Goal: Information Seeking & Learning: Learn about a topic

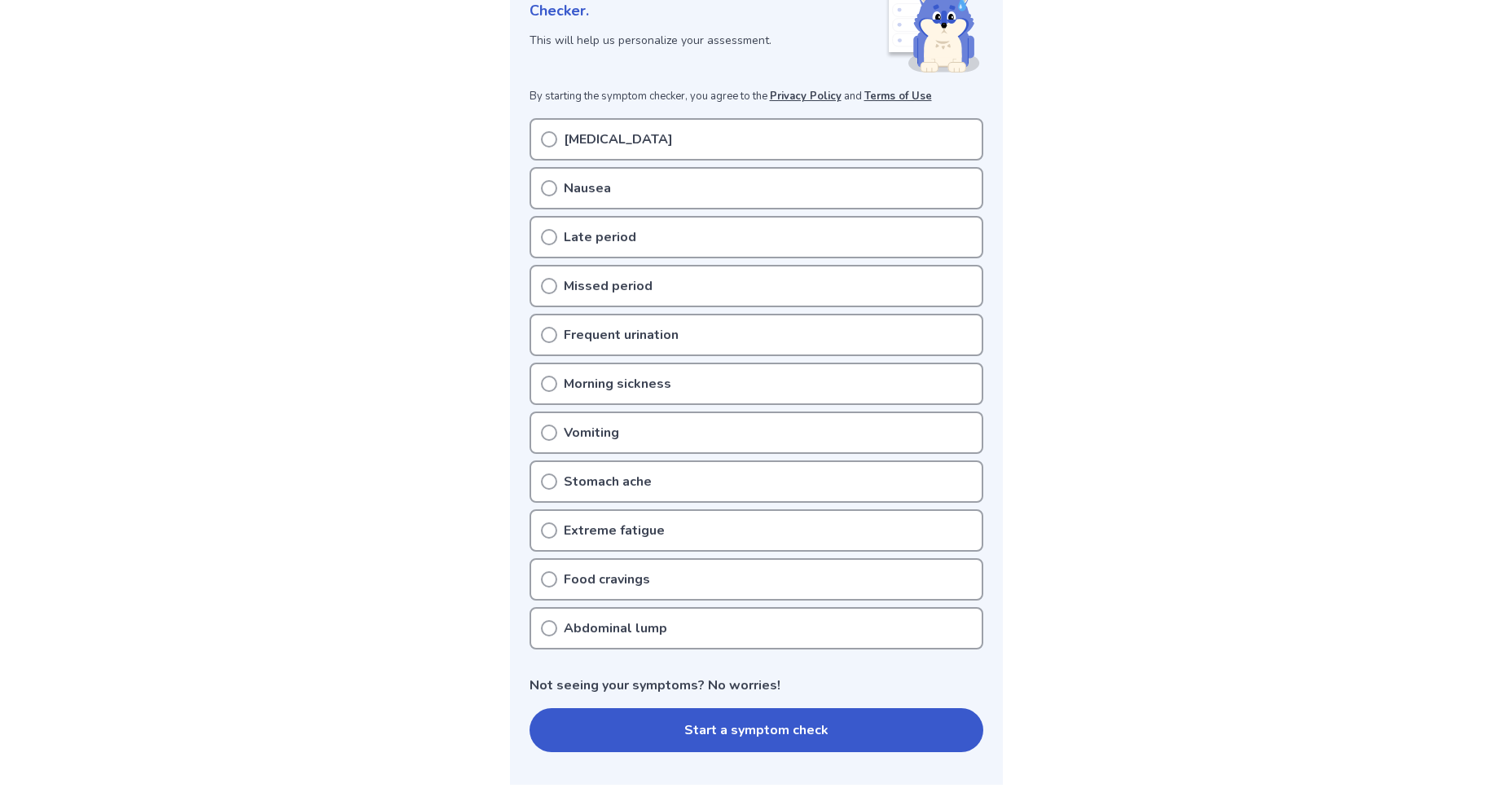
click at [545, 383] on icon at bounding box center [548, 383] width 16 height 16
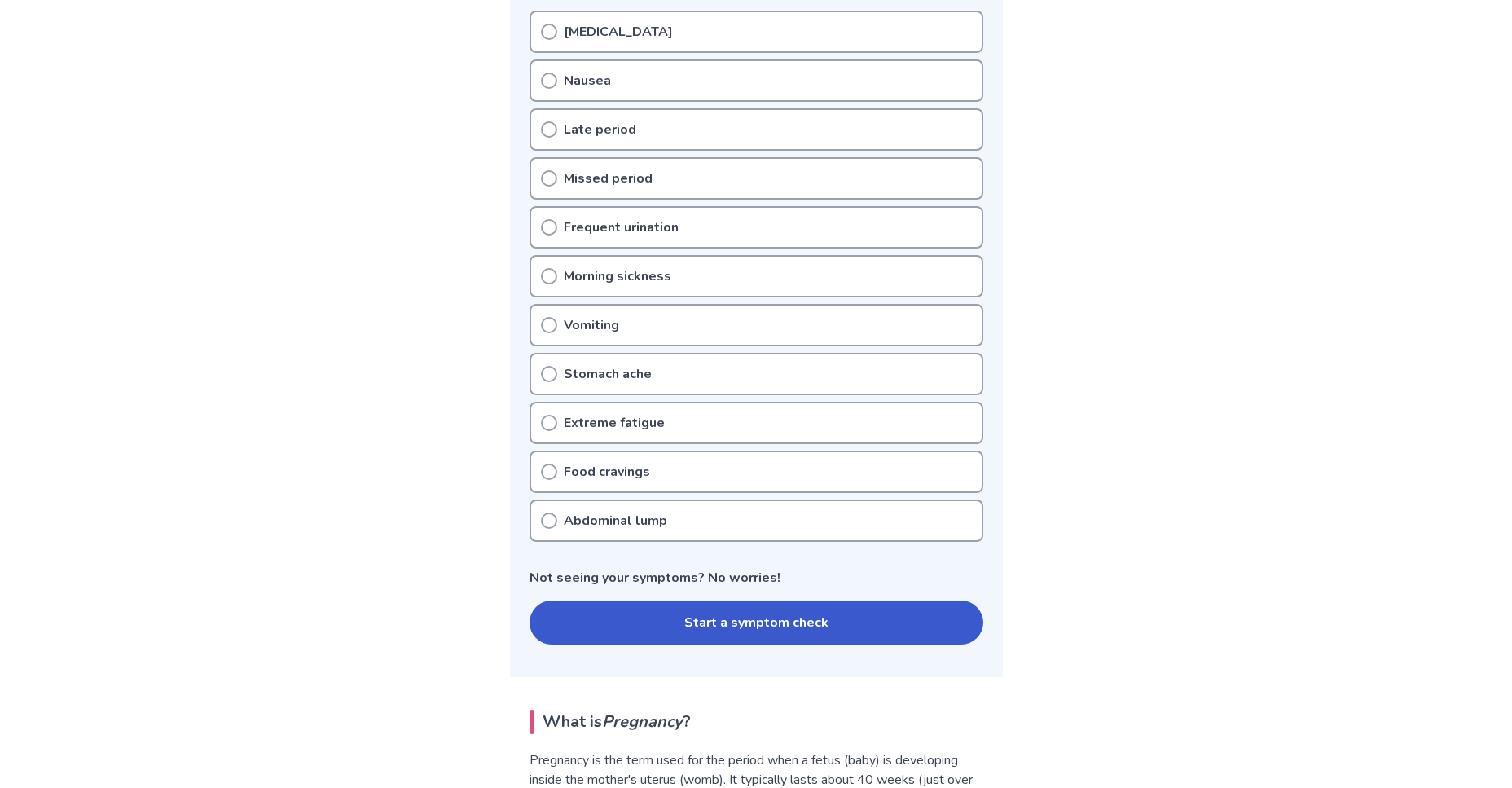
scroll to position [424, 0]
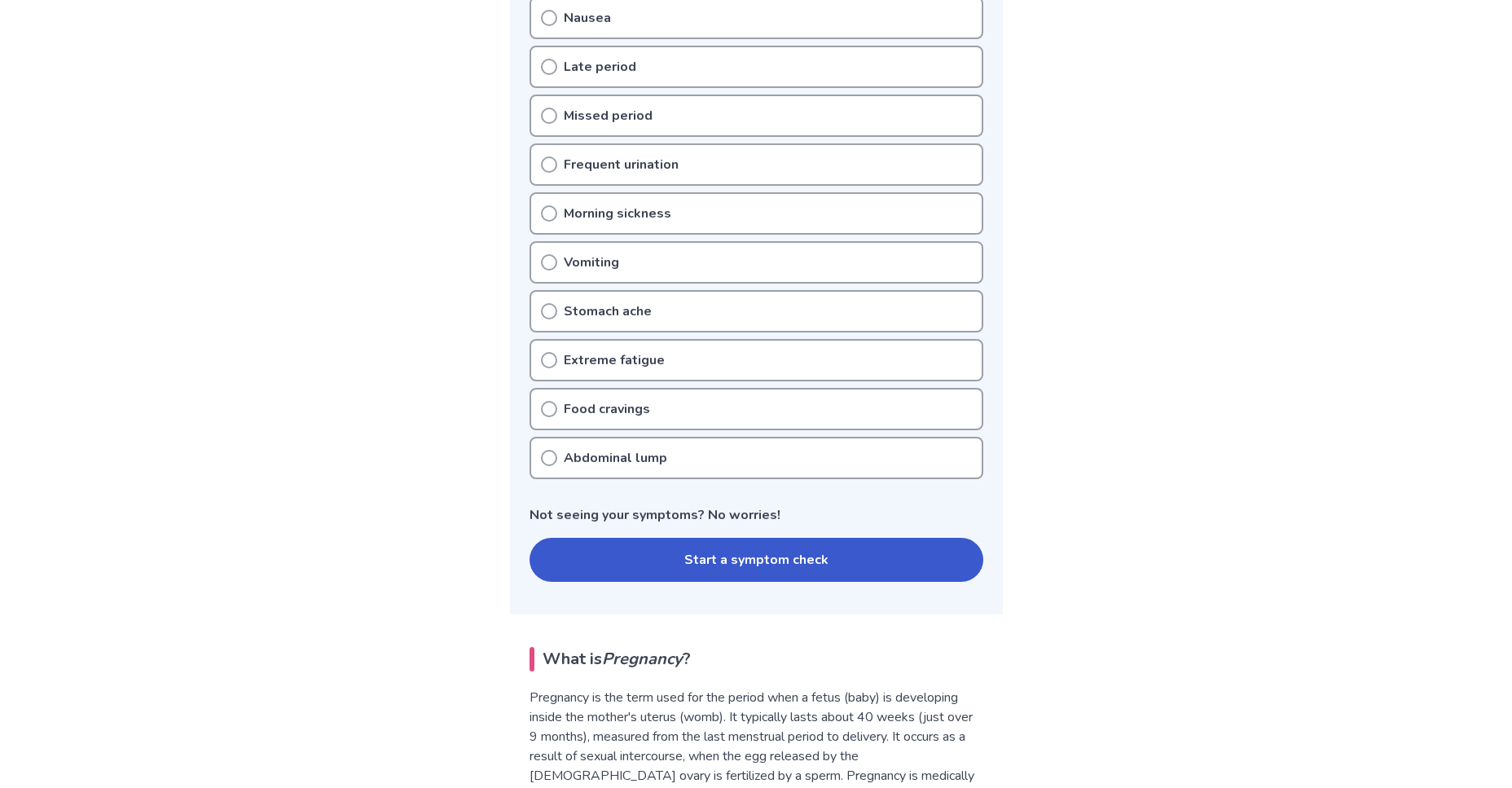
click at [549, 359] on icon at bounding box center [548, 359] width 16 height 16
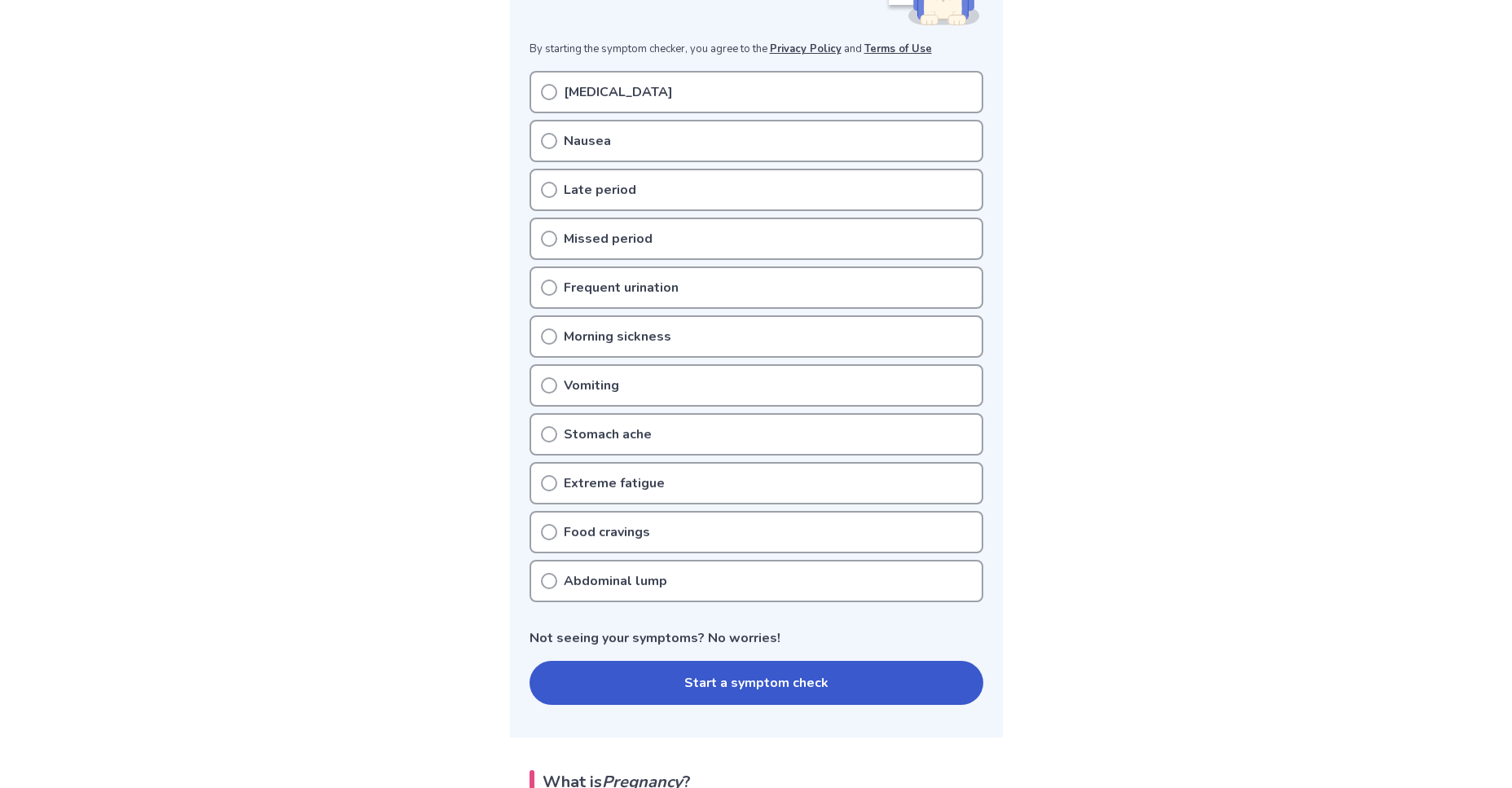
scroll to position [291, 0]
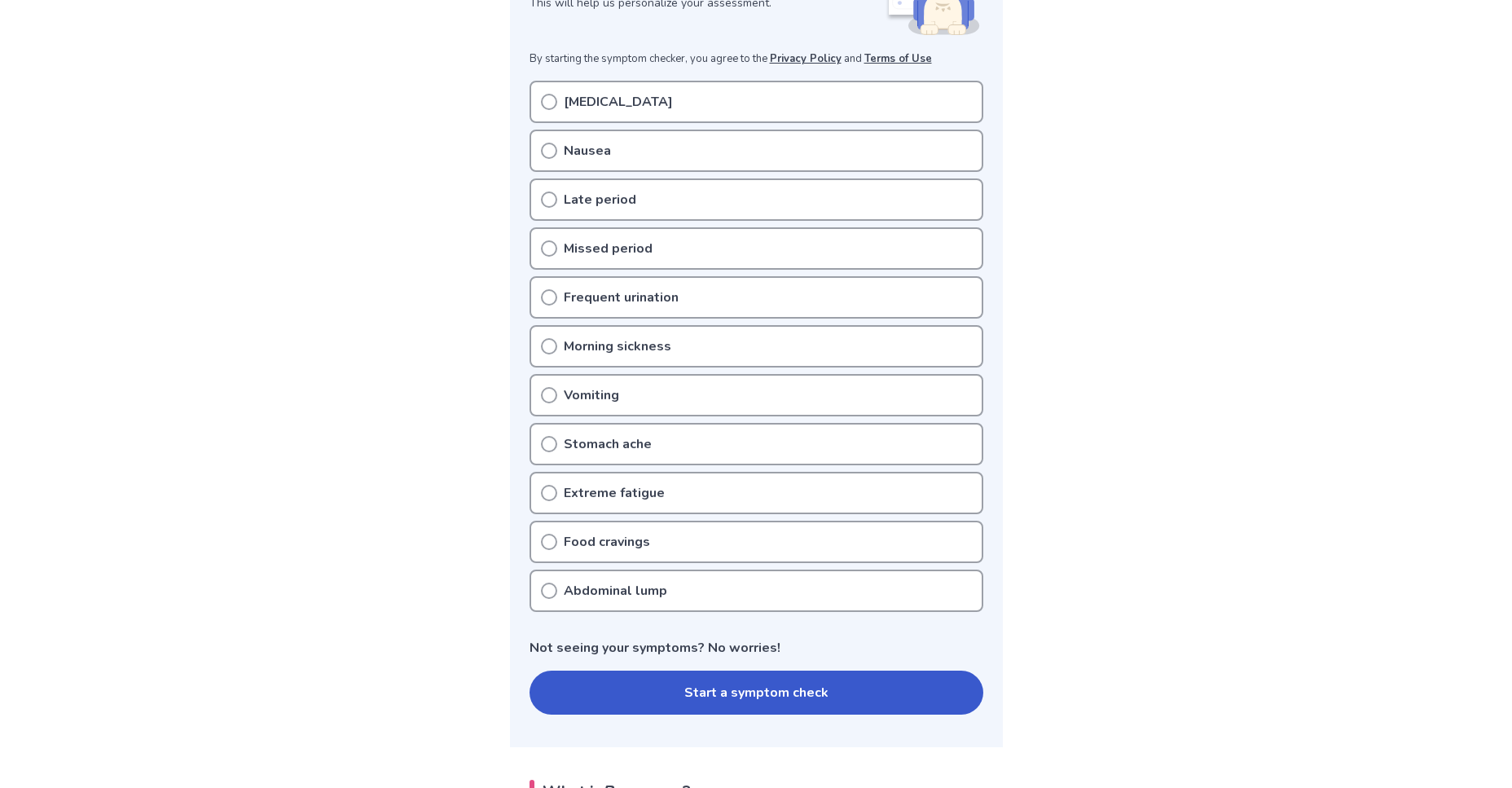
click at [550, 296] on icon at bounding box center [548, 297] width 16 height 16
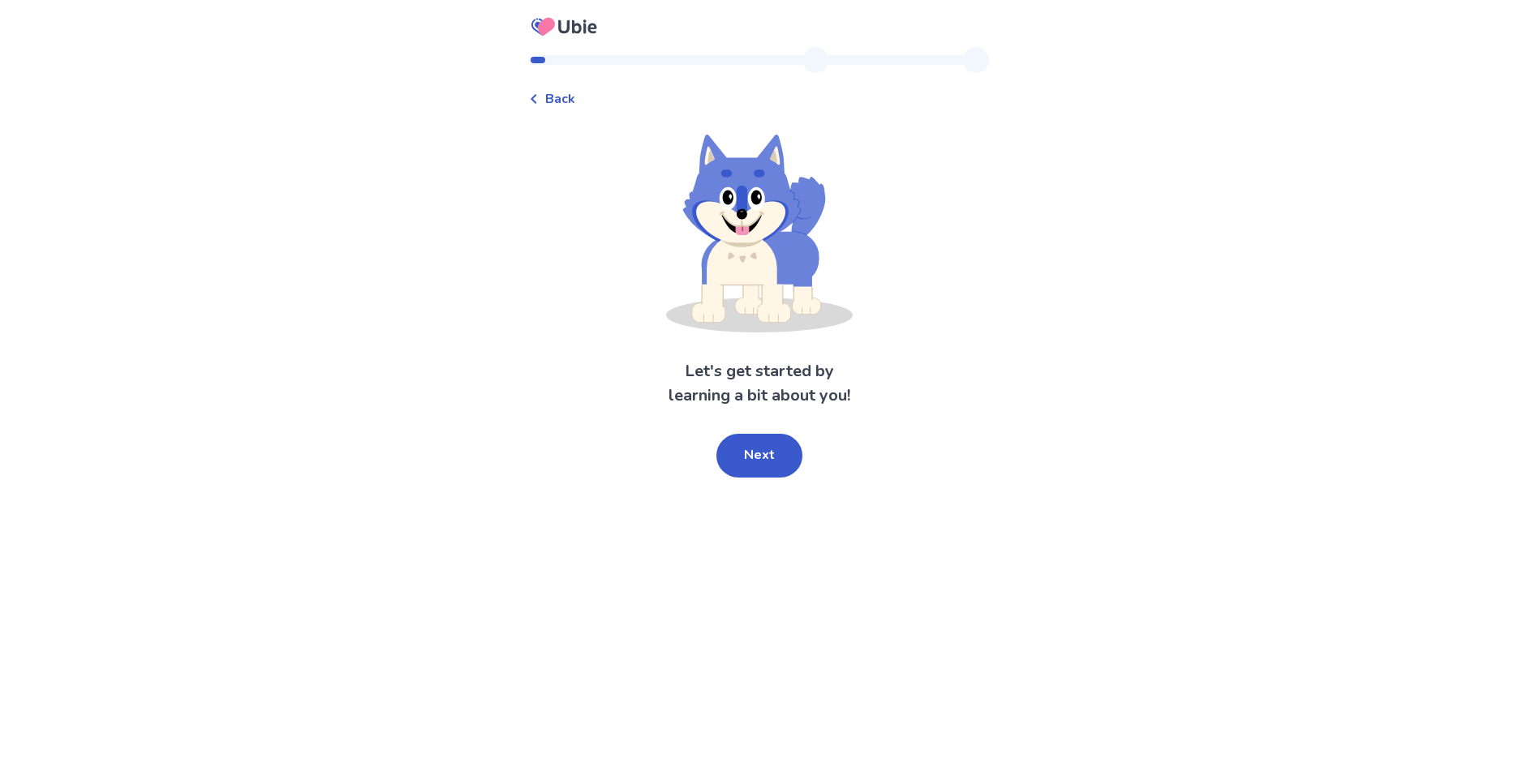
click at [560, 103] on span "Back" at bounding box center [560, 98] width 30 height 19
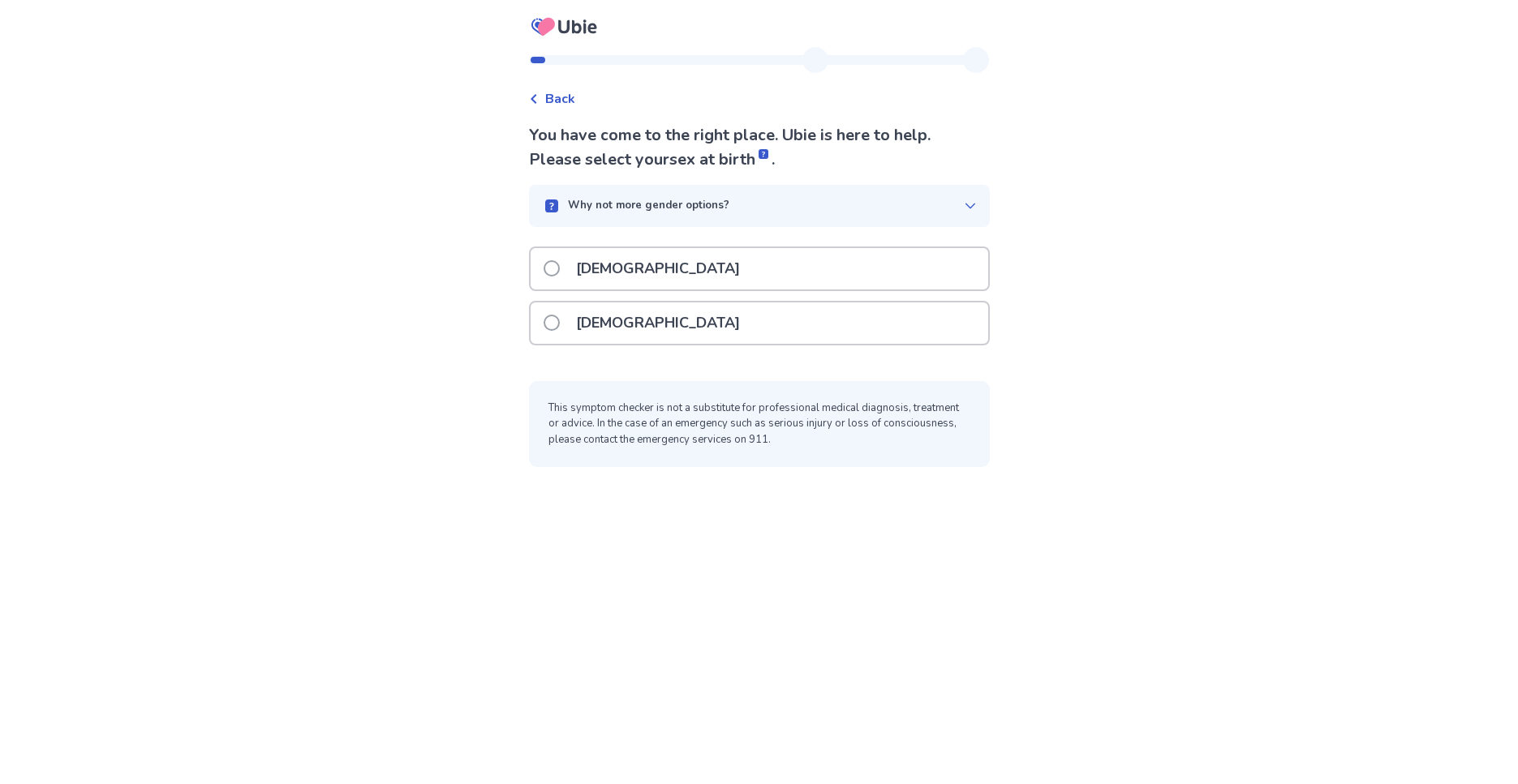
click at [560, 324] on span at bounding box center [551, 322] width 16 height 16
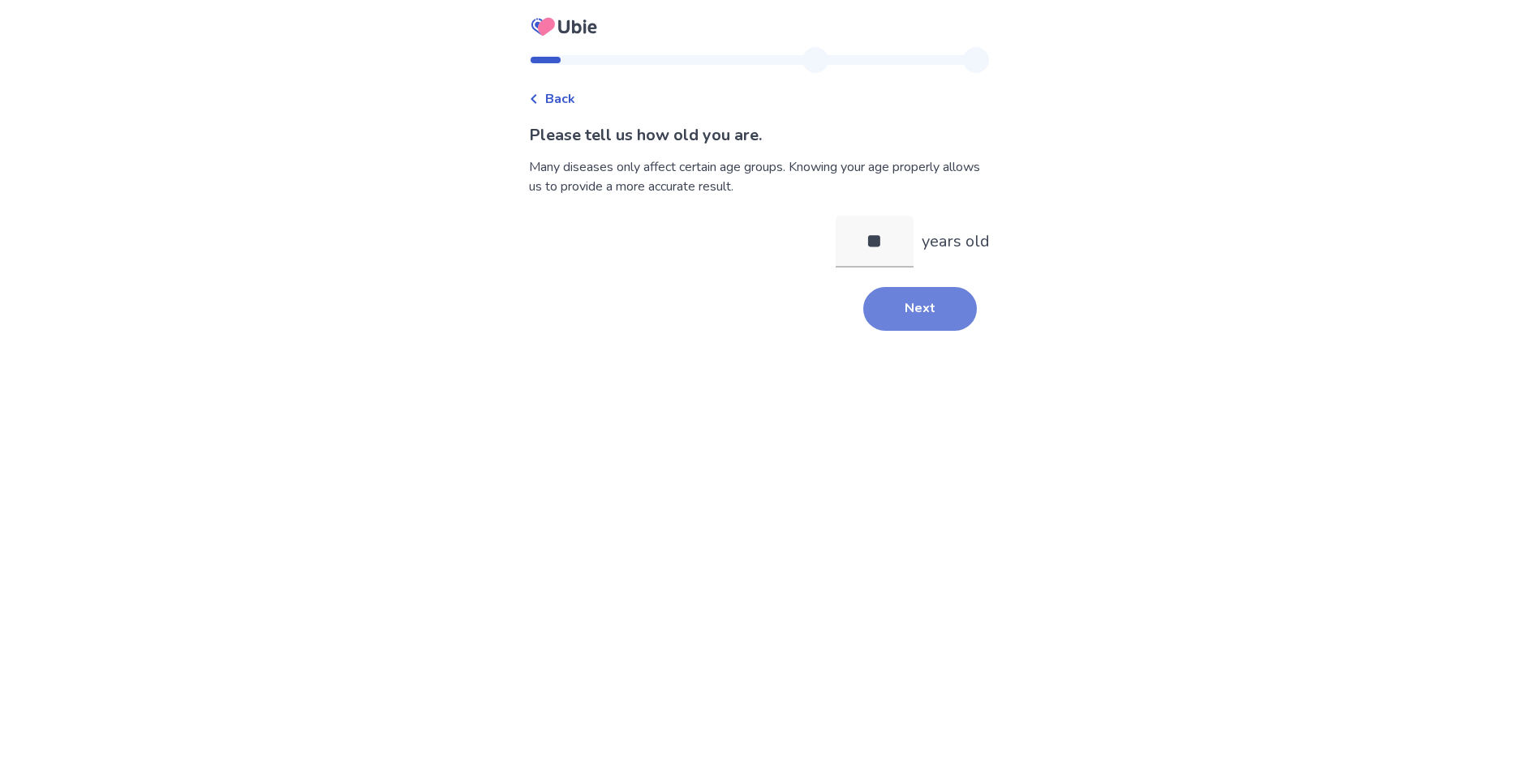
type input "**"
click at [900, 320] on button "Next" at bounding box center [920, 309] width 114 height 44
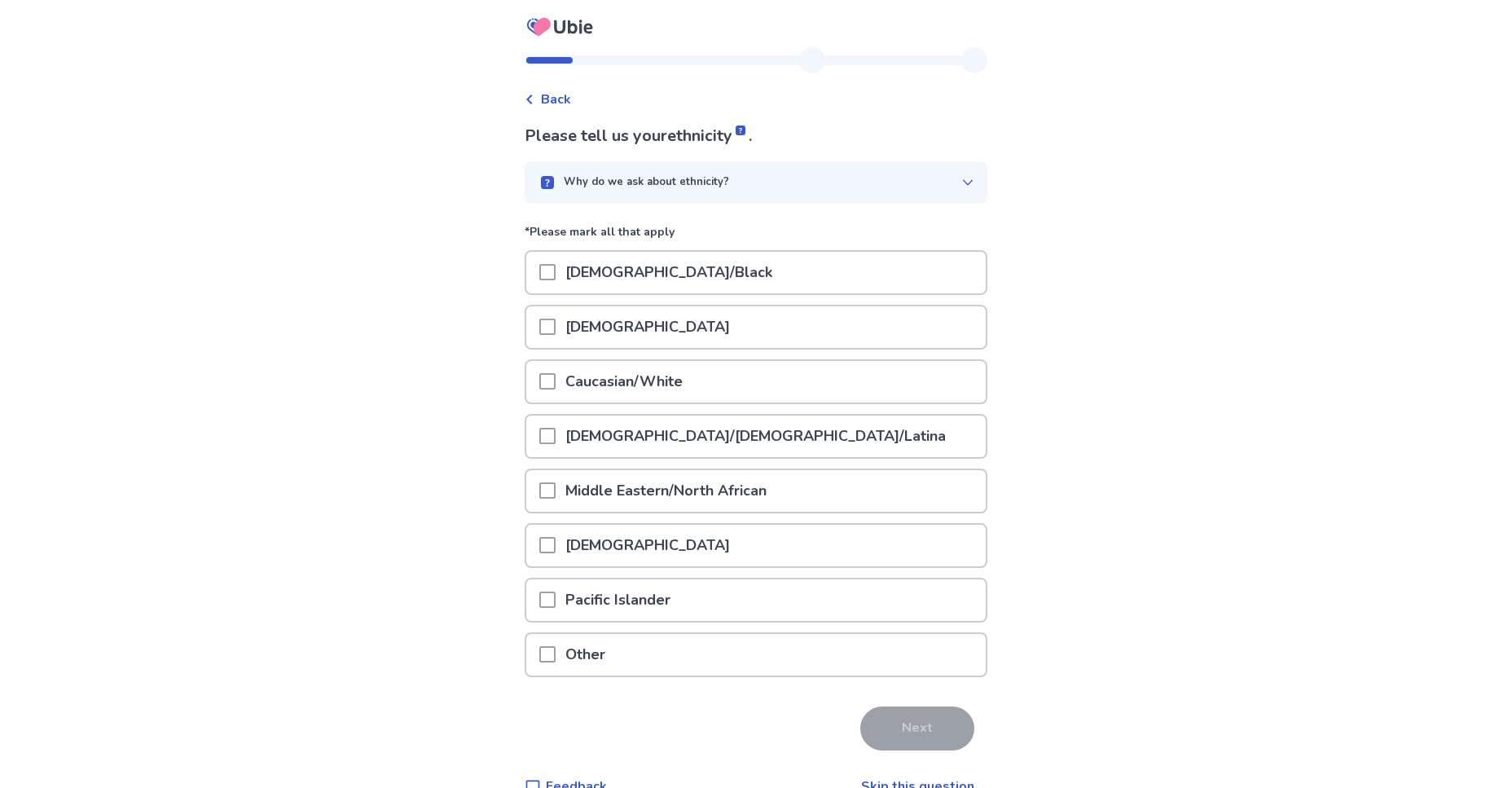
click at [555, 380] on span at bounding box center [547, 381] width 16 height 16
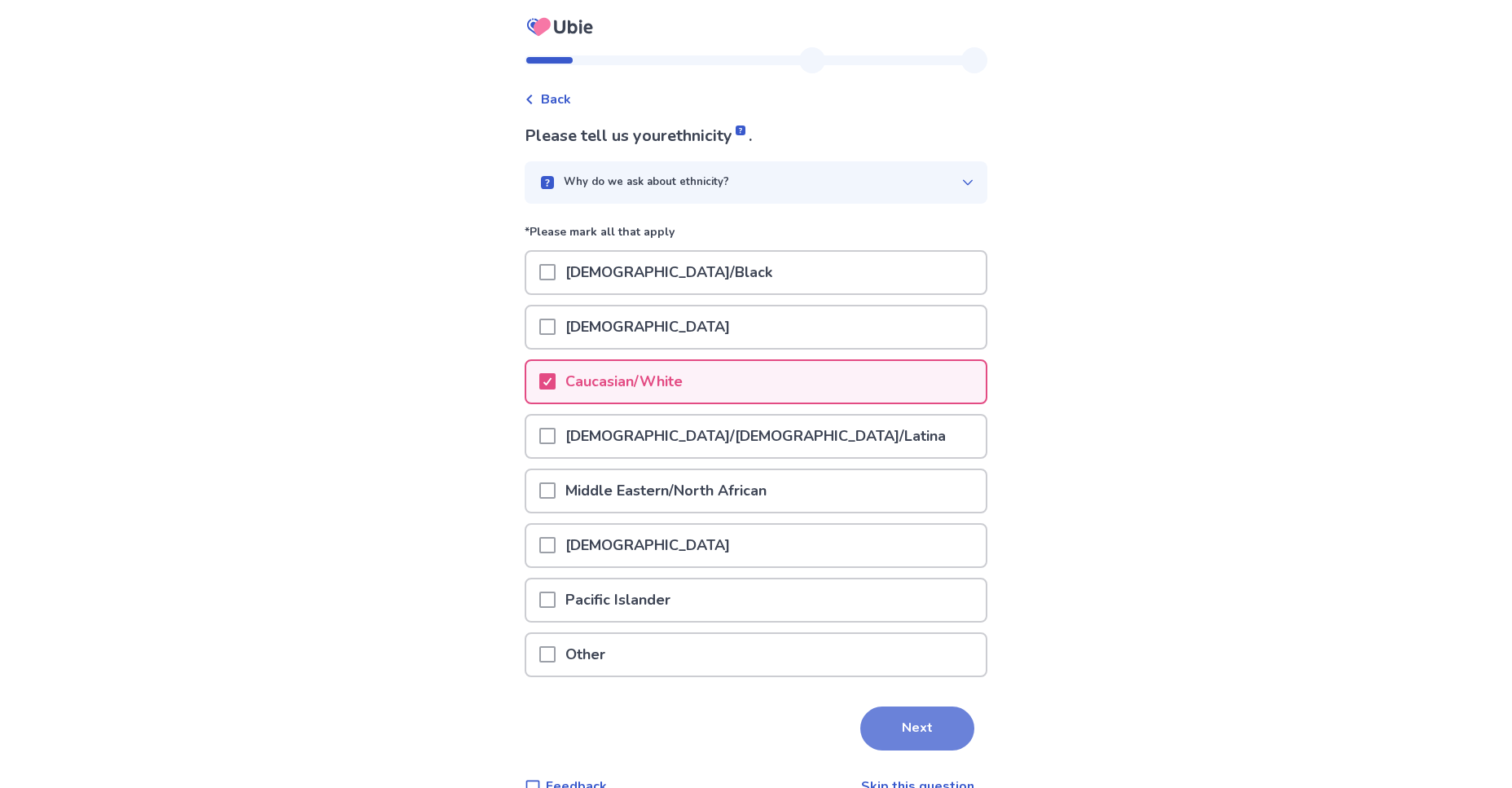
click at [903, 723] on button "Next" at bounding box center [917, 728] width 114 height 44
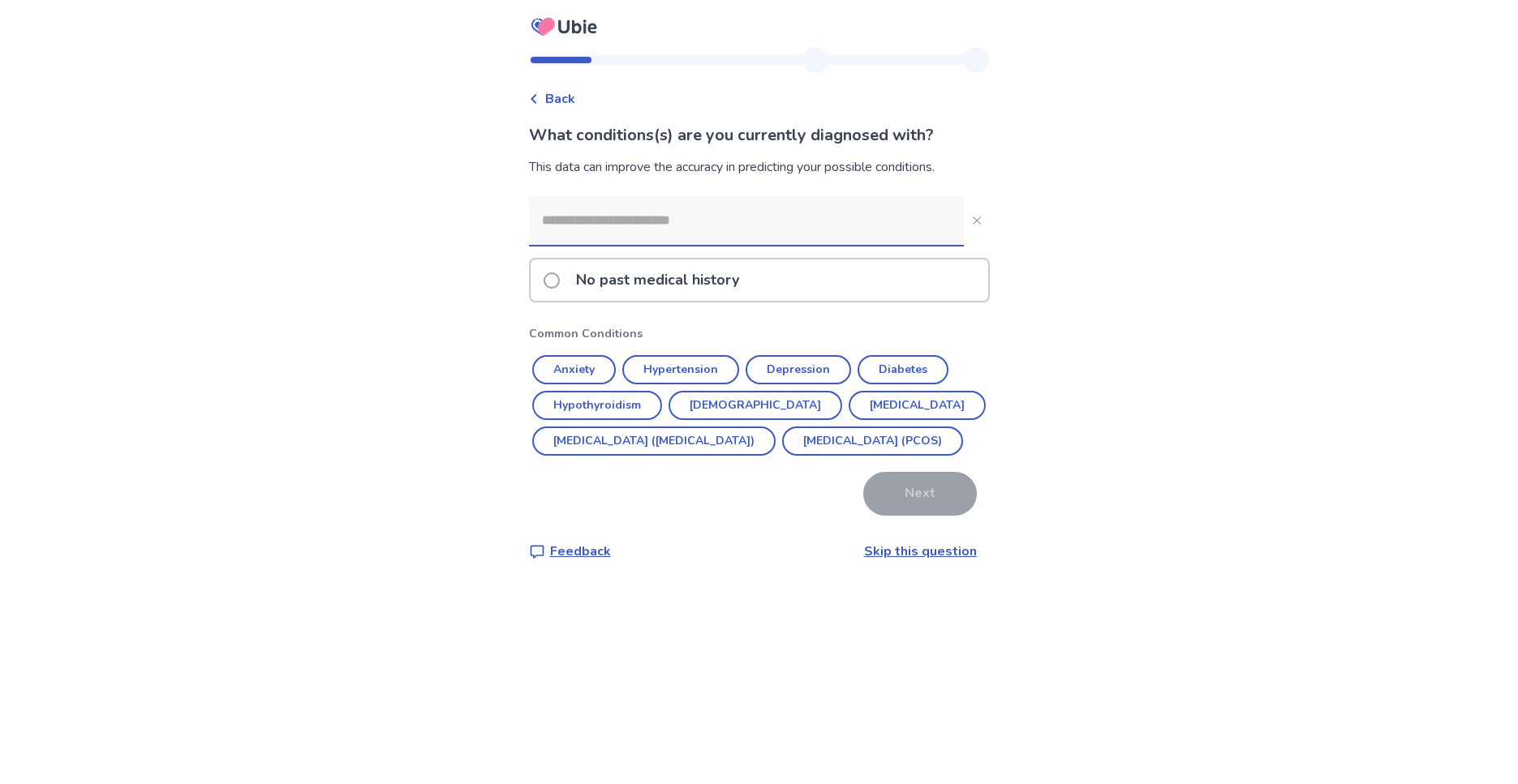
click at [555, 277] on span at bounding box center [551, 280] width 16 height 16
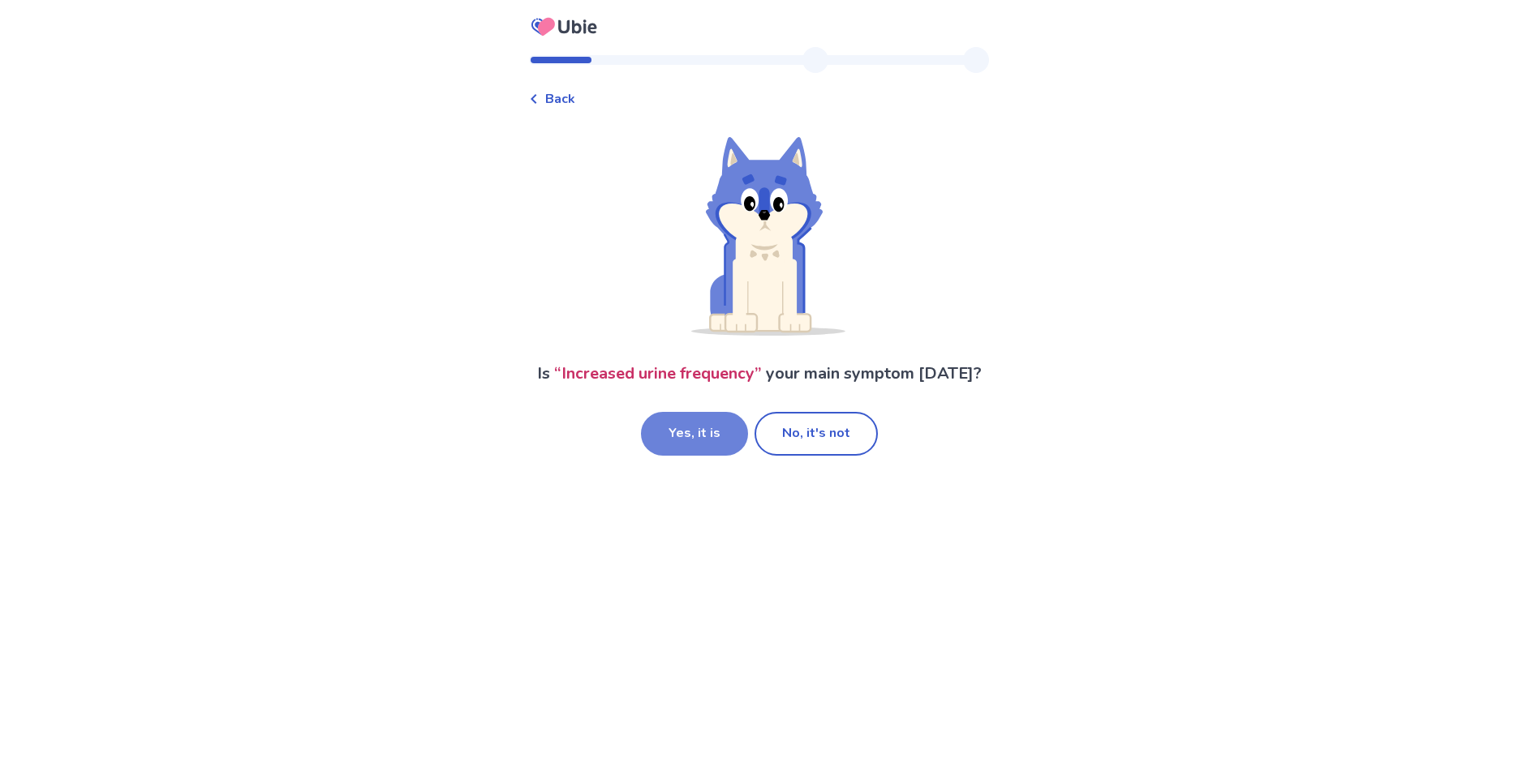
click at [700, 444] on button "Yes, it is" at bounding box center [695, 434] width 107 height 44
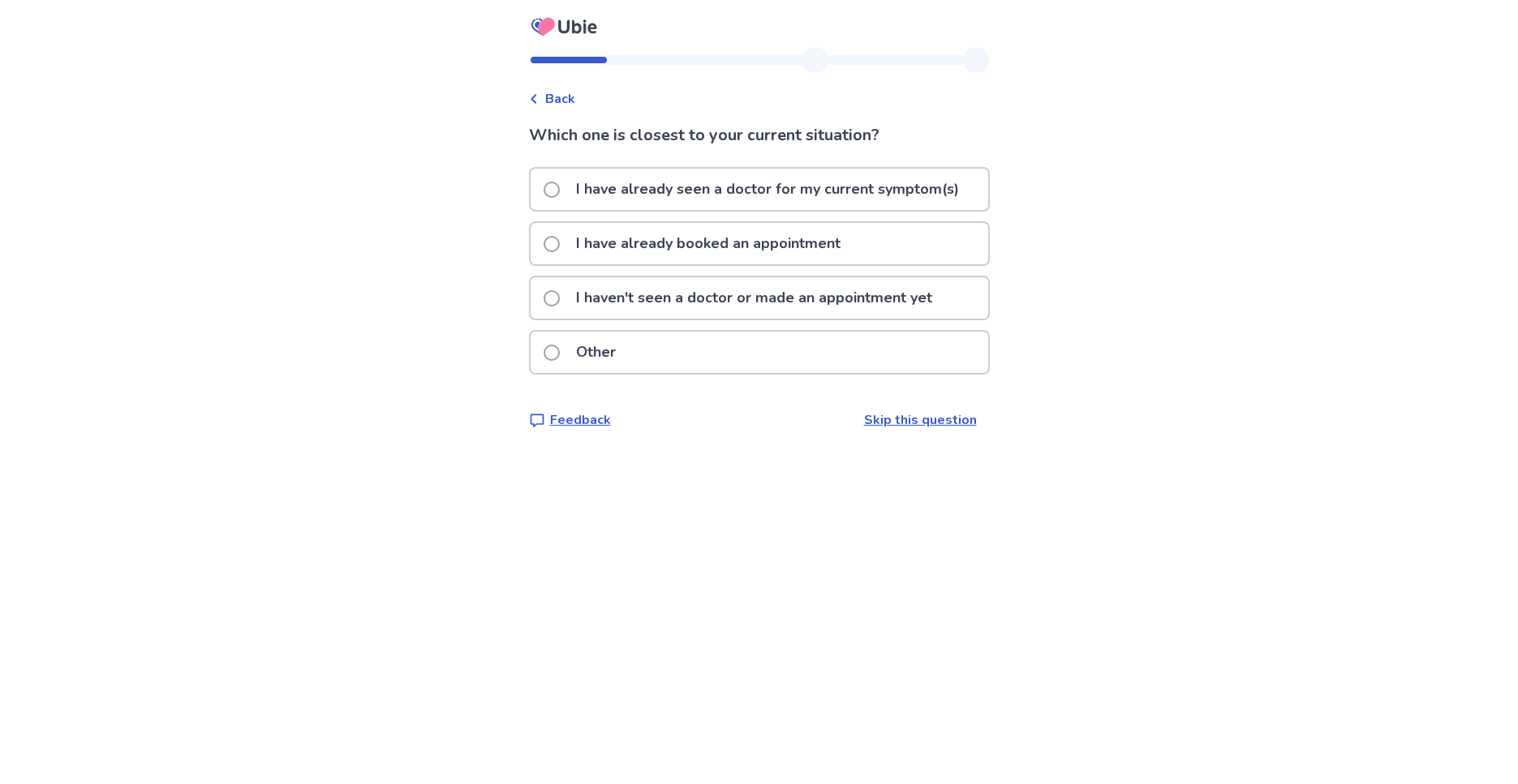
click at [556, 298] on span at bounding box center [551, 297] width 16 height 16
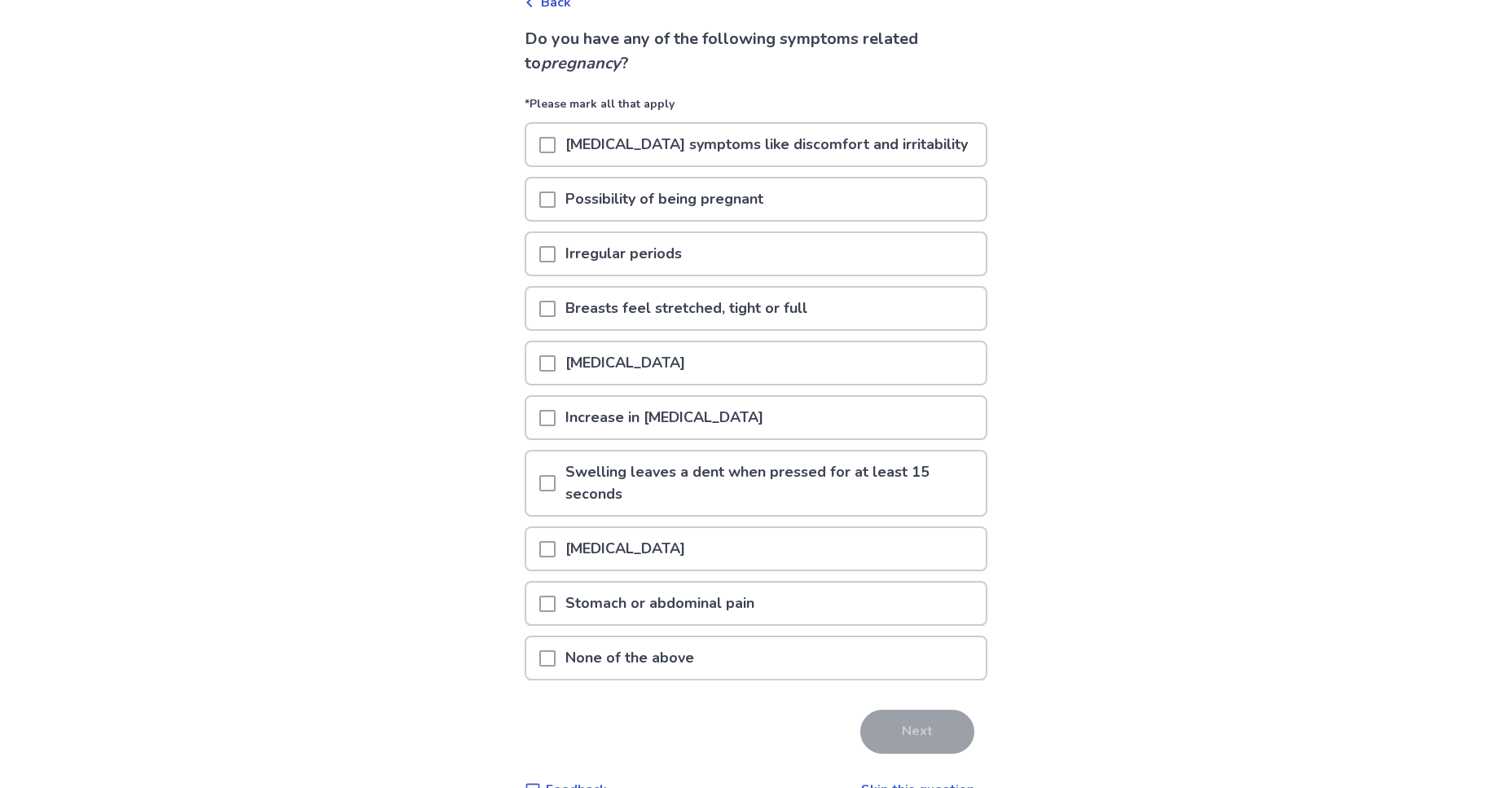
scroll to position [99, 0]
click at [555, 602] on span at bounding box center [547, 601] width 16 height 16
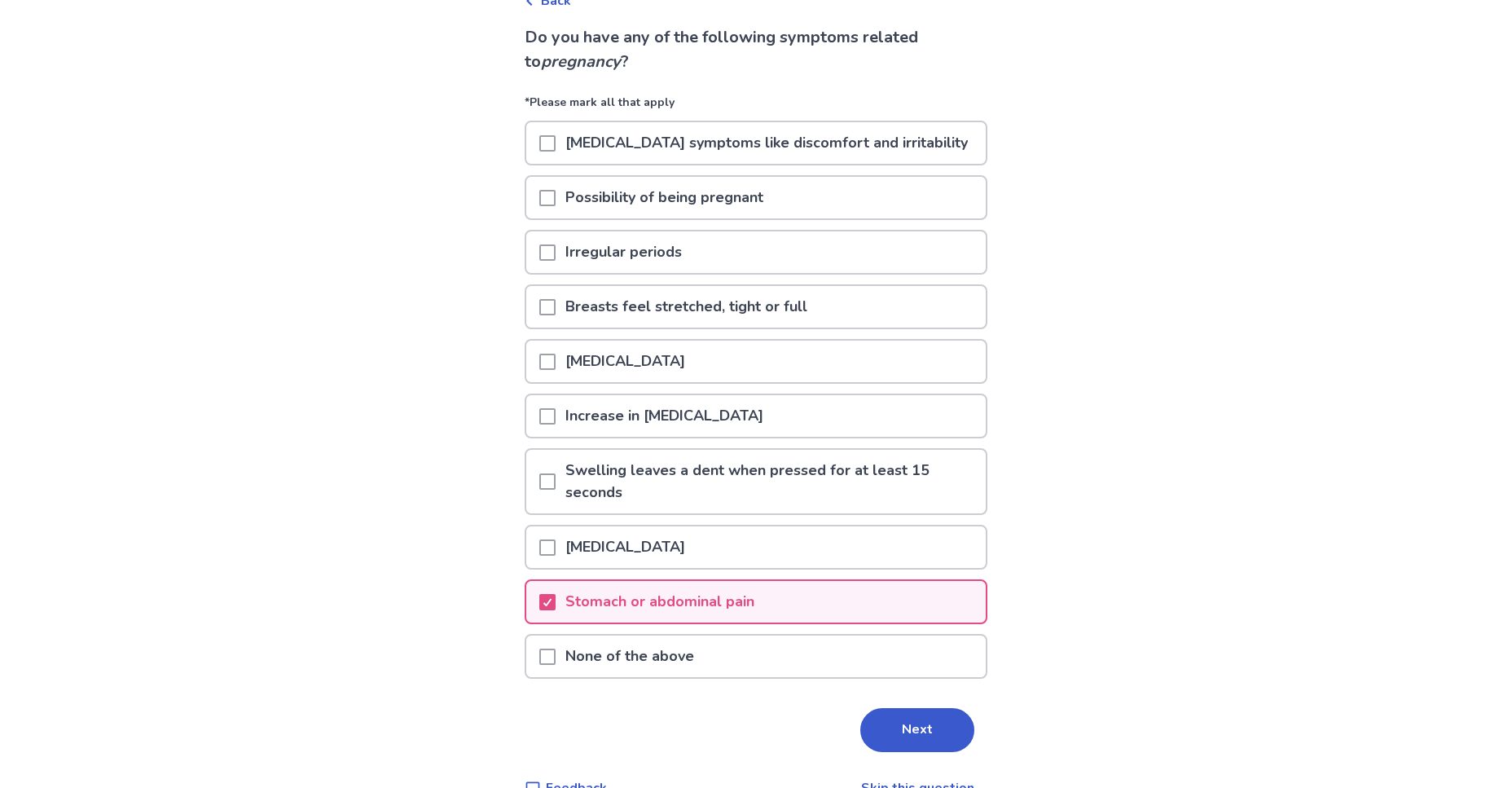
click at [555, 411] on span at bounding box center [547, 416] width 16 height 16
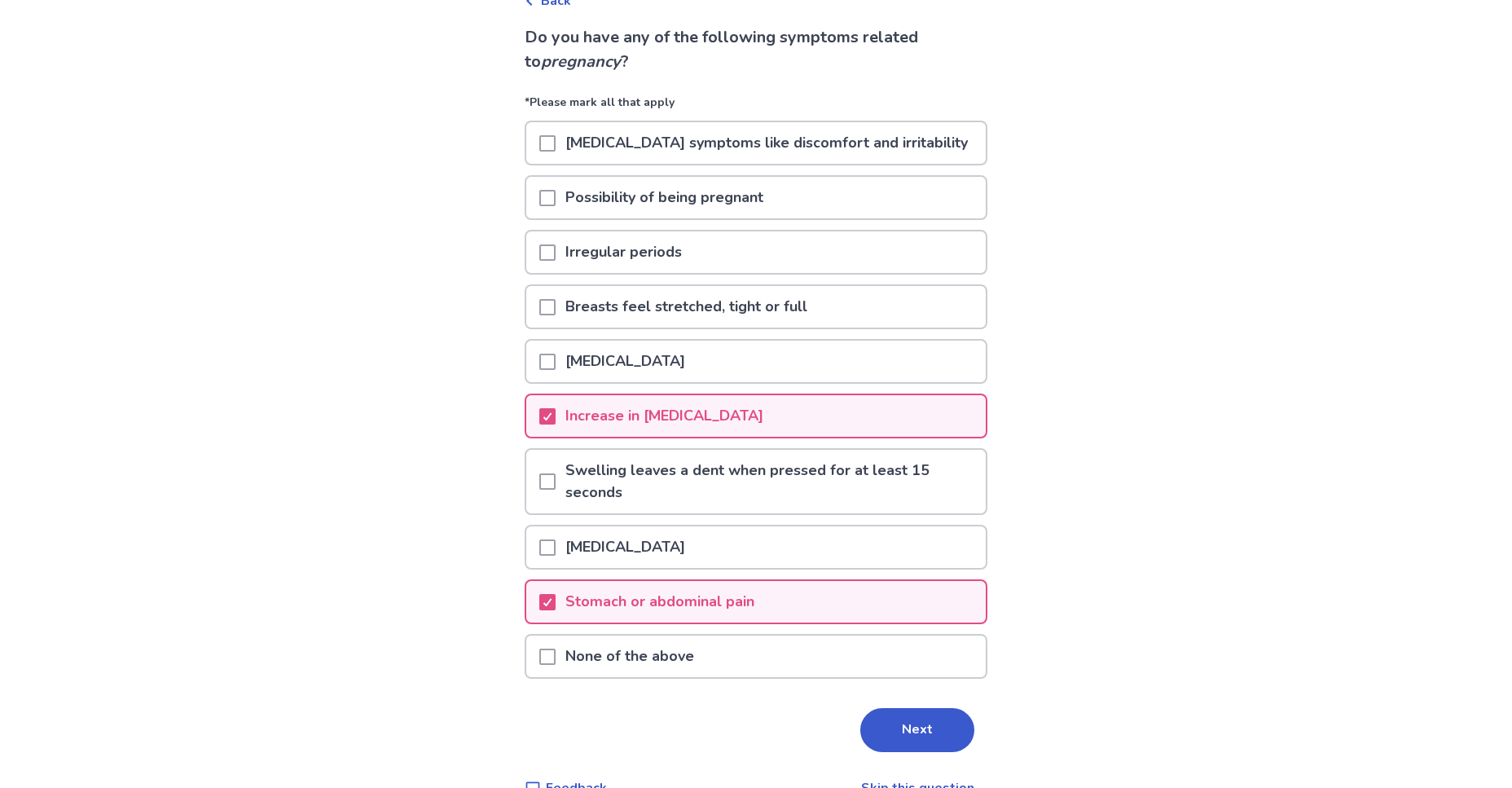
click at [555, 198] on span at bounding box center [547, 198] width 16 height 16
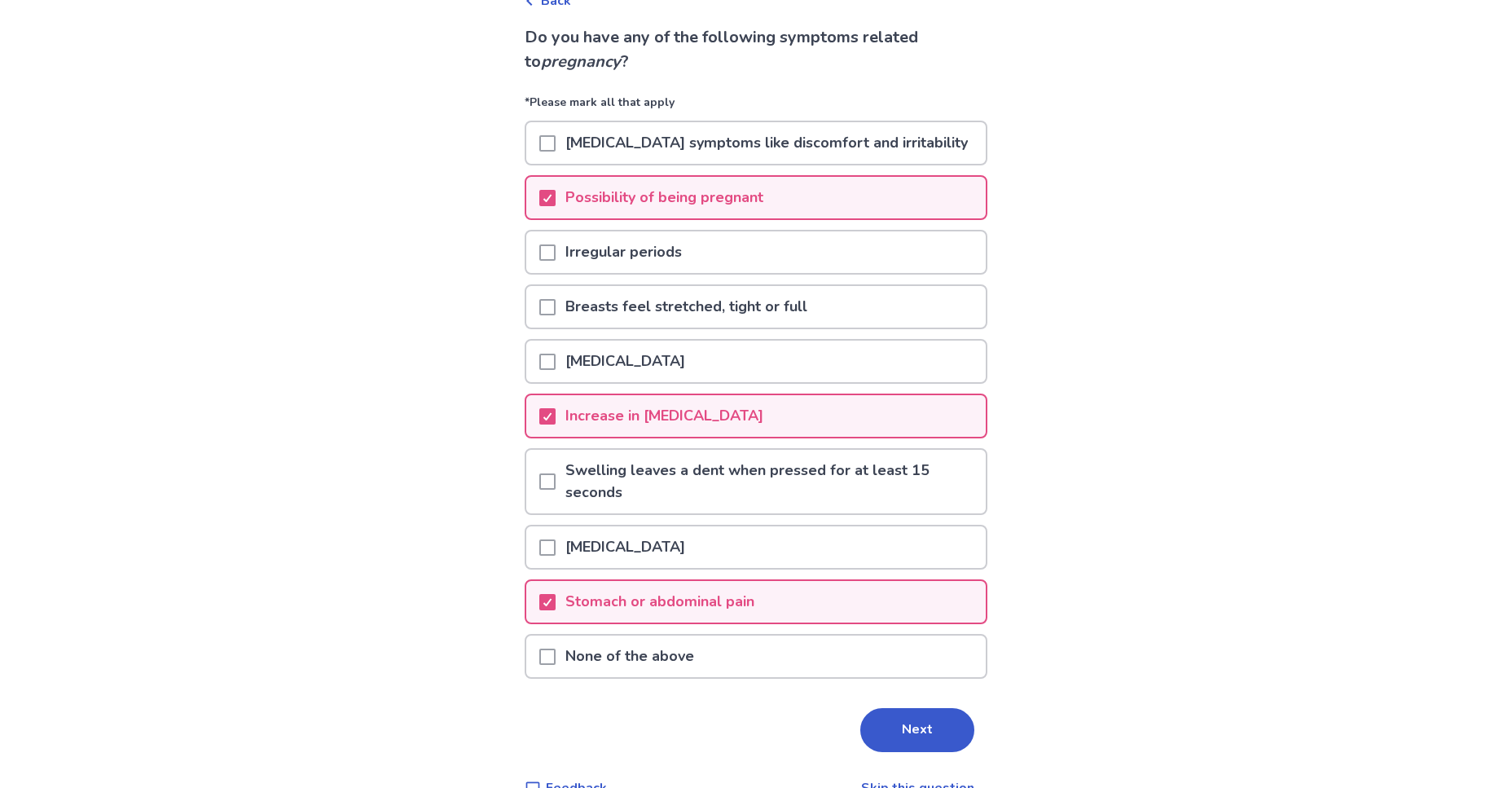
click at [554, 308] on span at bounding box center [547, 307] width 16 height 16
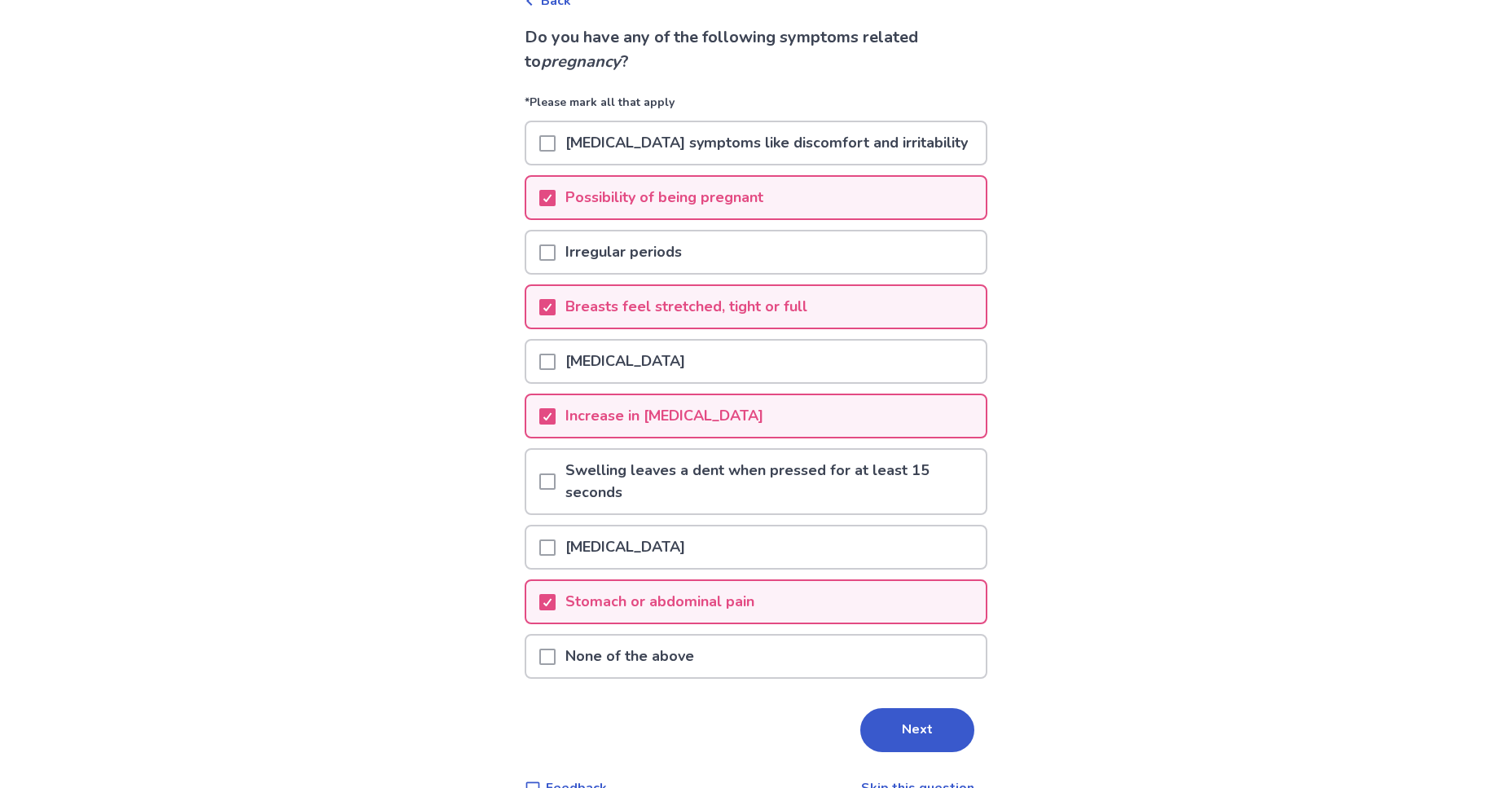
click at [554, 361] on span at bounding box center [547, 361] width 16 height 16
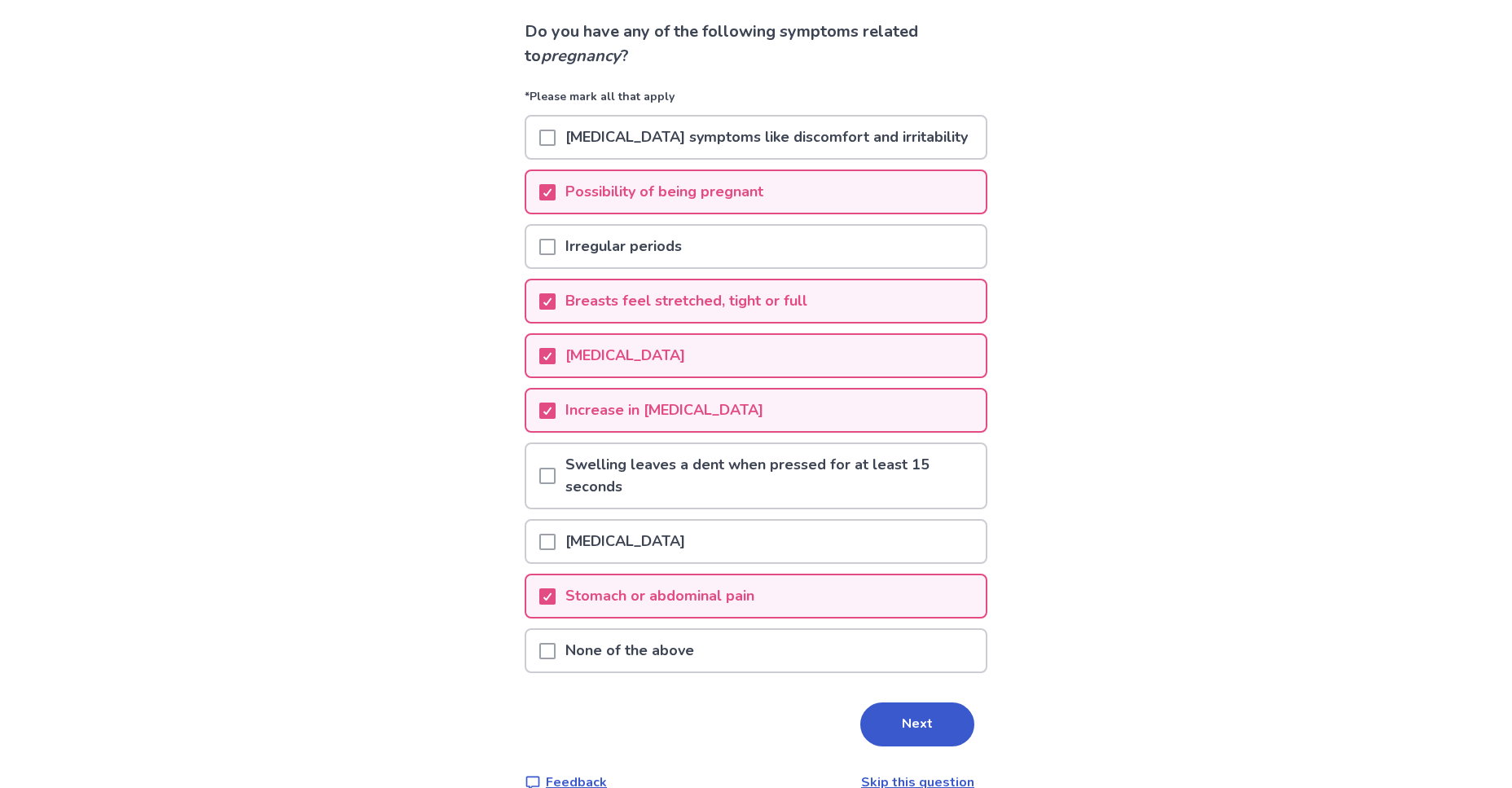
scroll to position [135, 0]
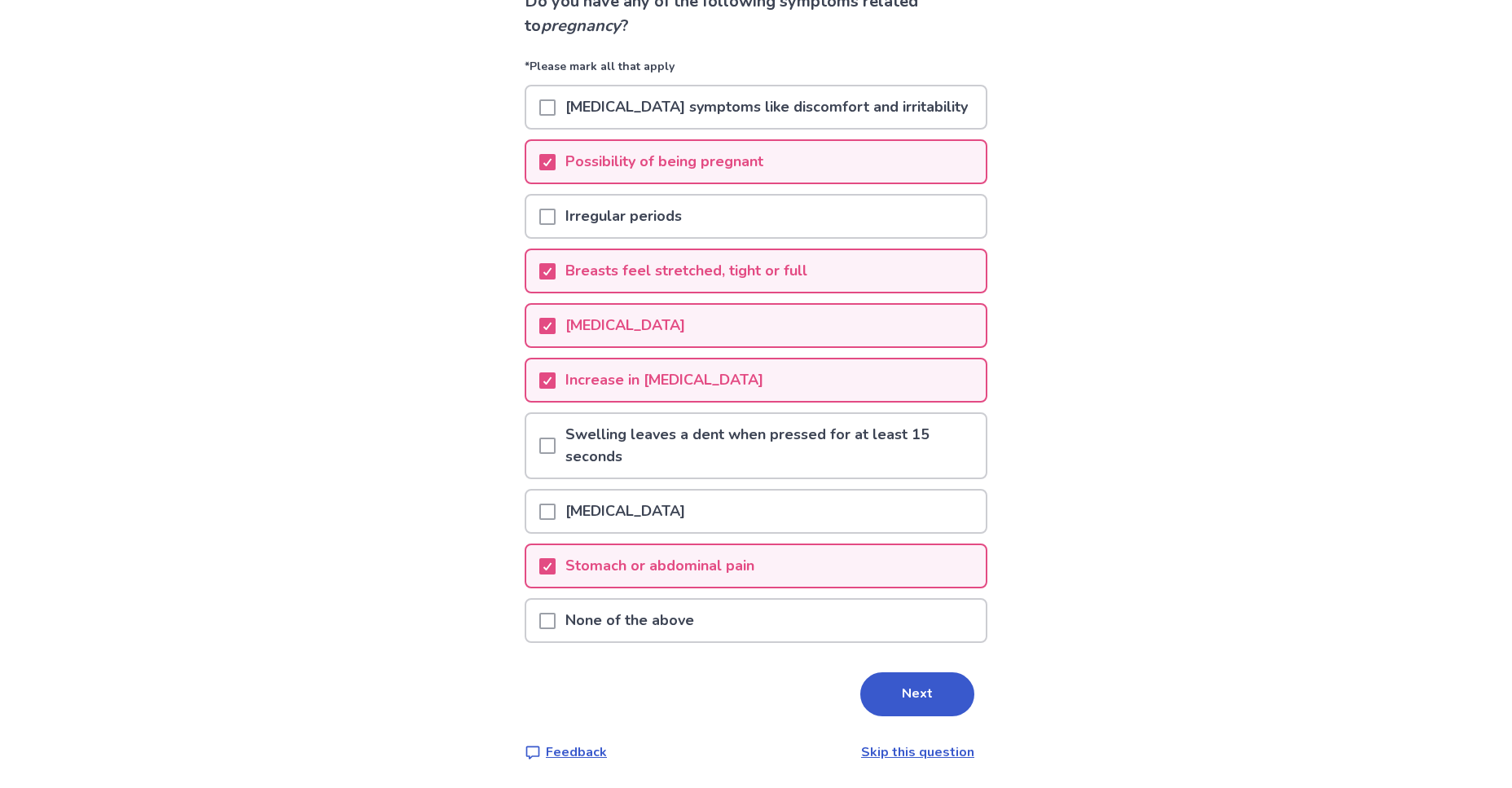
click at [555, 515] on span at bounding box center [547, 511] width 16 height 16
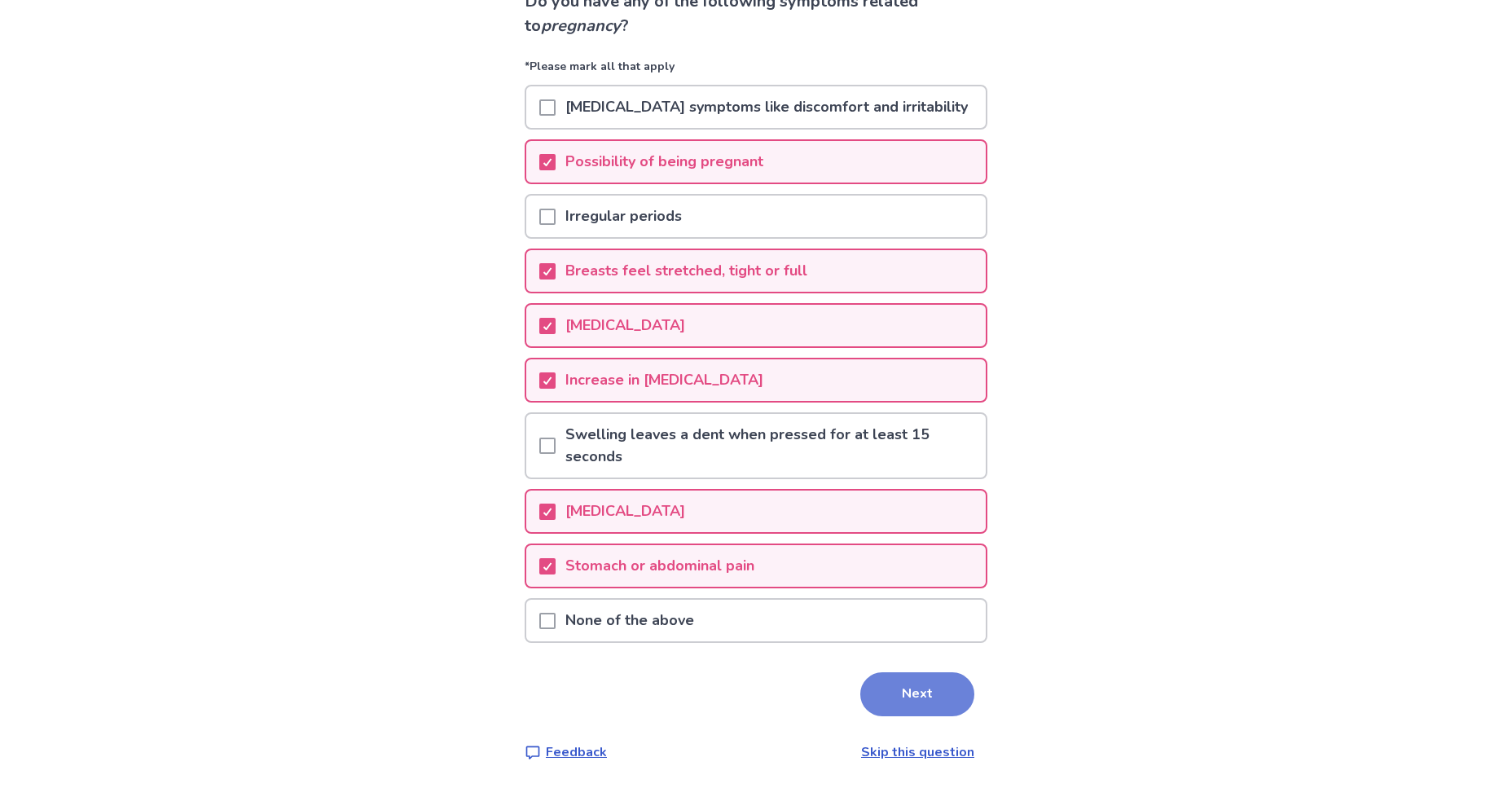
click at [925, 692] on button "Next" at bounding box center [917, 694] width 114 height 44
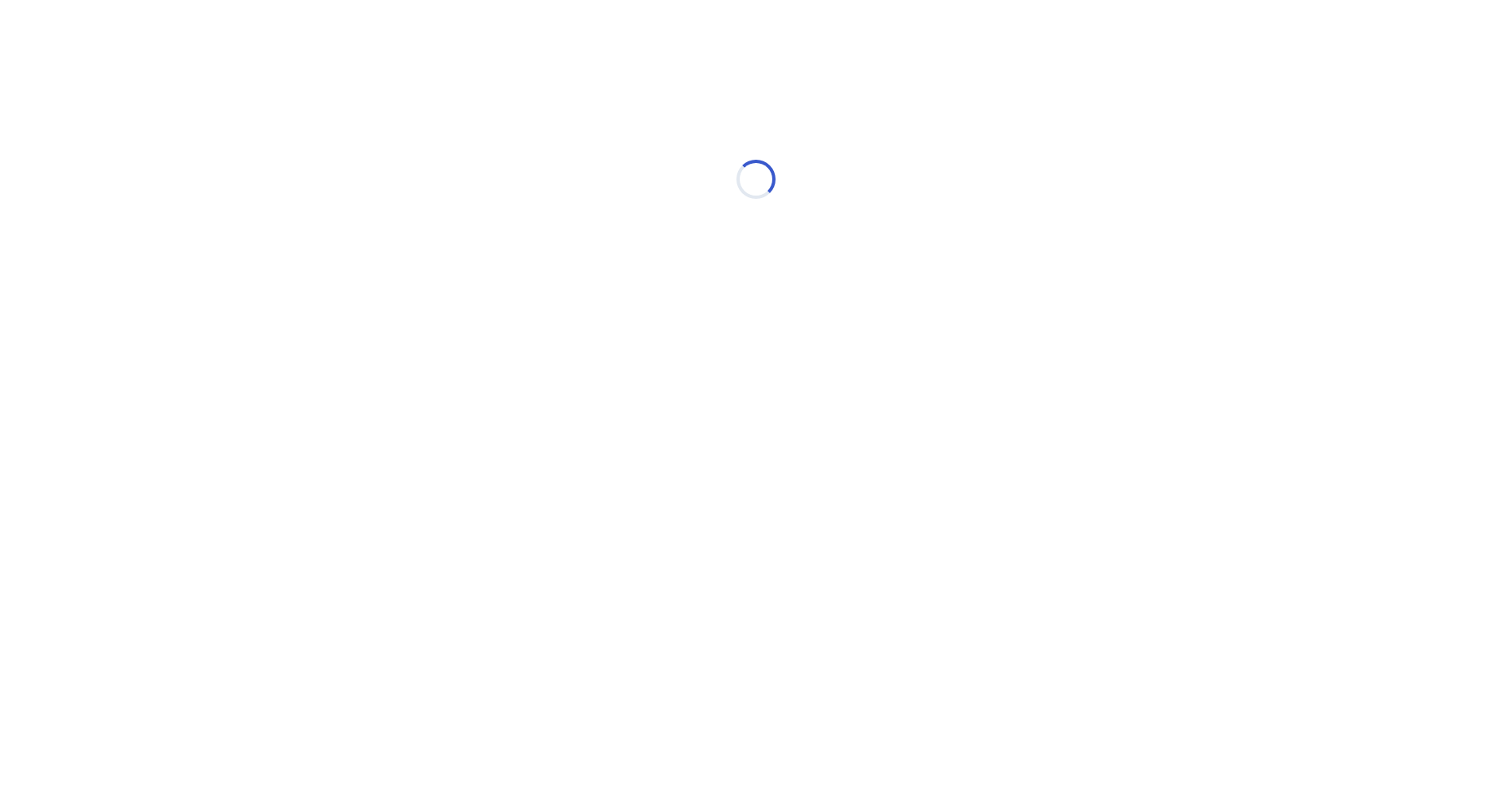
scroll to position [0, 0]
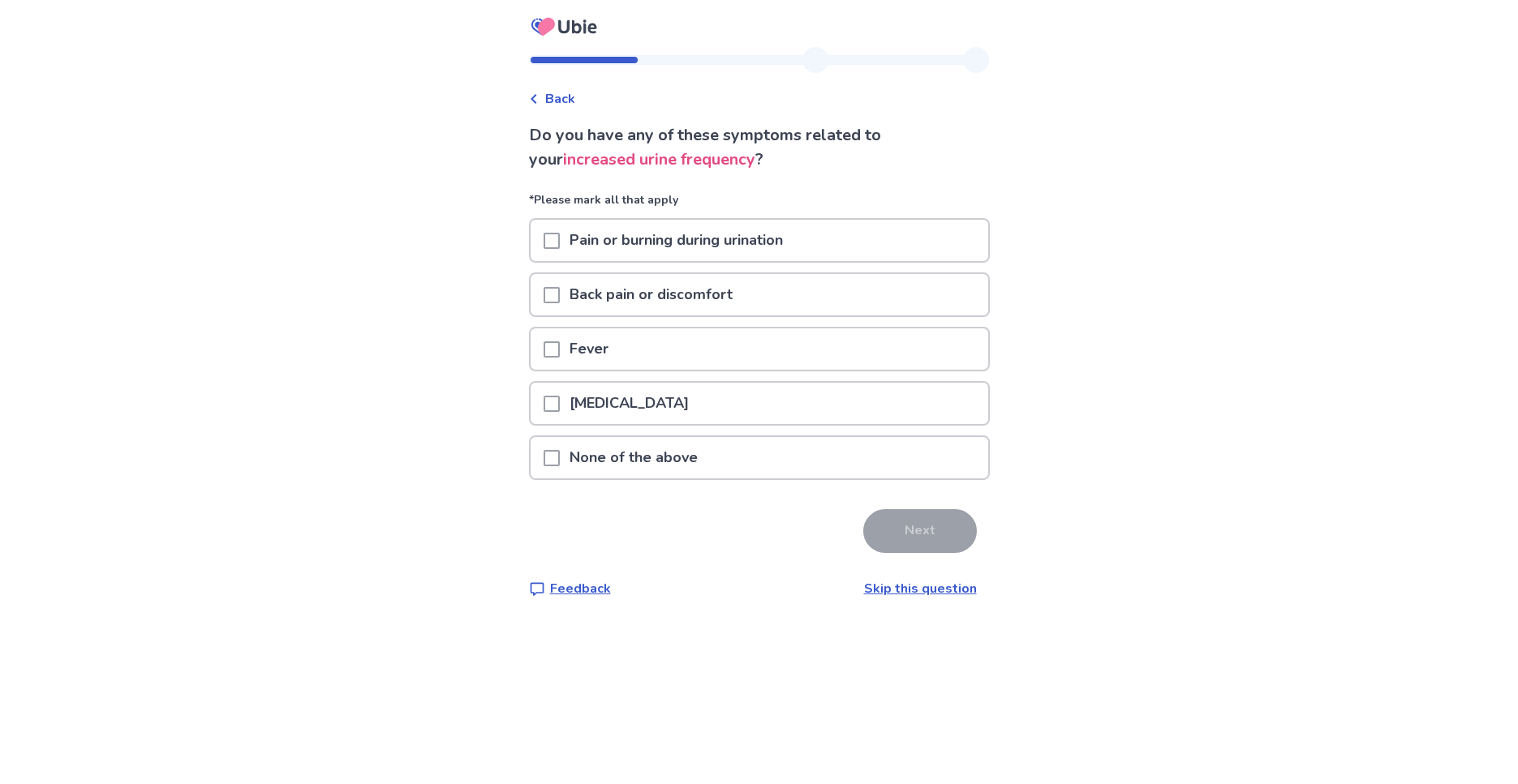
click at [560, 453] on span at bounding box center [551, 458] width 16 height 16
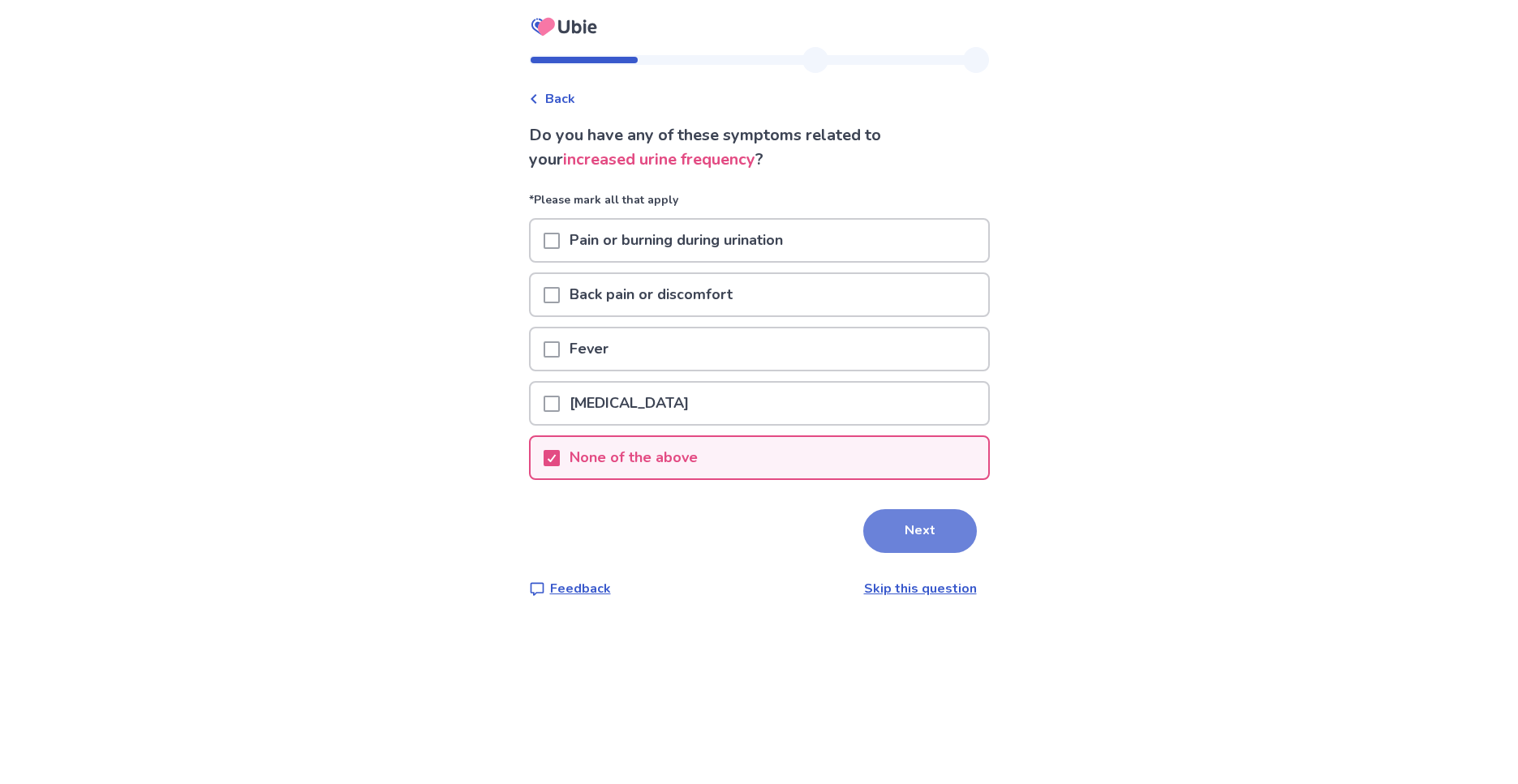
click at [903, 524] on button "Next" at bounding box center [920, 531] width 114 height 44
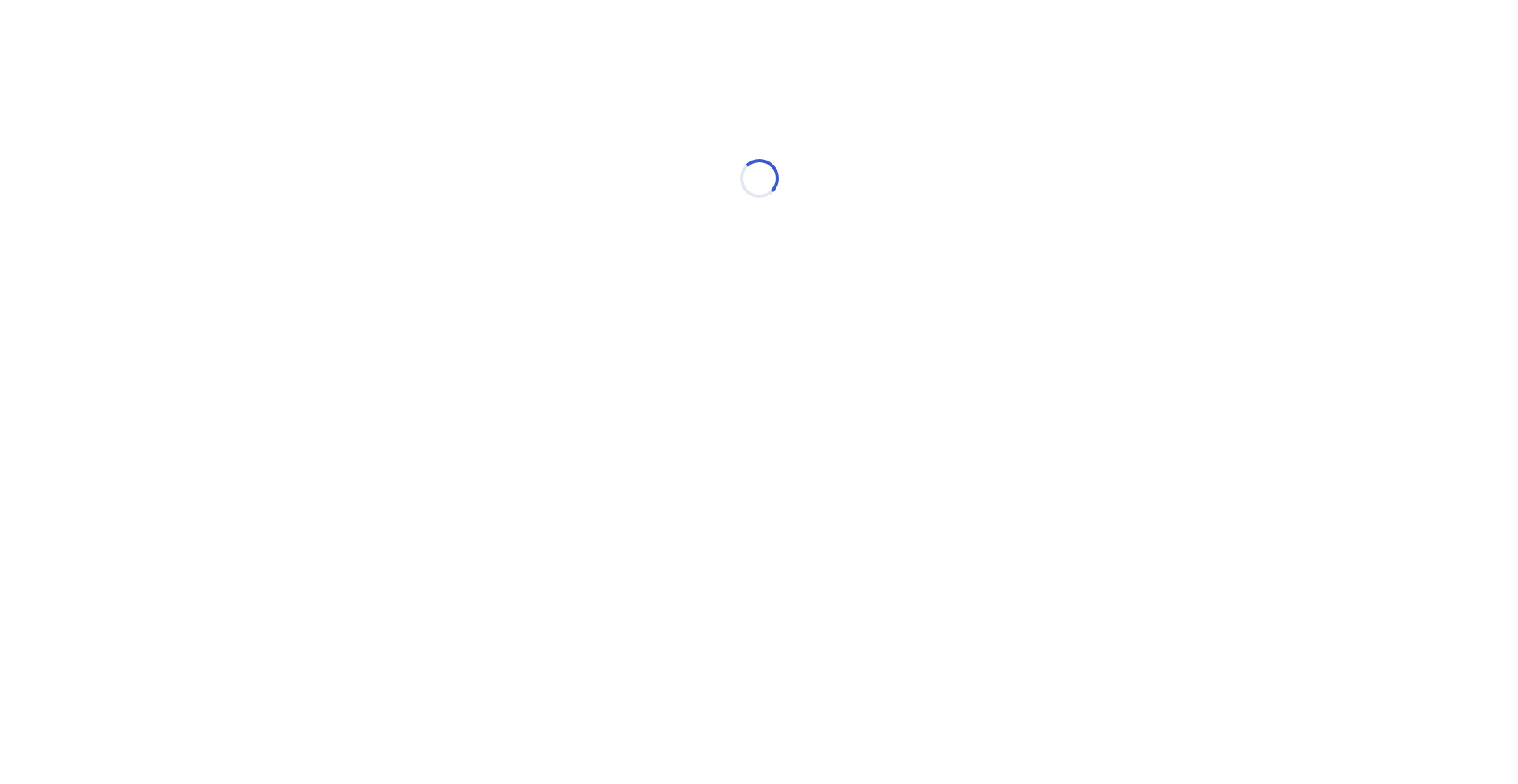
select select "*"
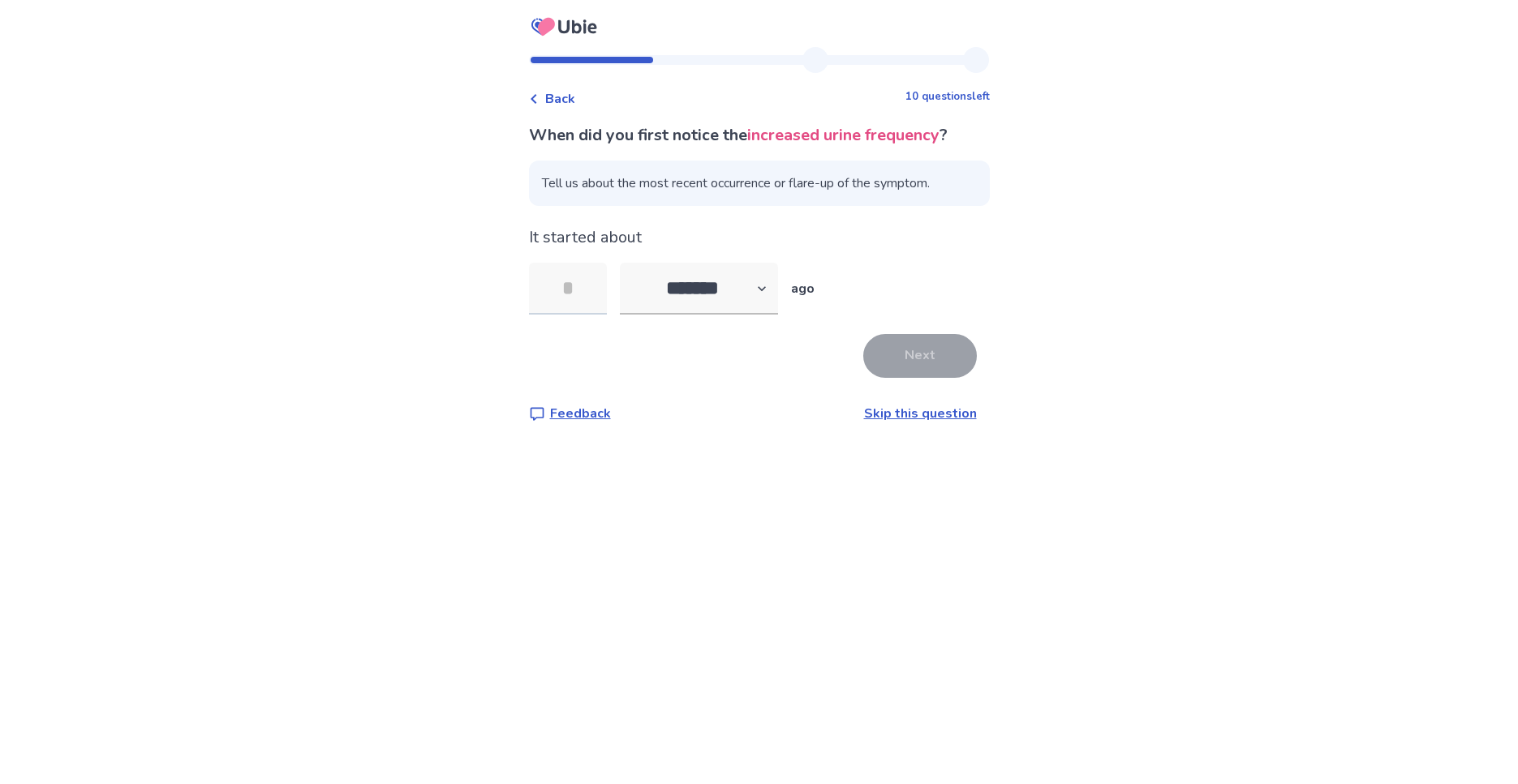
click at [584, 296] on input "tel" at bounding box center [568, 288] width 78 height 52
type input "**"
click at [927, 365] on button "Next" at bounding box center [920, 356] width 114 height 44
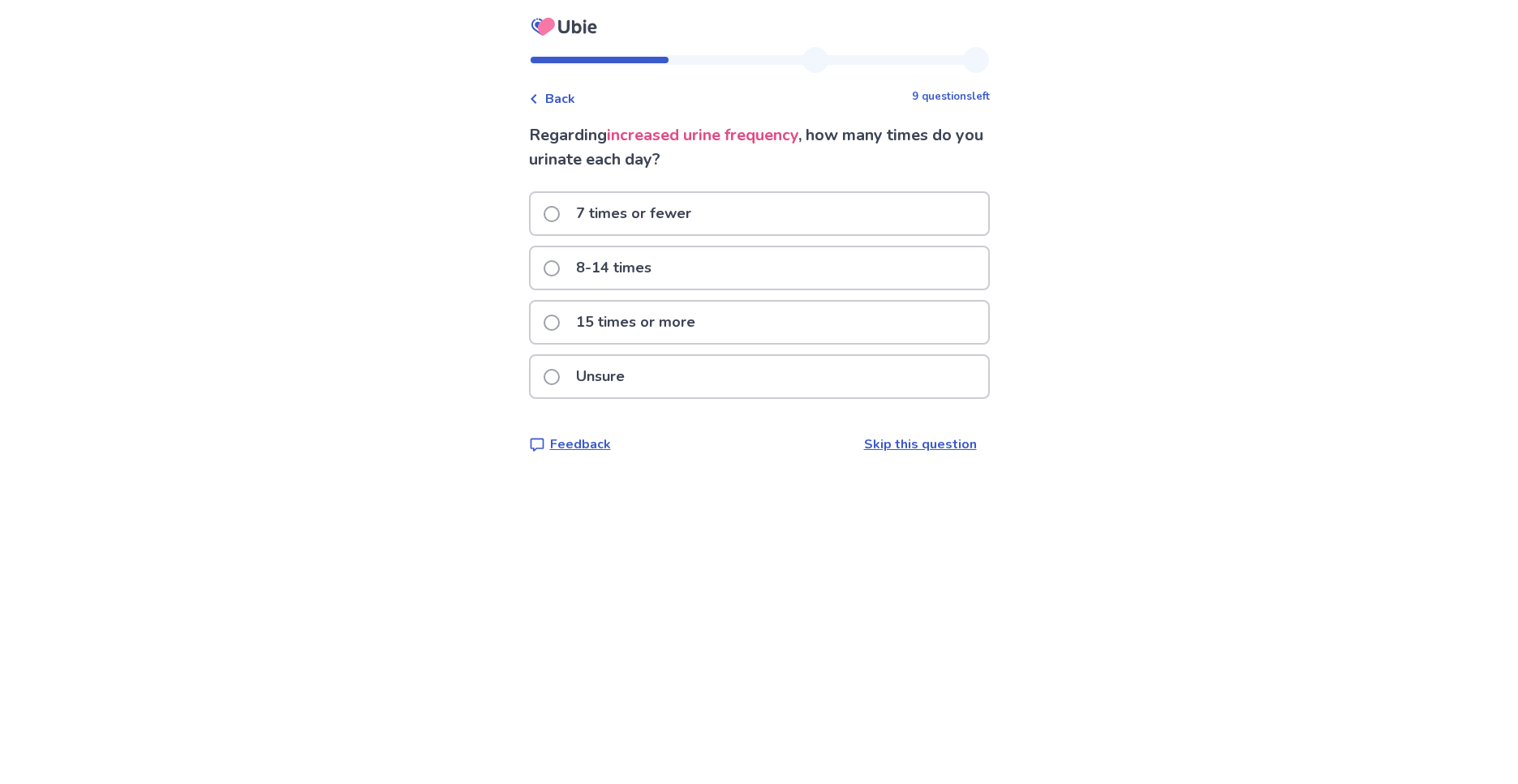
click at [560, 270] on span at bounding box center [551, 268] width 16 height 16
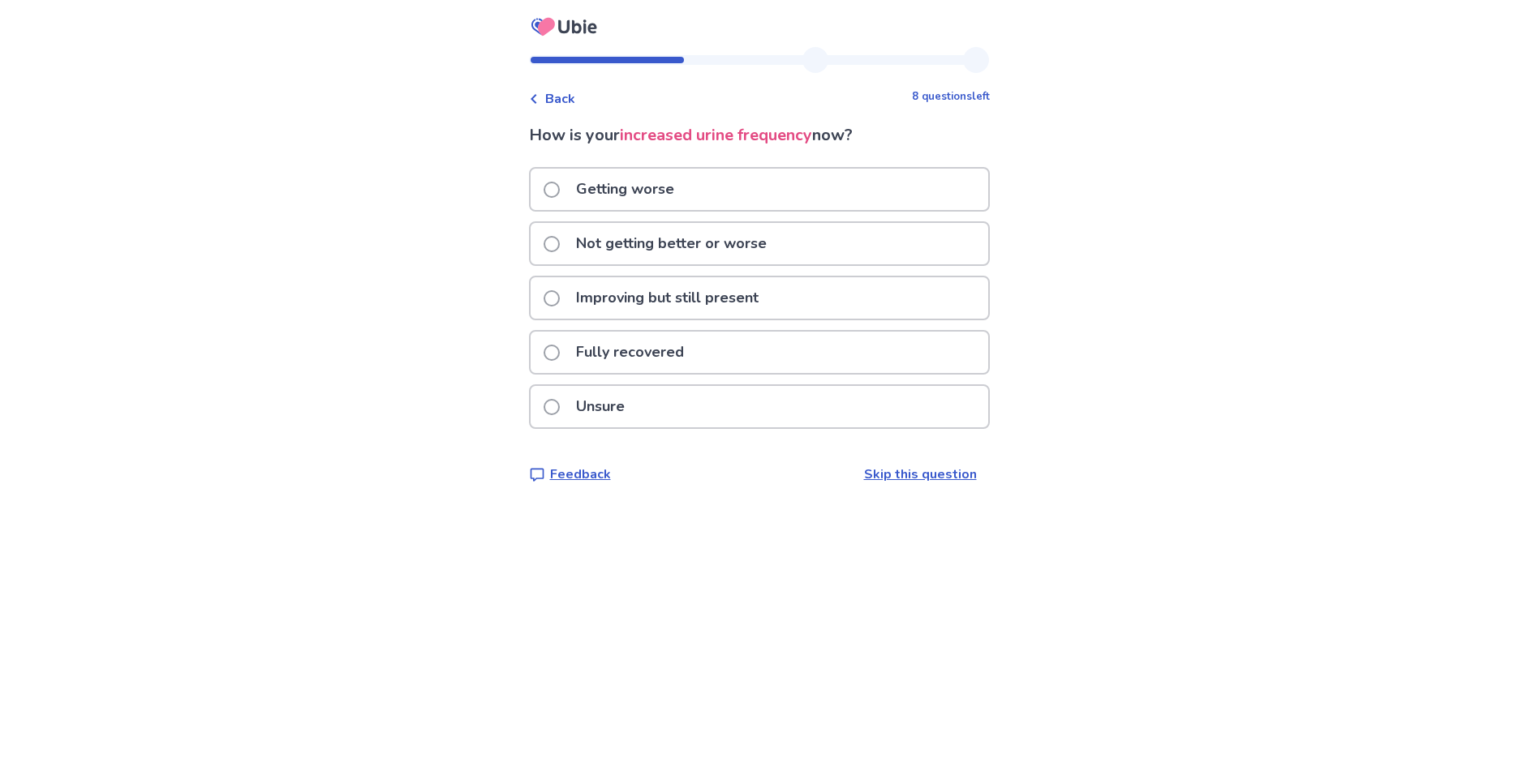
click at [560, 241] on span at bounding box center [551, 243] width 16 height 16
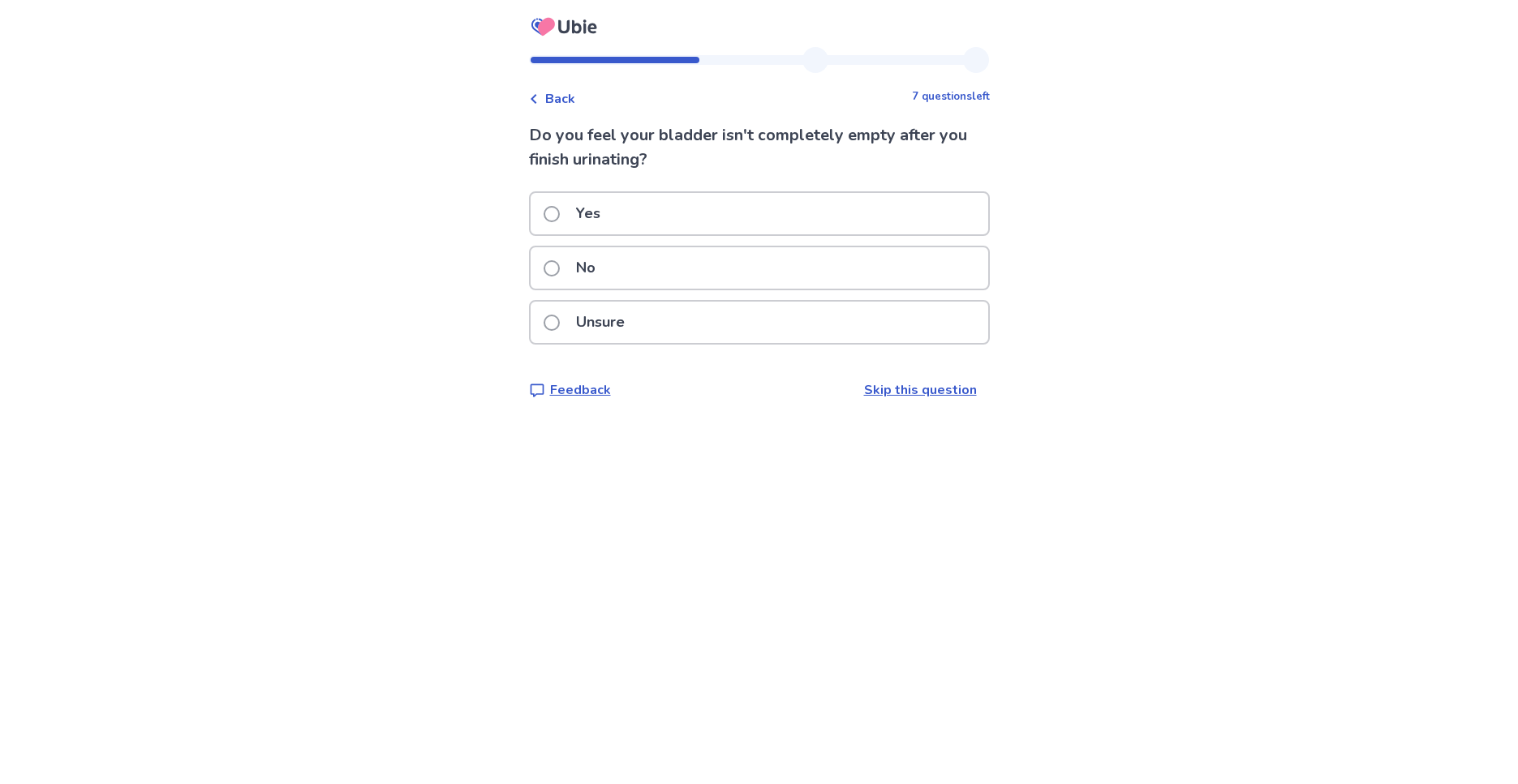
click at [559, 320] on span at bounding box center [551, 322] width 16 height 16
click at [560, 212] on span at bounding box center [551, 214] width 16 height 16
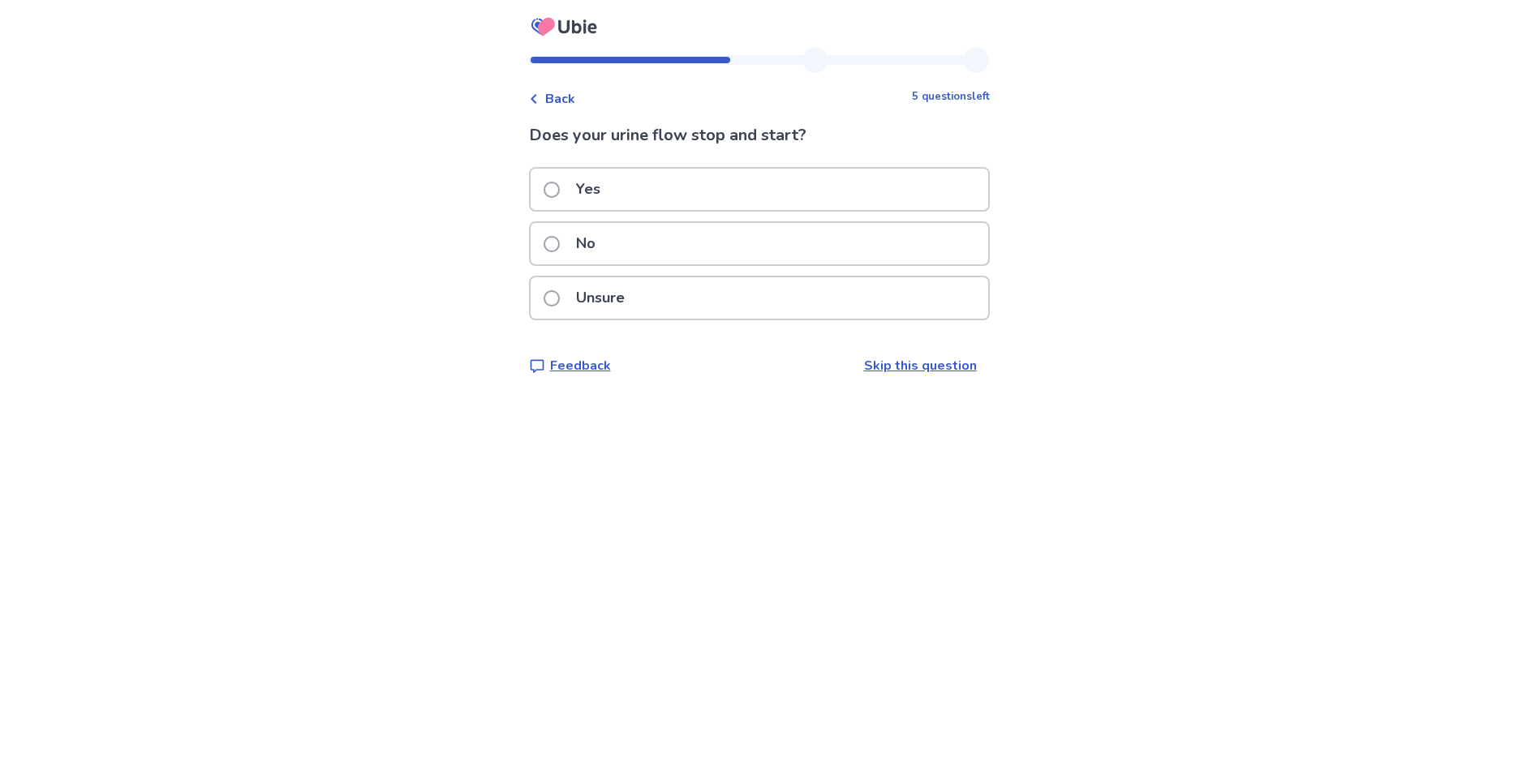
click at [560, 293] on span at bounding box center [551, 297] width 16 height 16
click at [560, 246] on span at bounding box center [551, 243] width 16 height 16
click at [560, 244] on span at bounding box center [551, 243] width 16 height 16
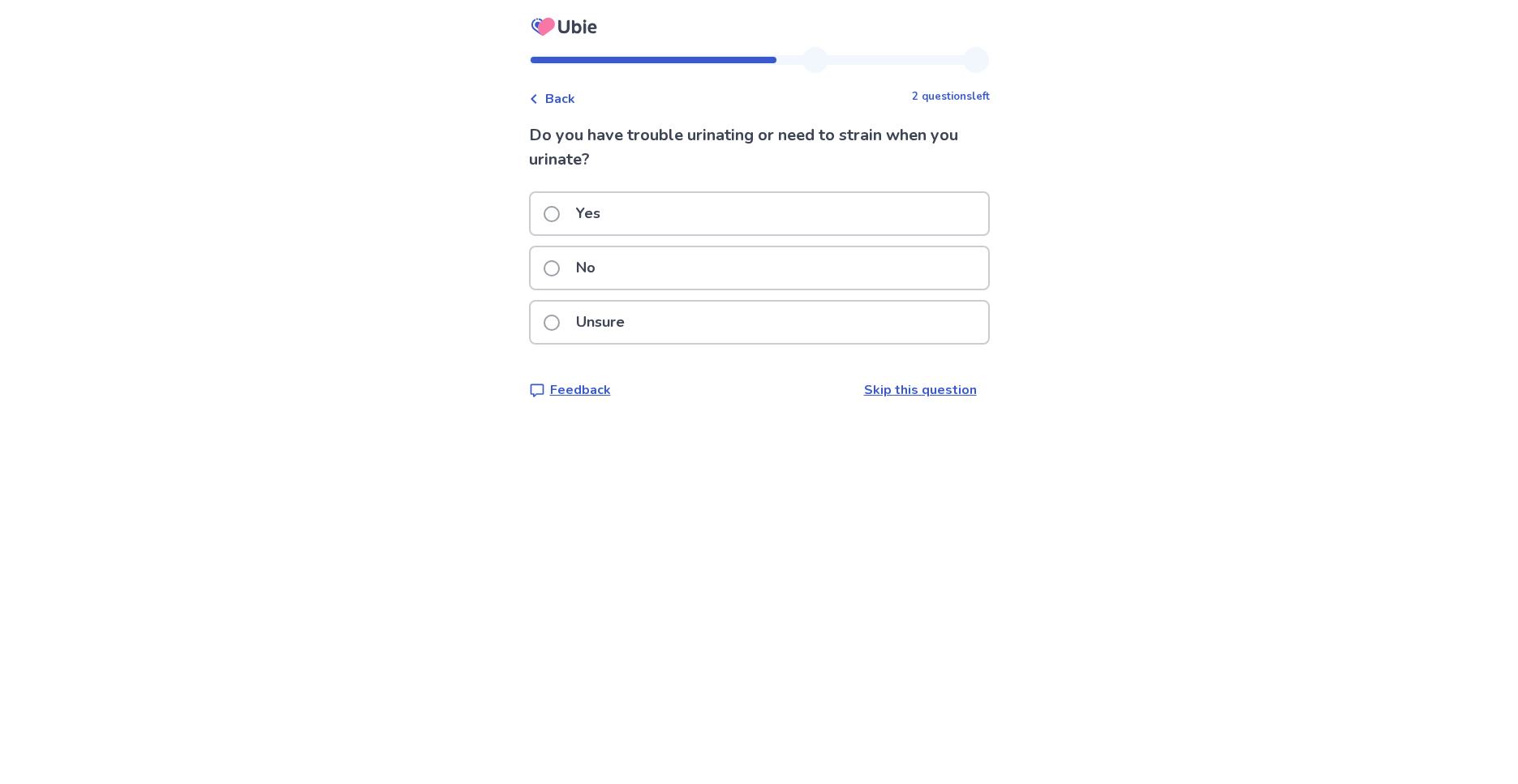
click at [560, 264] on span at bounding box center [551, 268] width 16 height 16
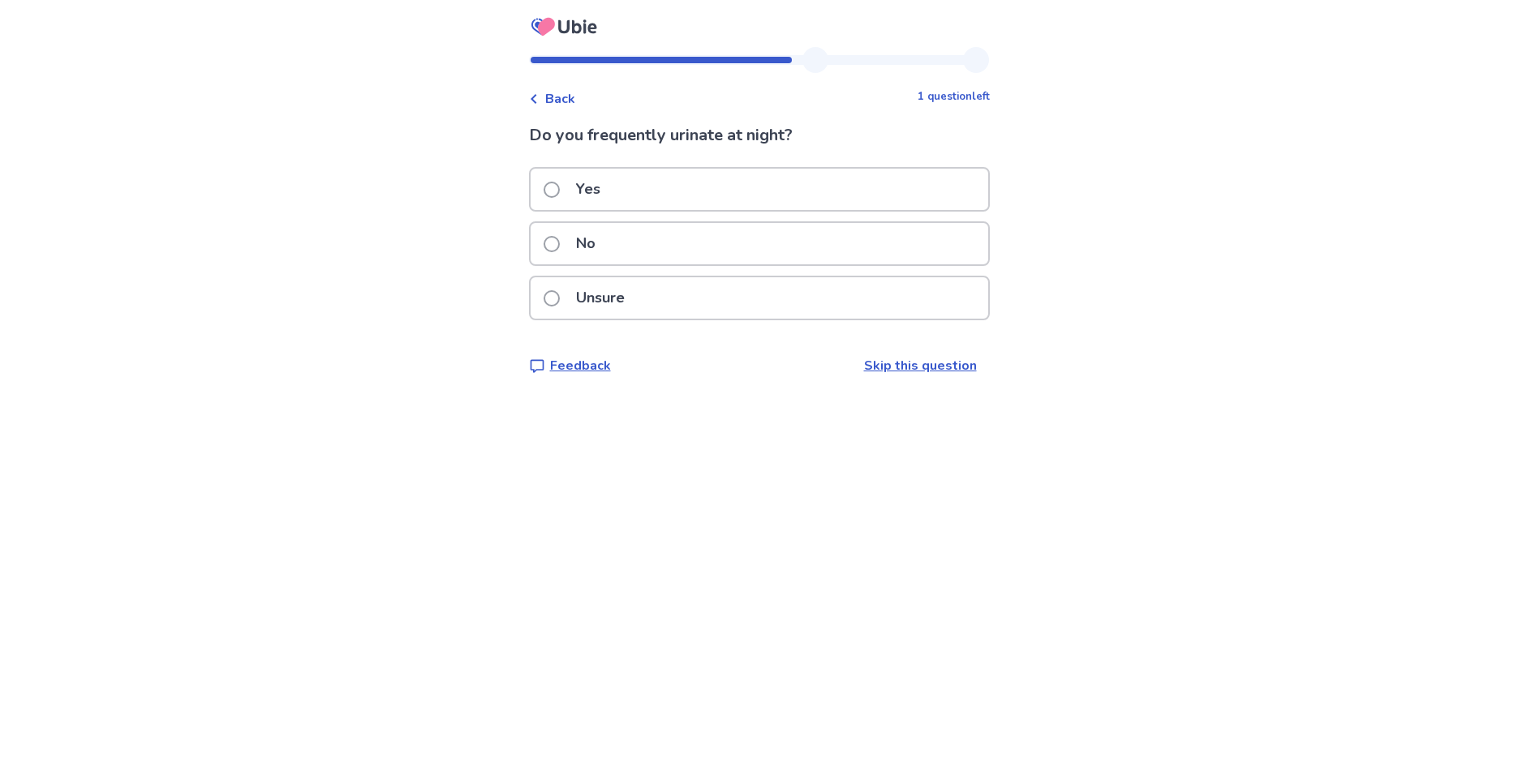
click at [560, 190] on span at bounding box center [551, 189] width 16 height 16
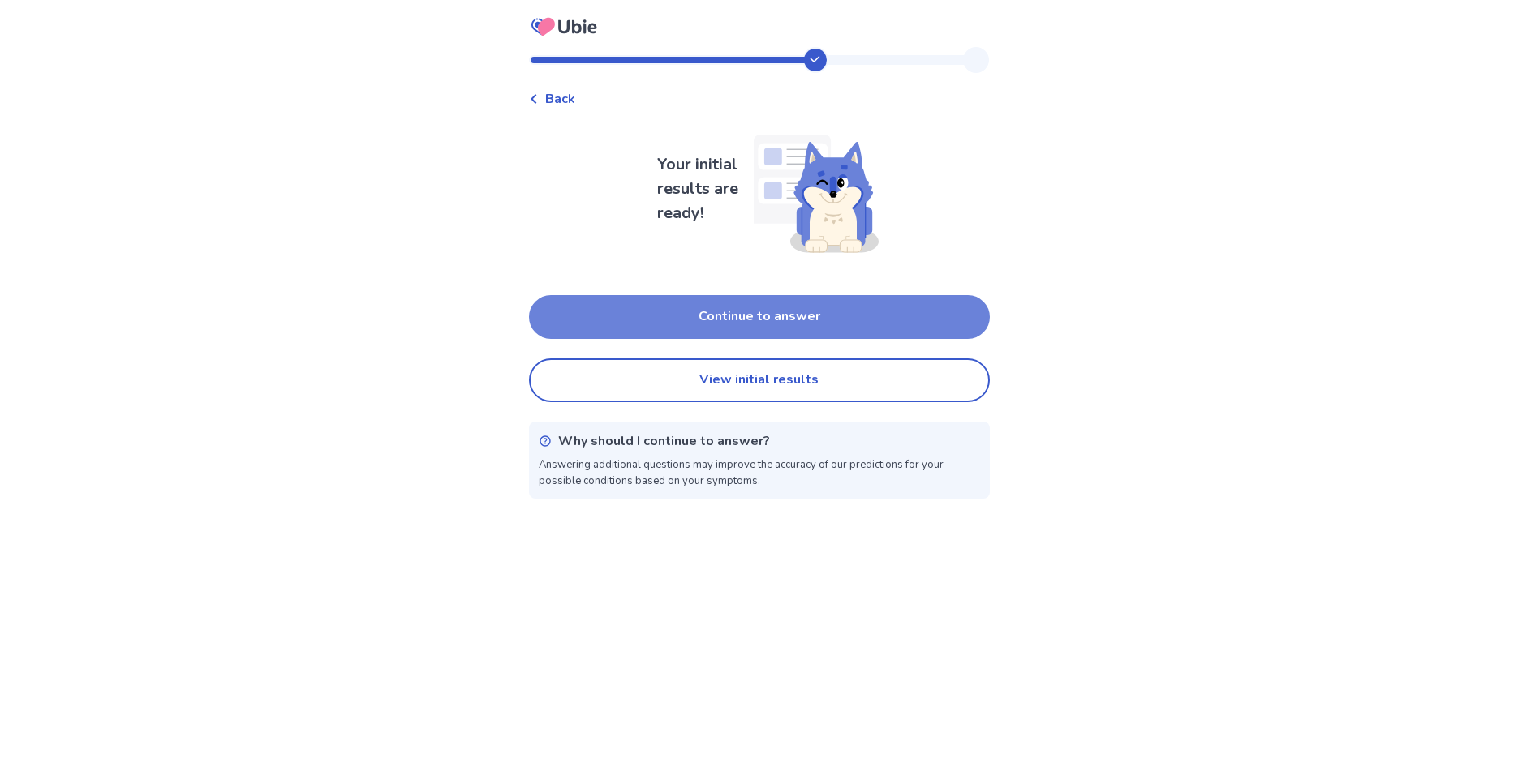
click at [803, 314] on button "Continue to answer" at bounding box center [759, 317] width 460 height 44
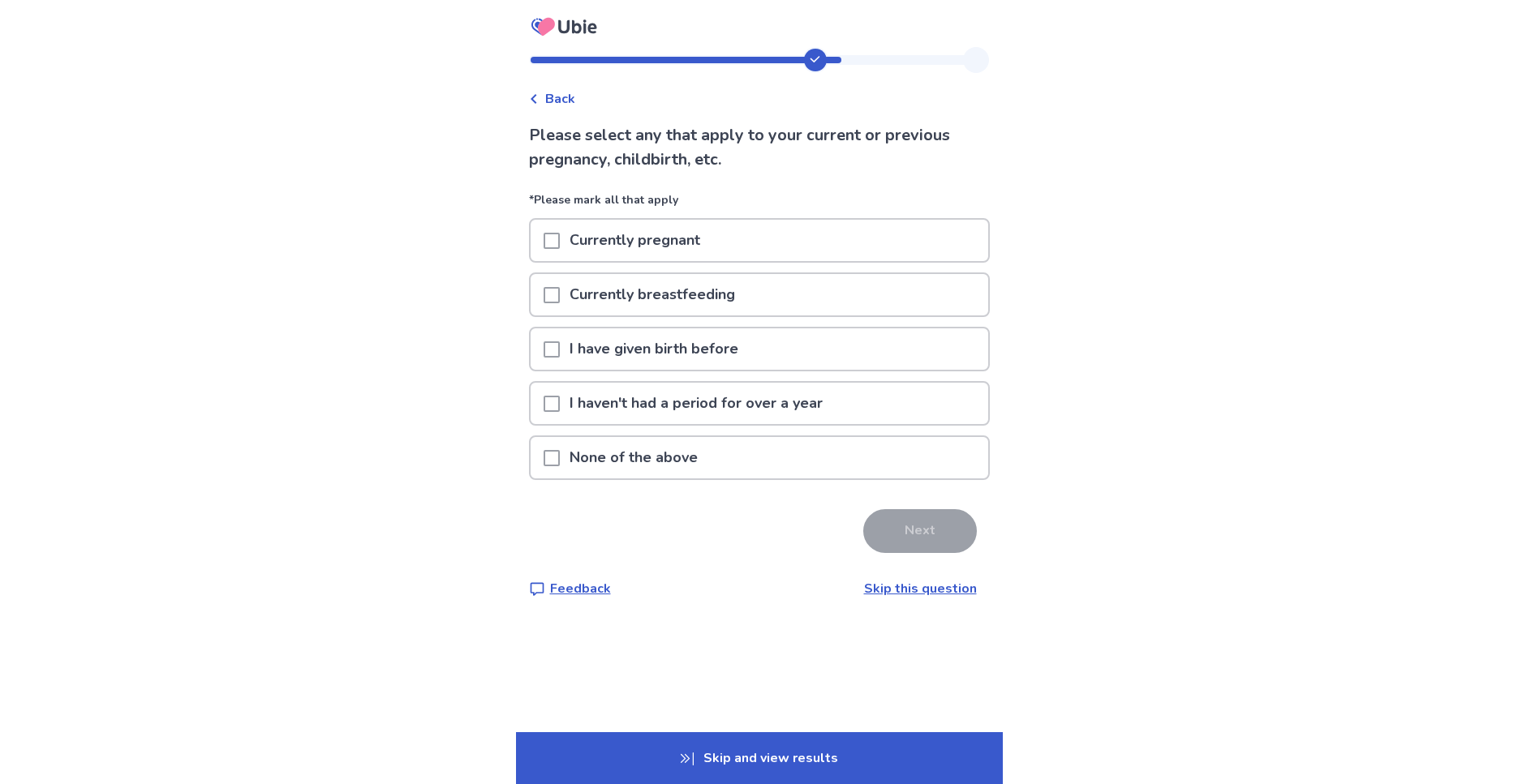
click at [560, 458] on span at bounding box center [551, 458] width 16 height 16
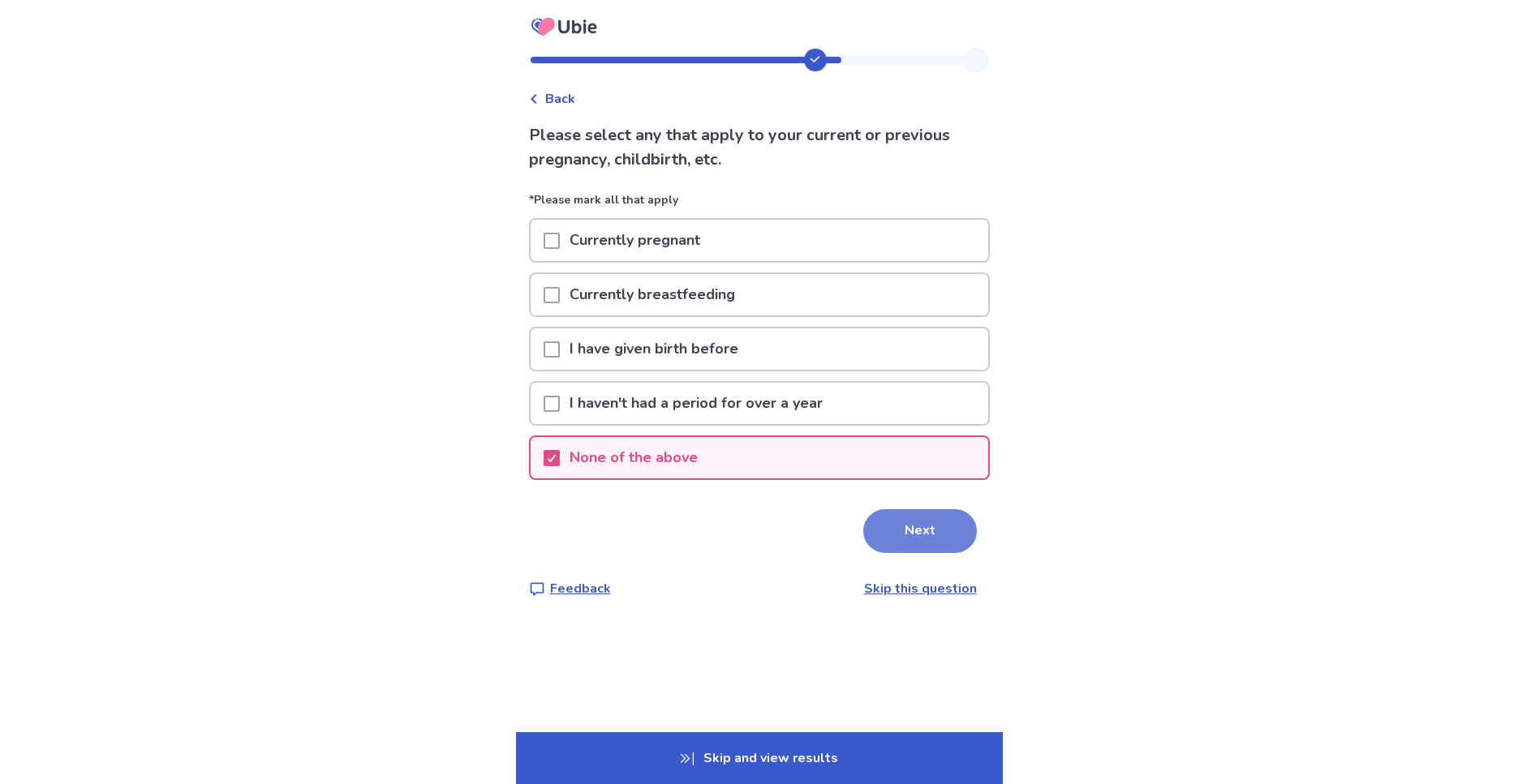
click at [907, 528] on button "Next" at bounding box center [920, 531] width 114 height 44
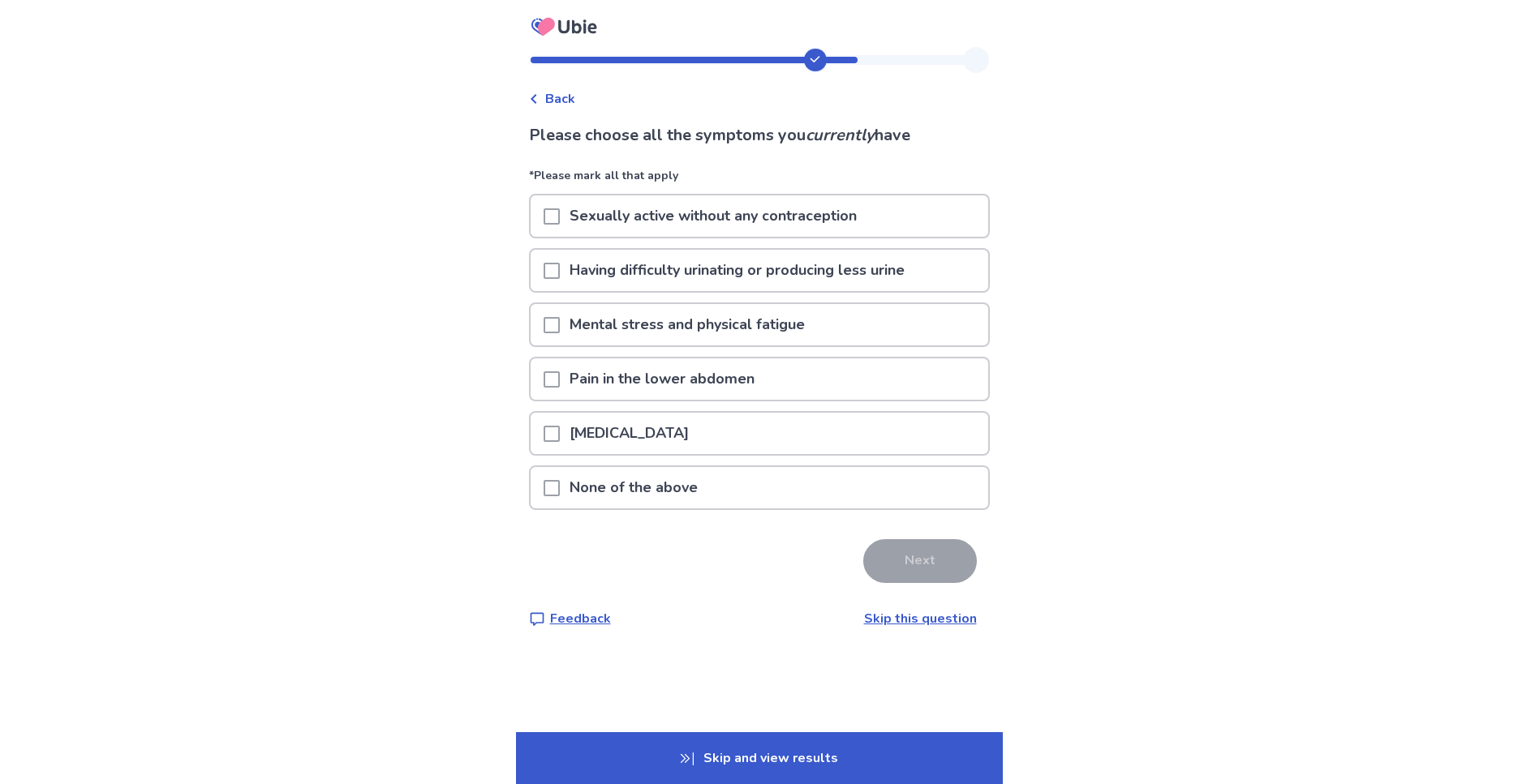
click at [560, 214] on span at bounding box center [551, 216] width 16 height 16
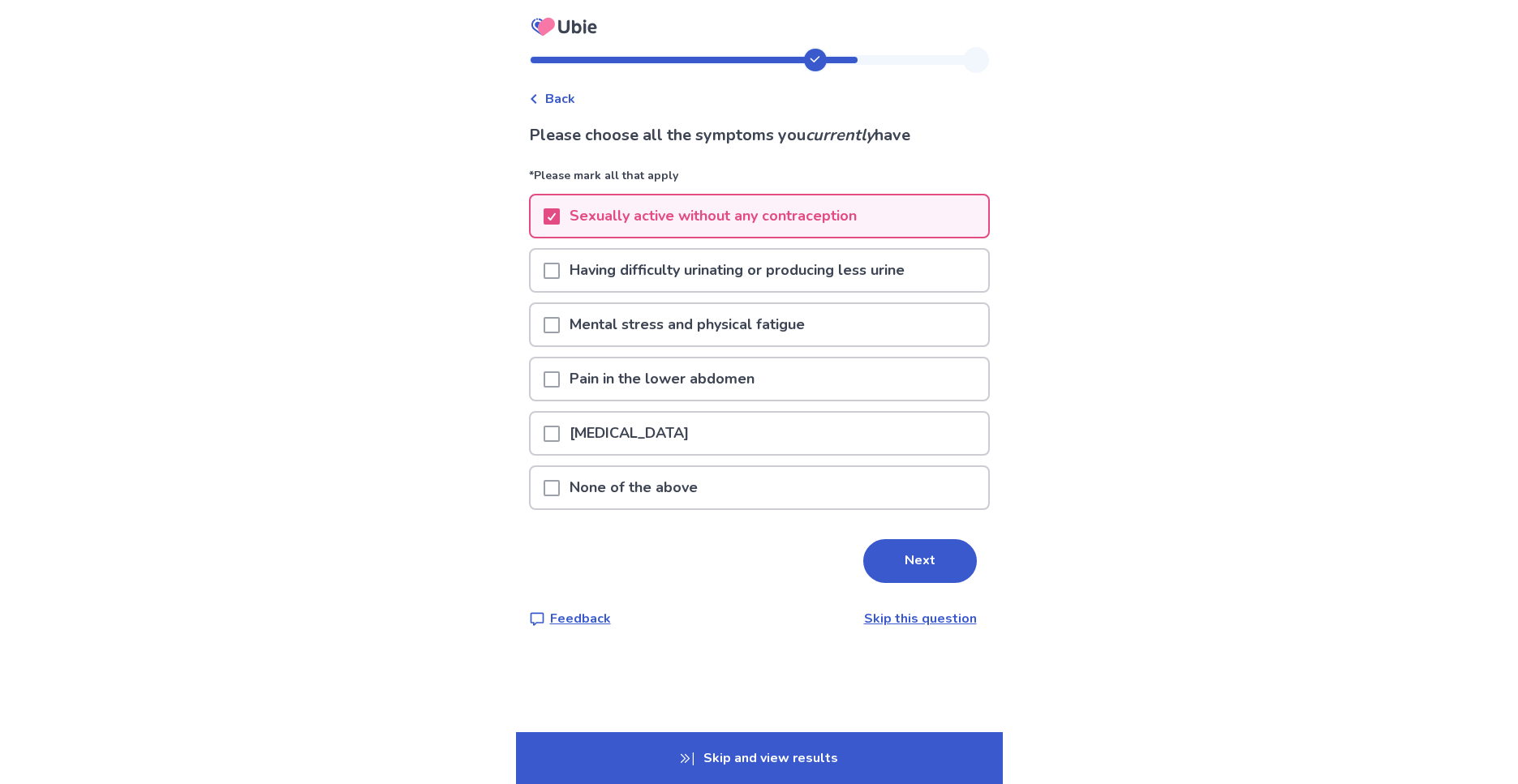
click at [560, 380] on span at bounding box center [551, 379] width 16 height 16
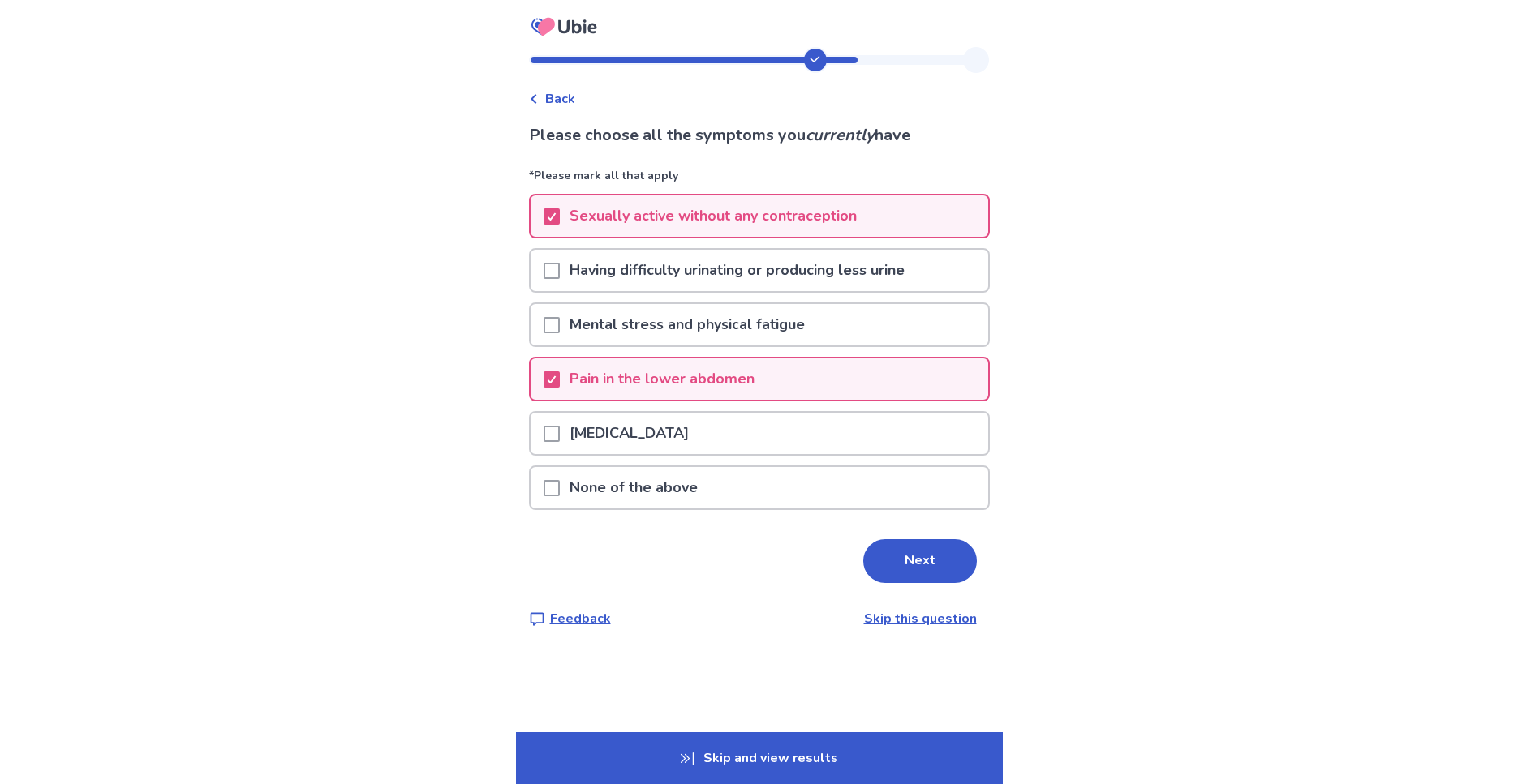
click at [560, 434] on span at bounding box center [551, 433] width 16 height 16
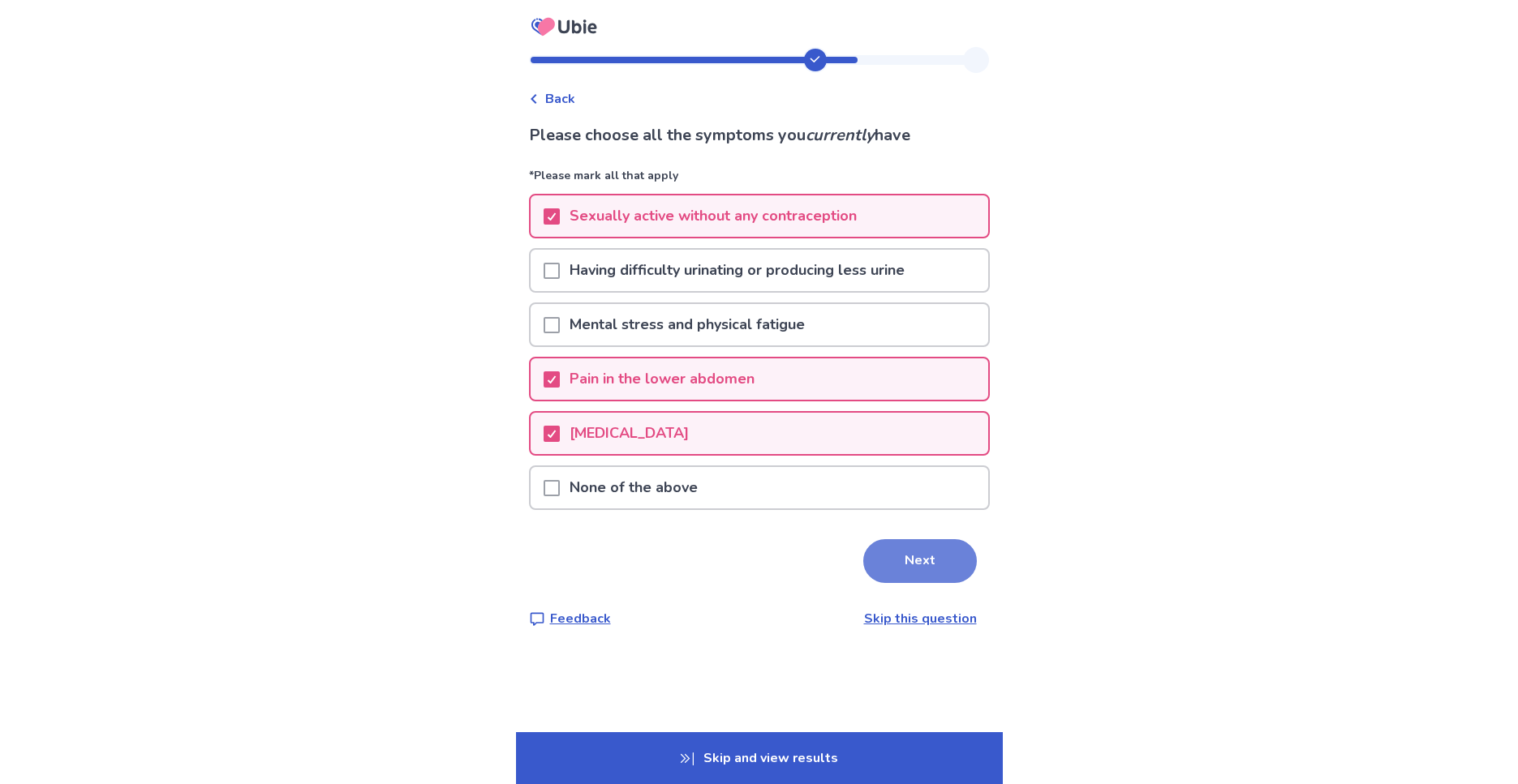
click at [933, 573] on button "Next" at bounding box center [920, 561] width 114 height 44
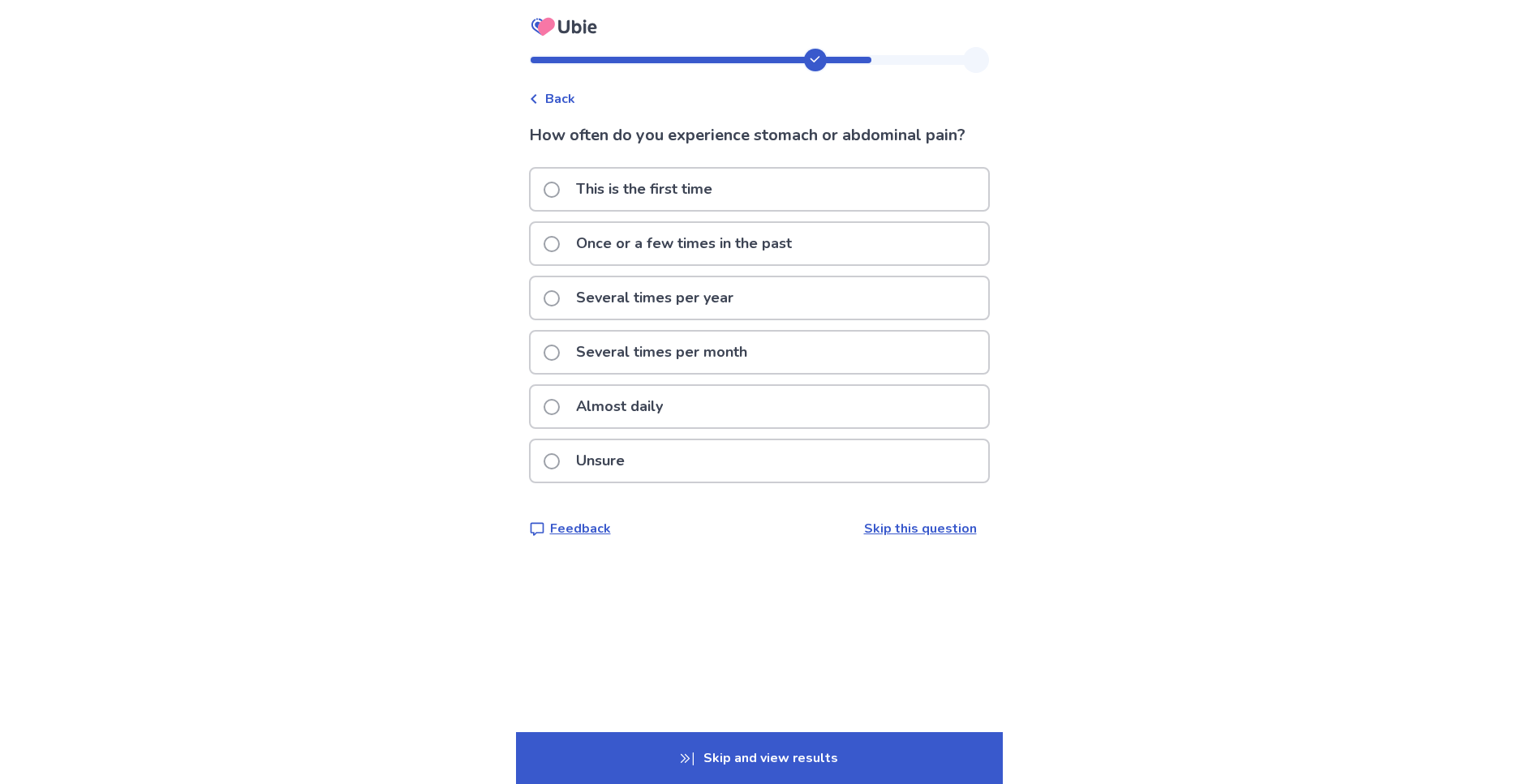
click at [559, 247] on span at bounding box center [551, 243] width 16 height 16
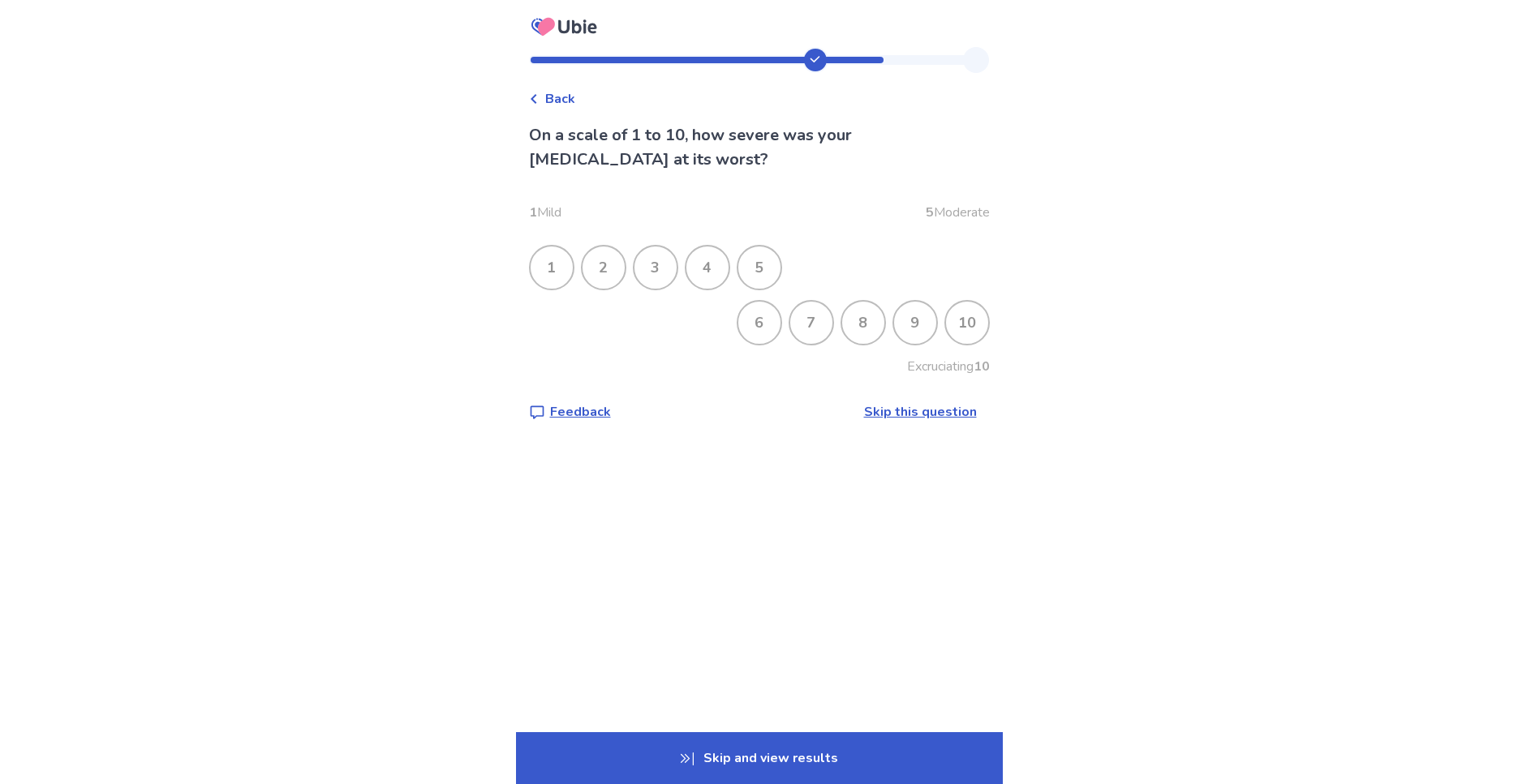
click at [780, 269] on div "5" at bounding box center [760, 268] width 42 height 42
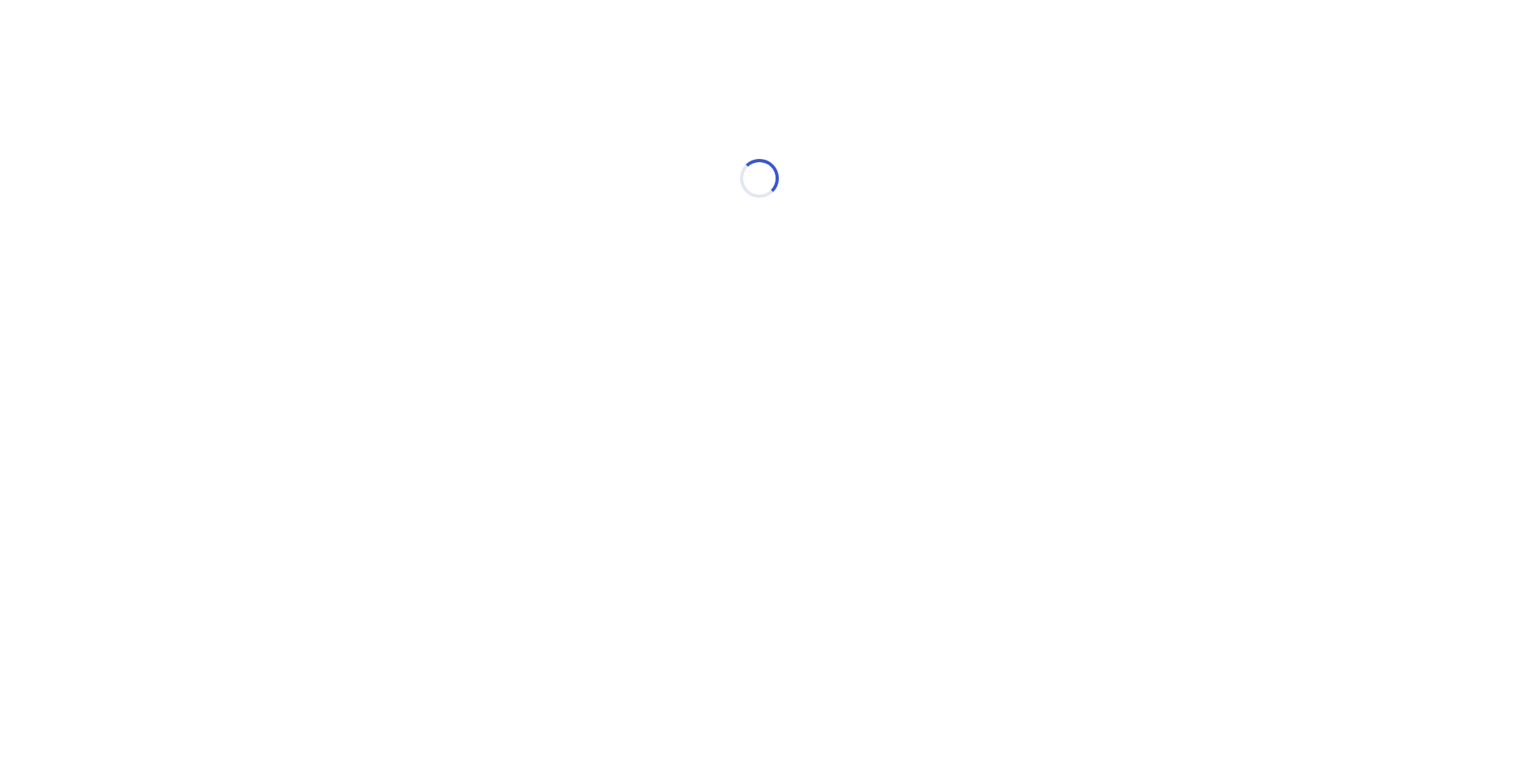
select select "*"
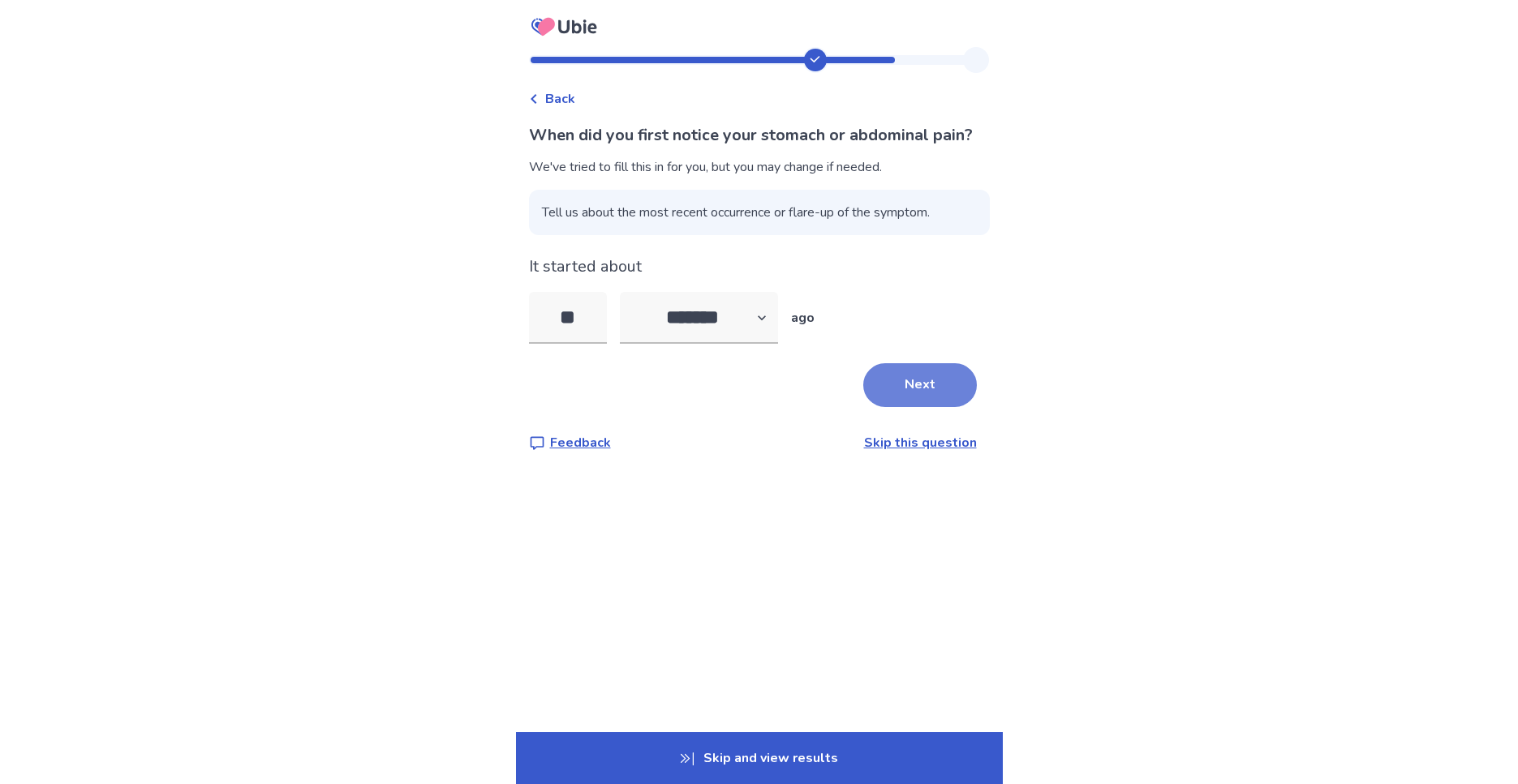
click at [926, 407] on button "Next" at bounding box center [920, 386] width 114 height 44
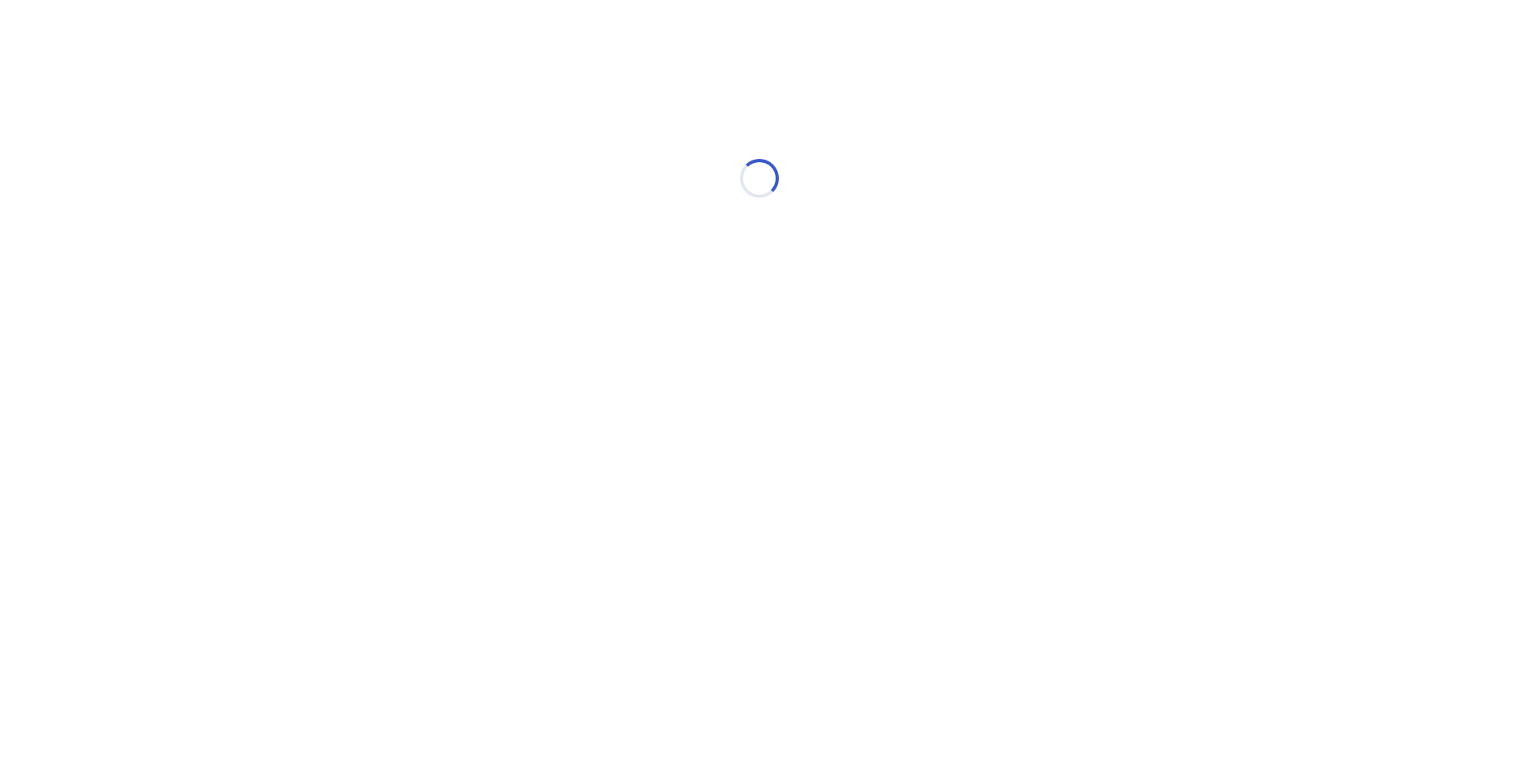
select select "*"
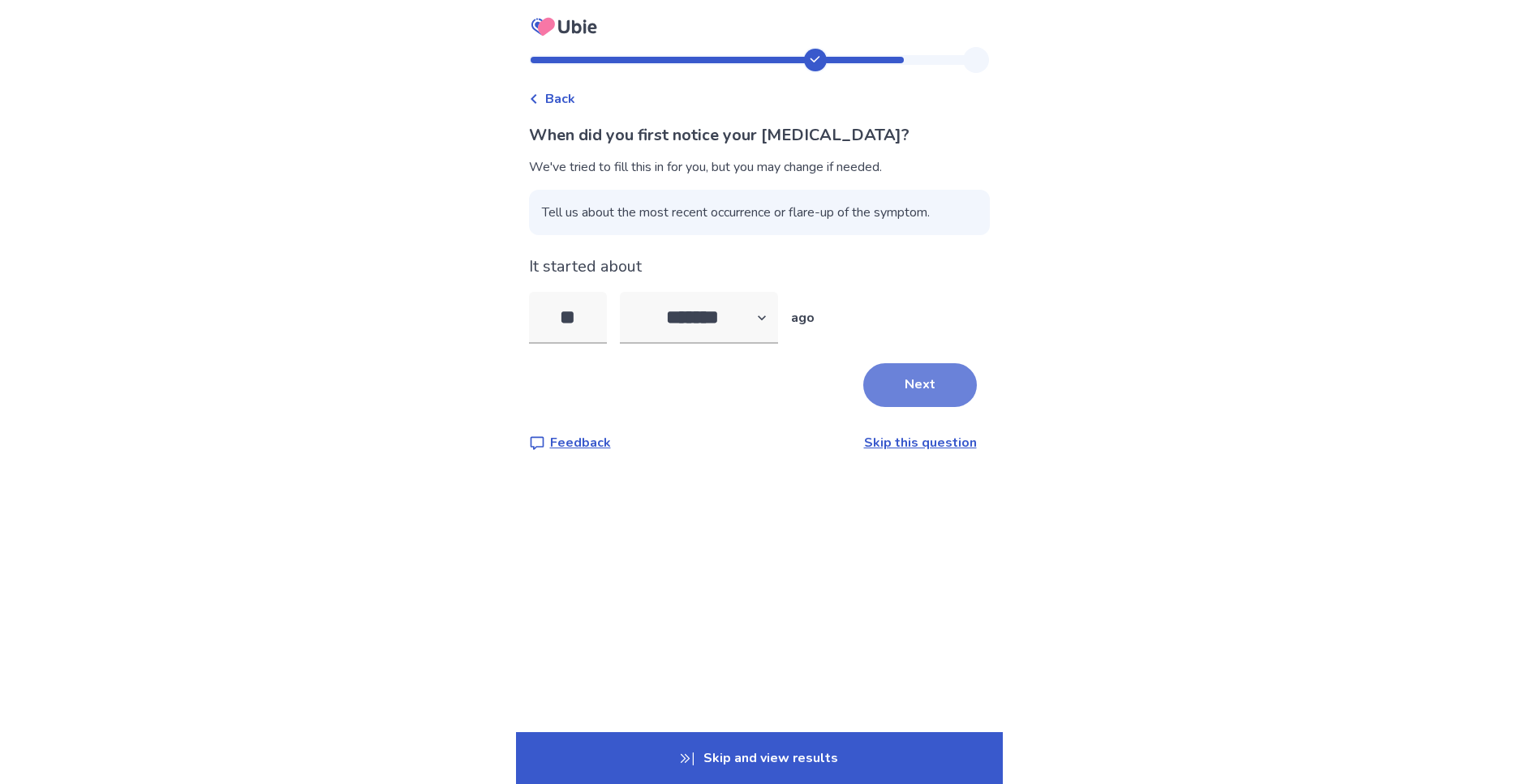
click at [918, 383] on button "Next" at bounding box center [920, 386] width 114 height 44
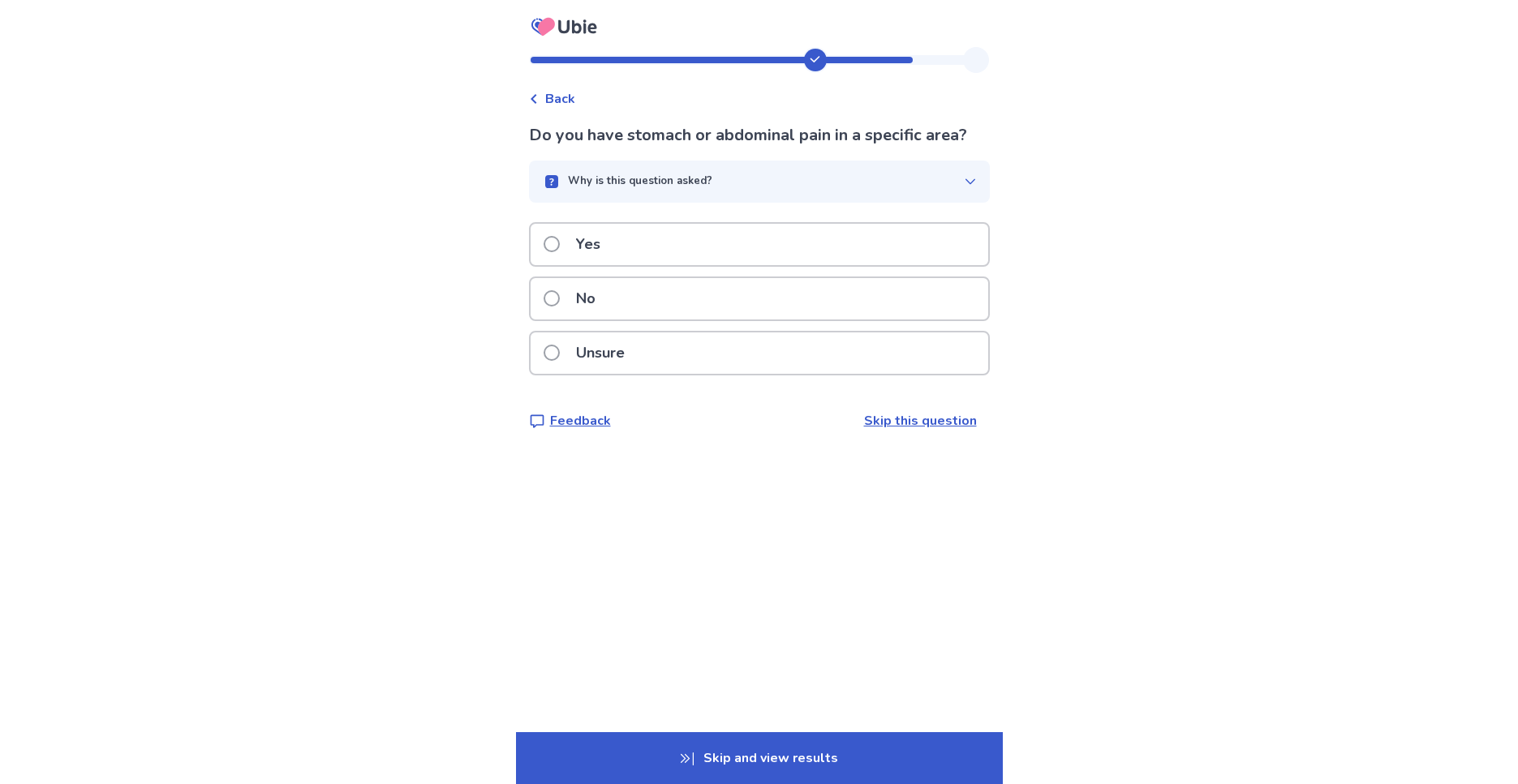
click at [730, 367] on div "Unsure" at bounding box center [760, 353] width 458 height 42
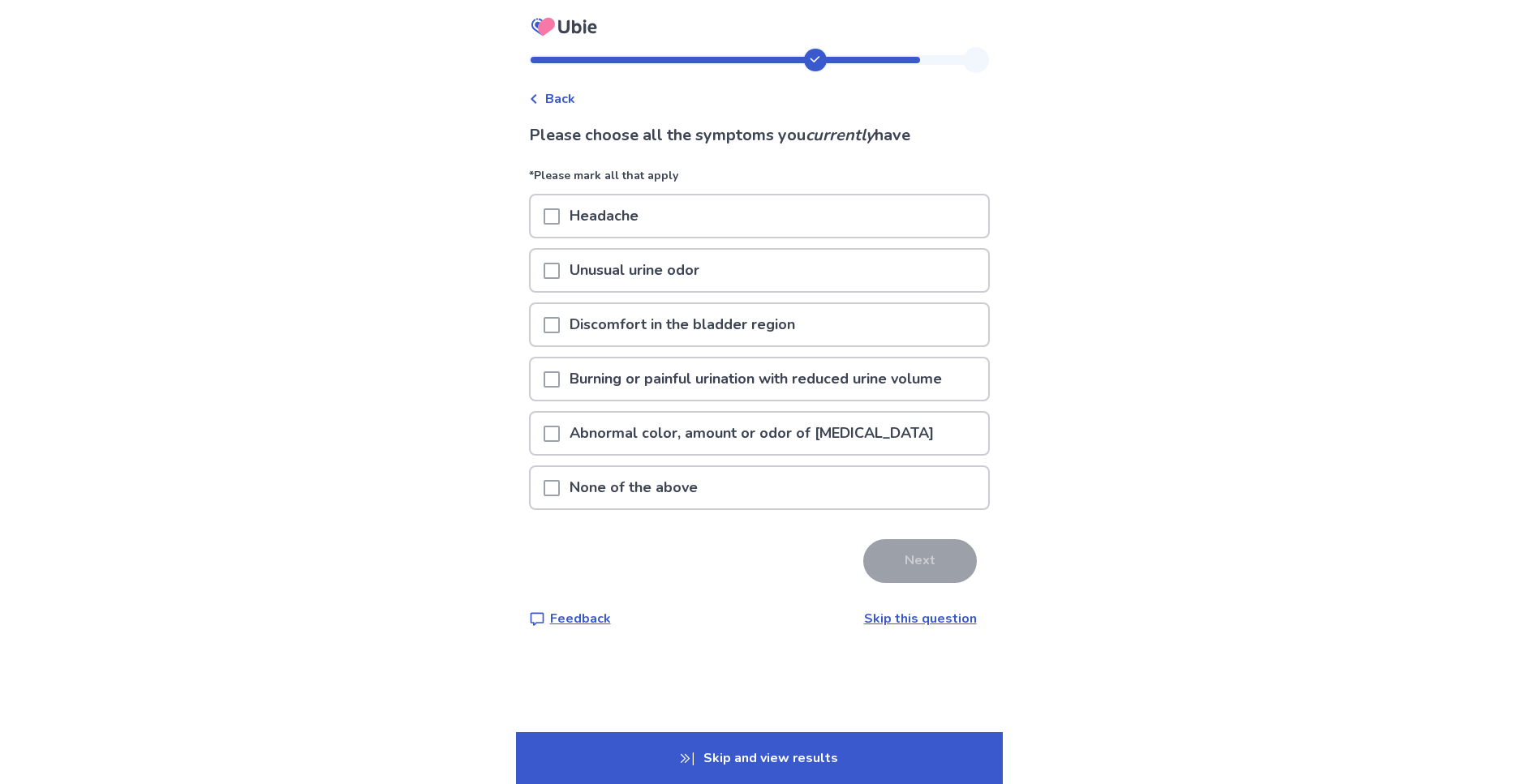
click at [560, 215] on span at bounding box center [551, 216] width 16 height 16
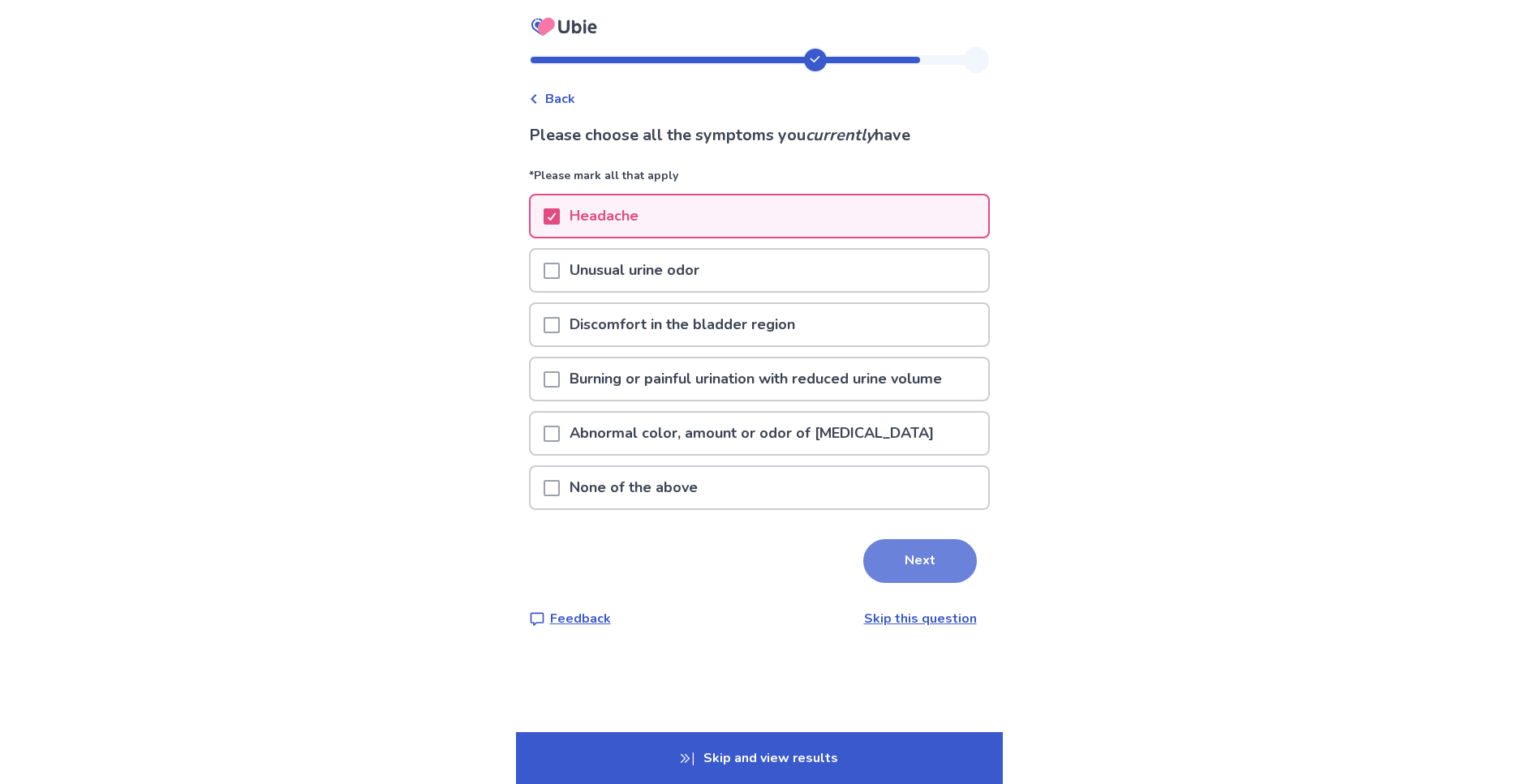
click at [949, 569] on button "Next" at bounding box center [920, 561] width 114 height 44
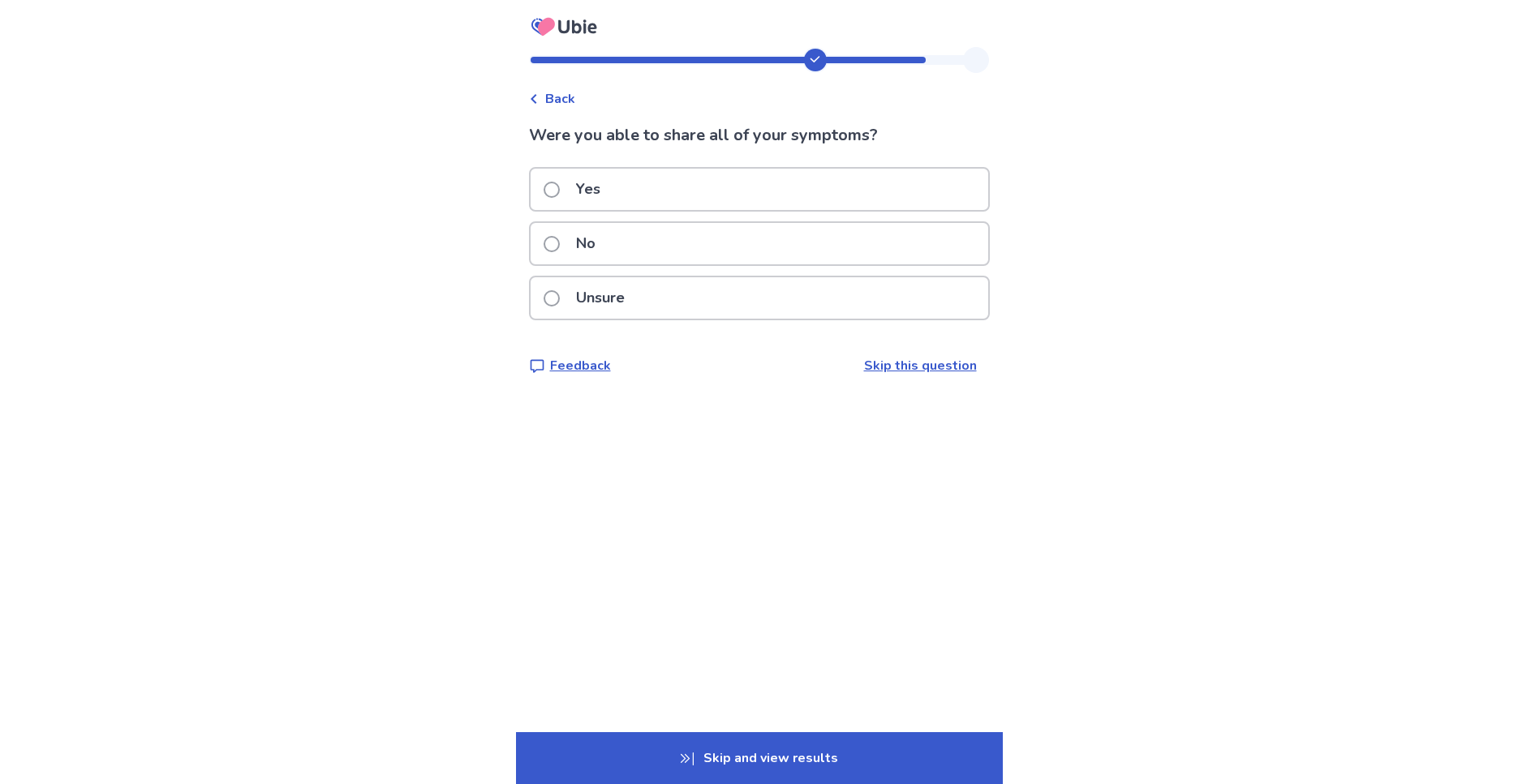
click at [560, 192] on span at bounding box center [551, 189] width 16 height 16
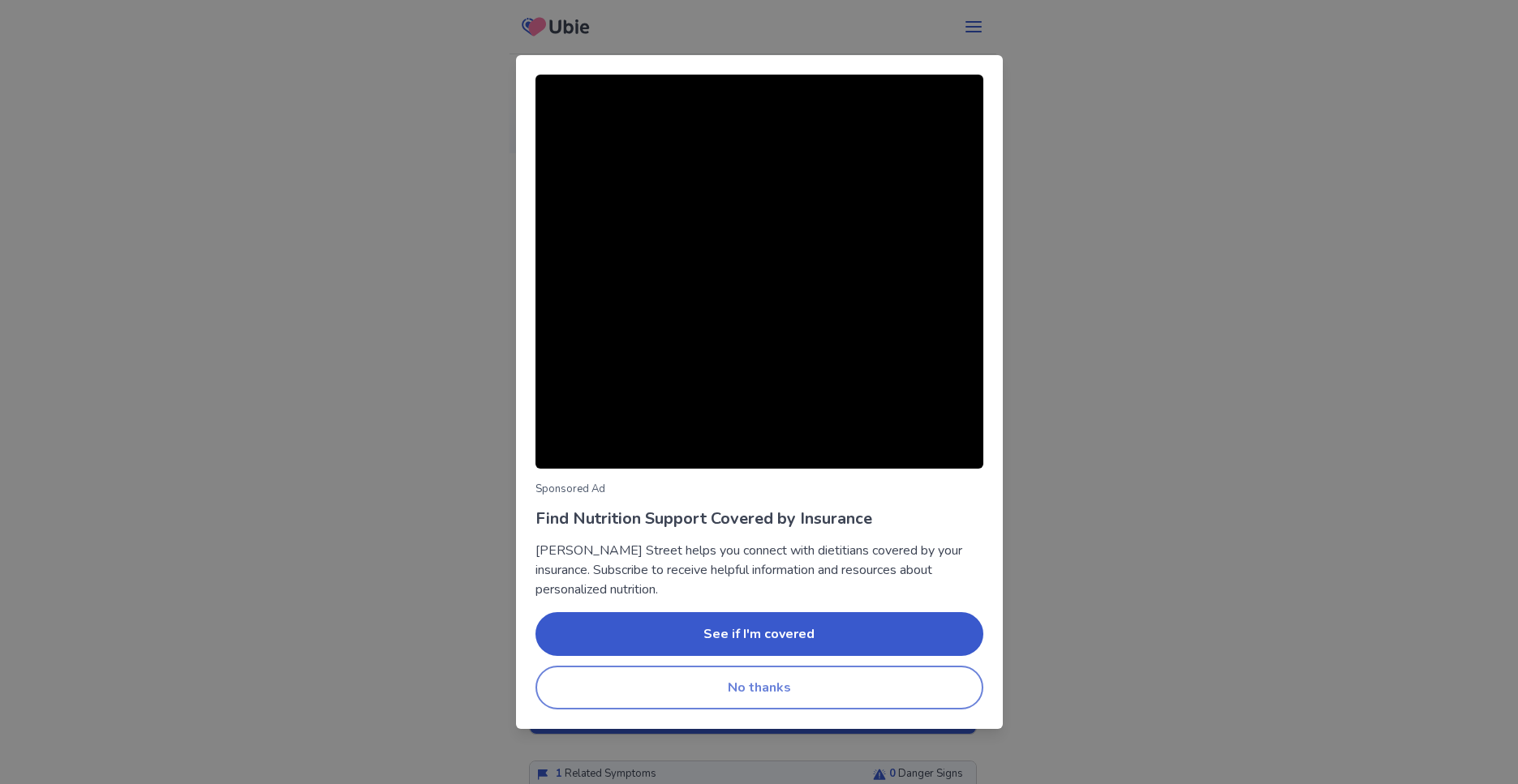
click at [908, 693] on button "No thanks" at bounding box center [759, 687] width 448 height 44
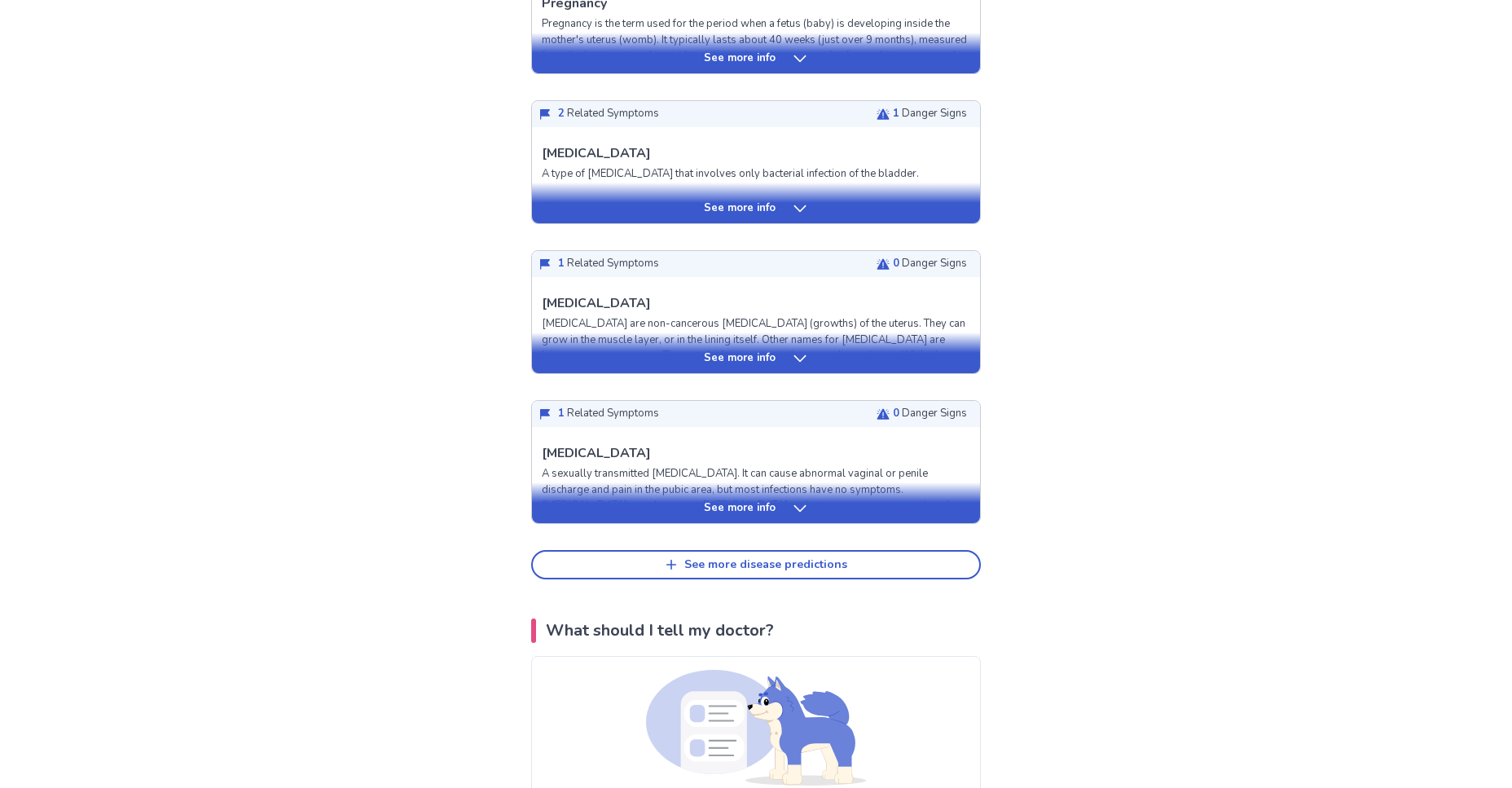
scroll to position [529, 0]
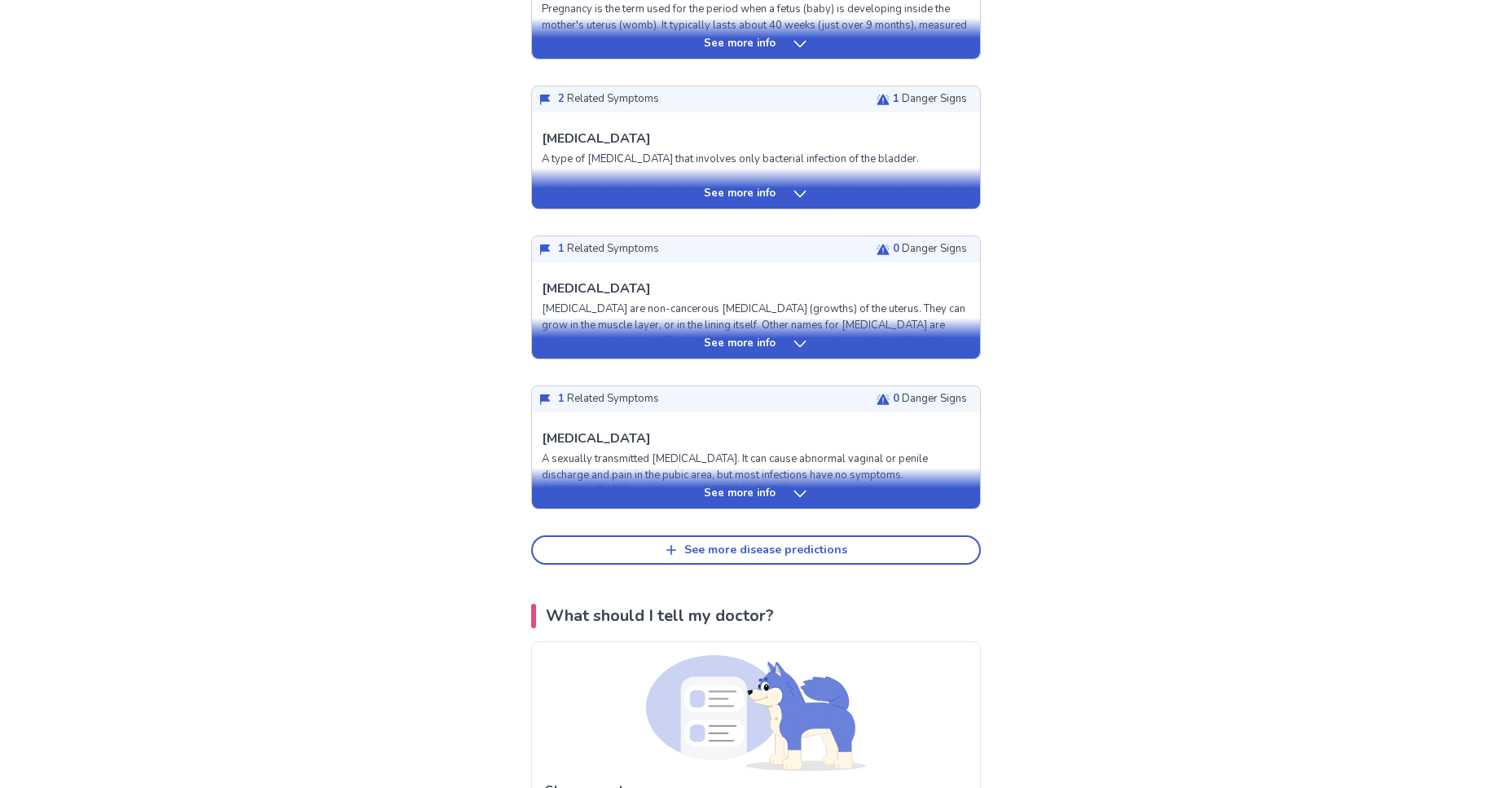
click at [796, 498] on icon at bounding box center [799, 493] width 16 height 16
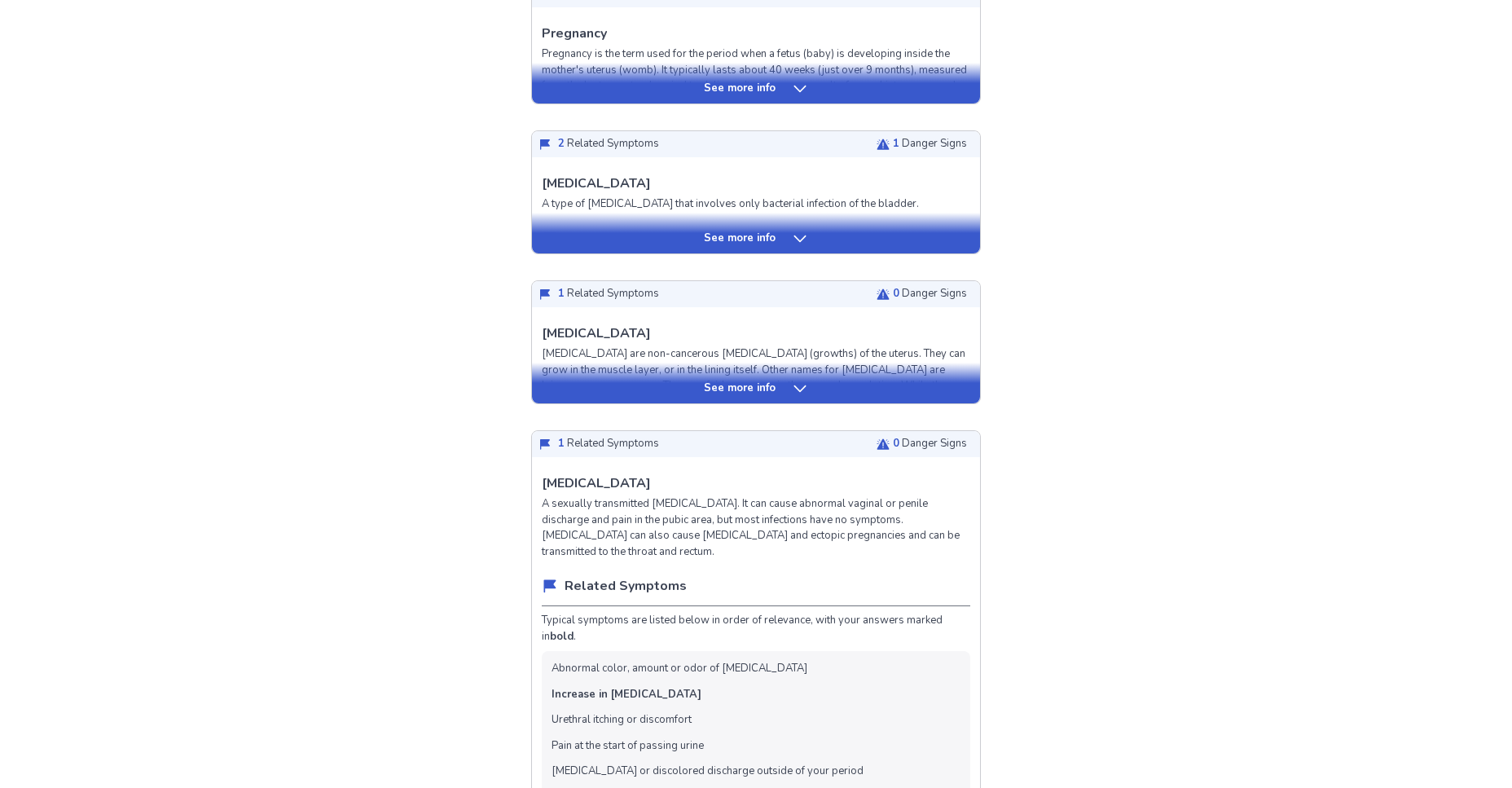
scroll to position [463, 0]
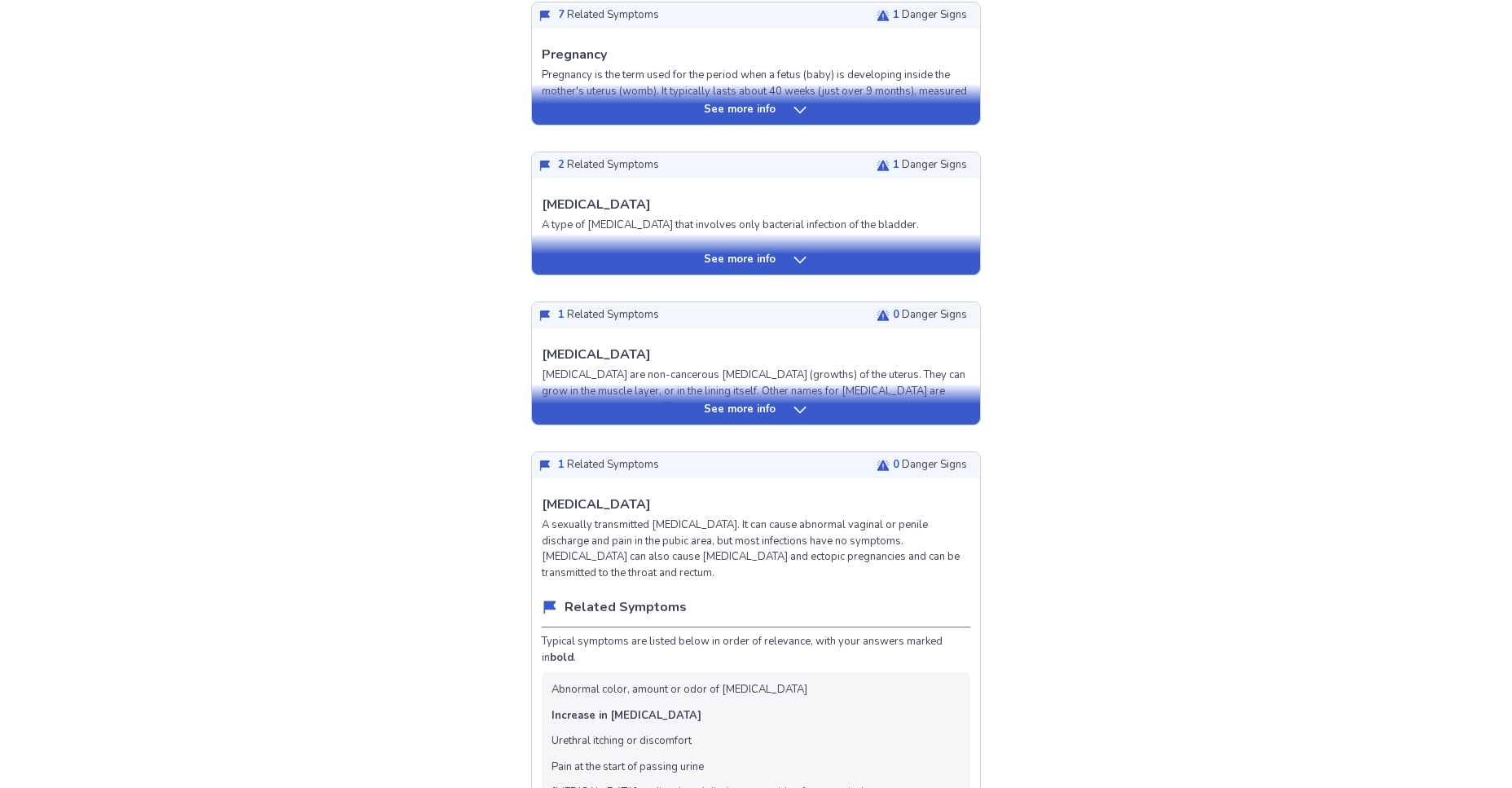
click at [797, 406] on icon at bounding box center [799, 410] width 16 height 16
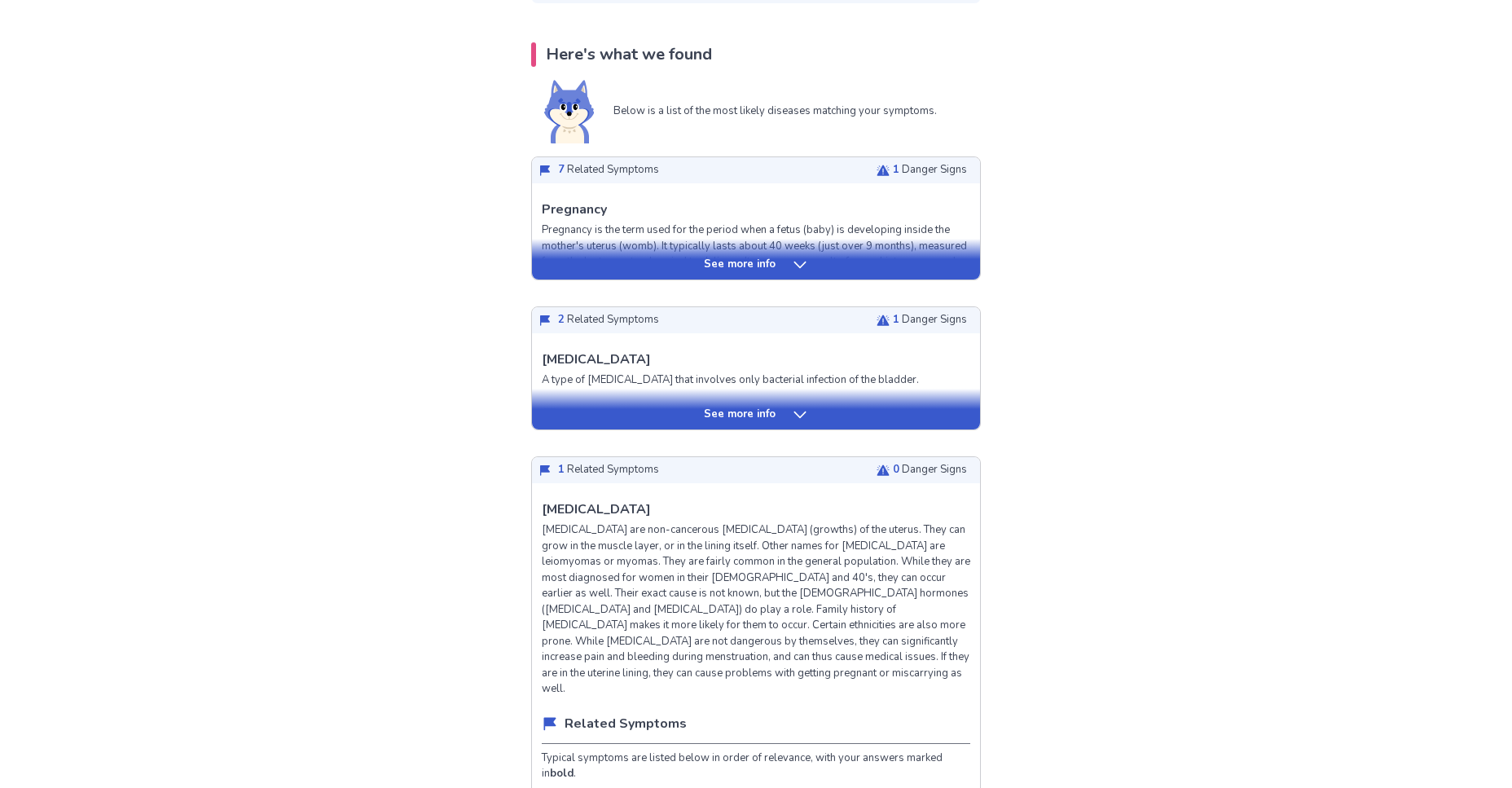
scroll to position [238, 0]
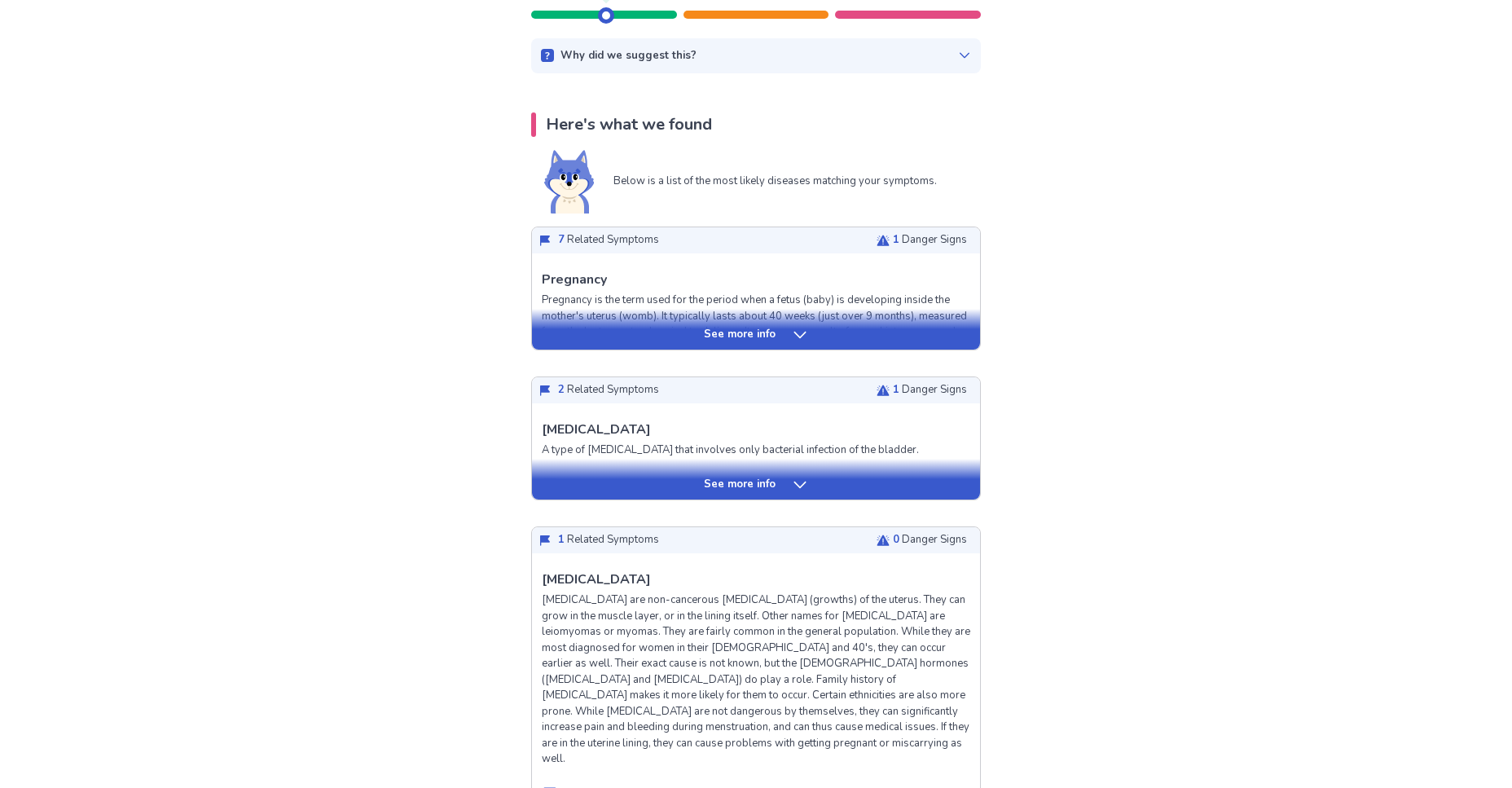
click at [798, 490] on icon at bounding box center [799, 485] width 16 height 16
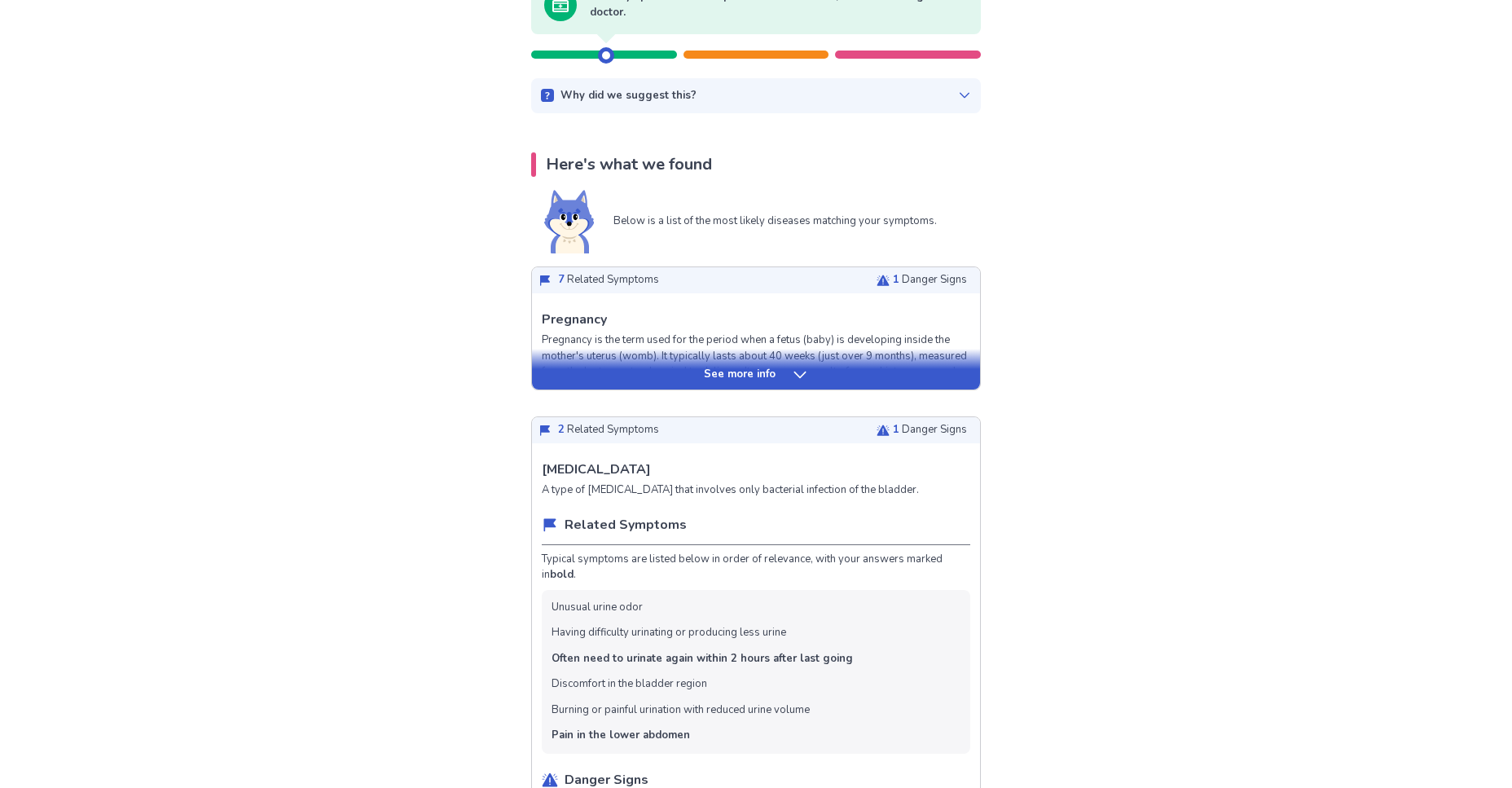
scroll to position [196, 0]
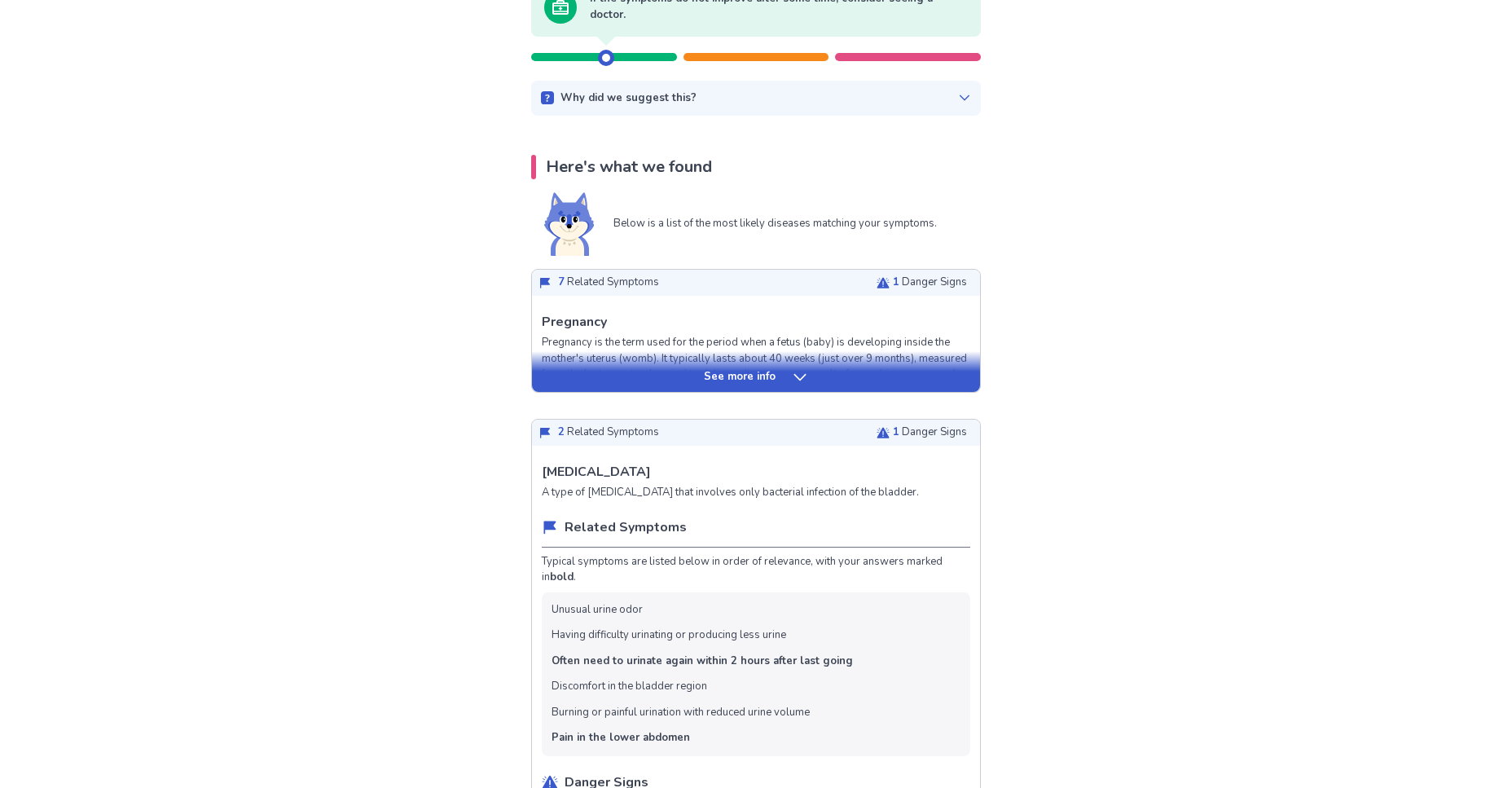
click at [799, 377] on icon at bounding box center [799, 377] width 12 height 7
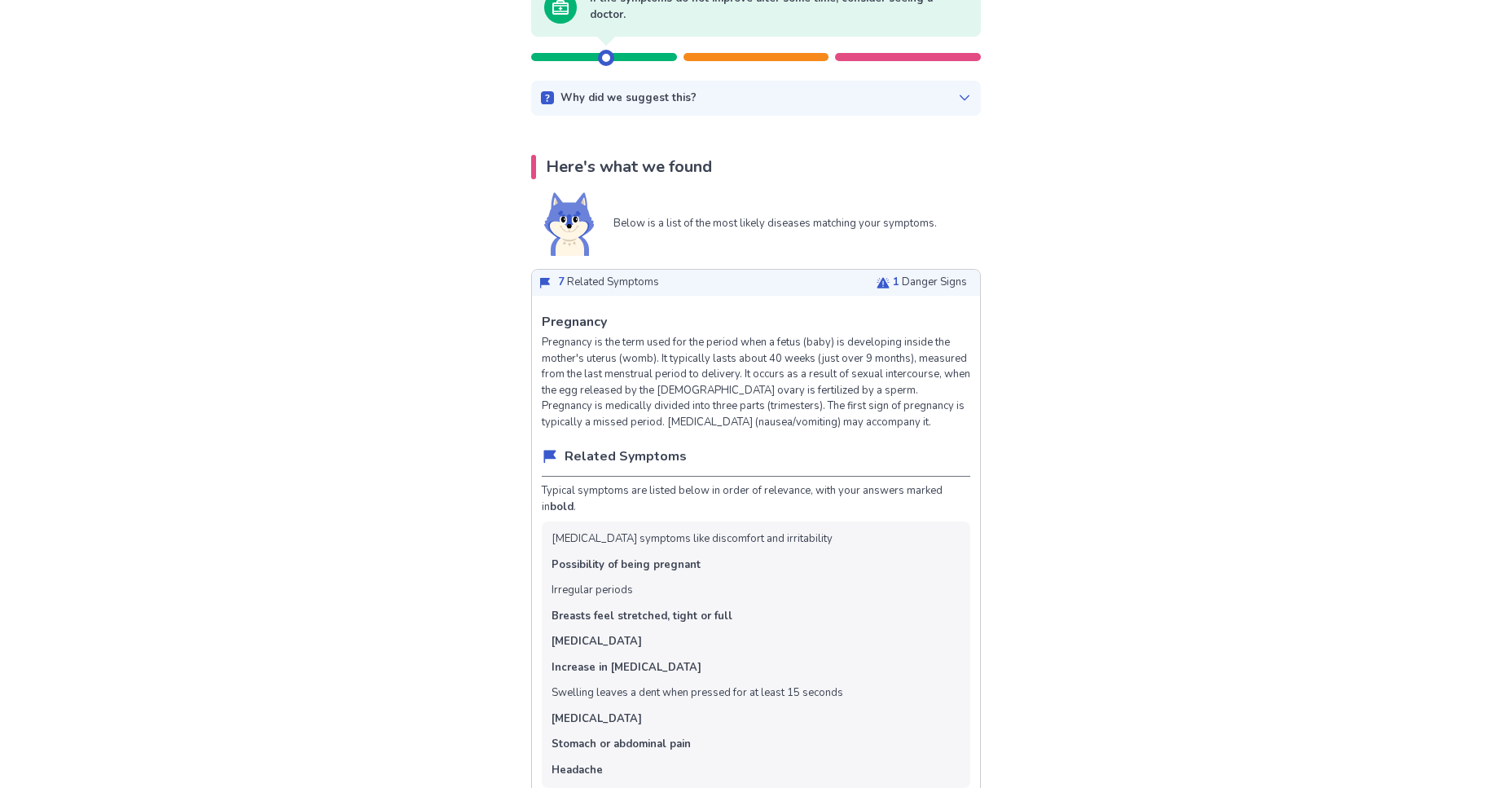
scroll to position [0, 0]
